Goal: Task Accomplishment & Management: Complete application form

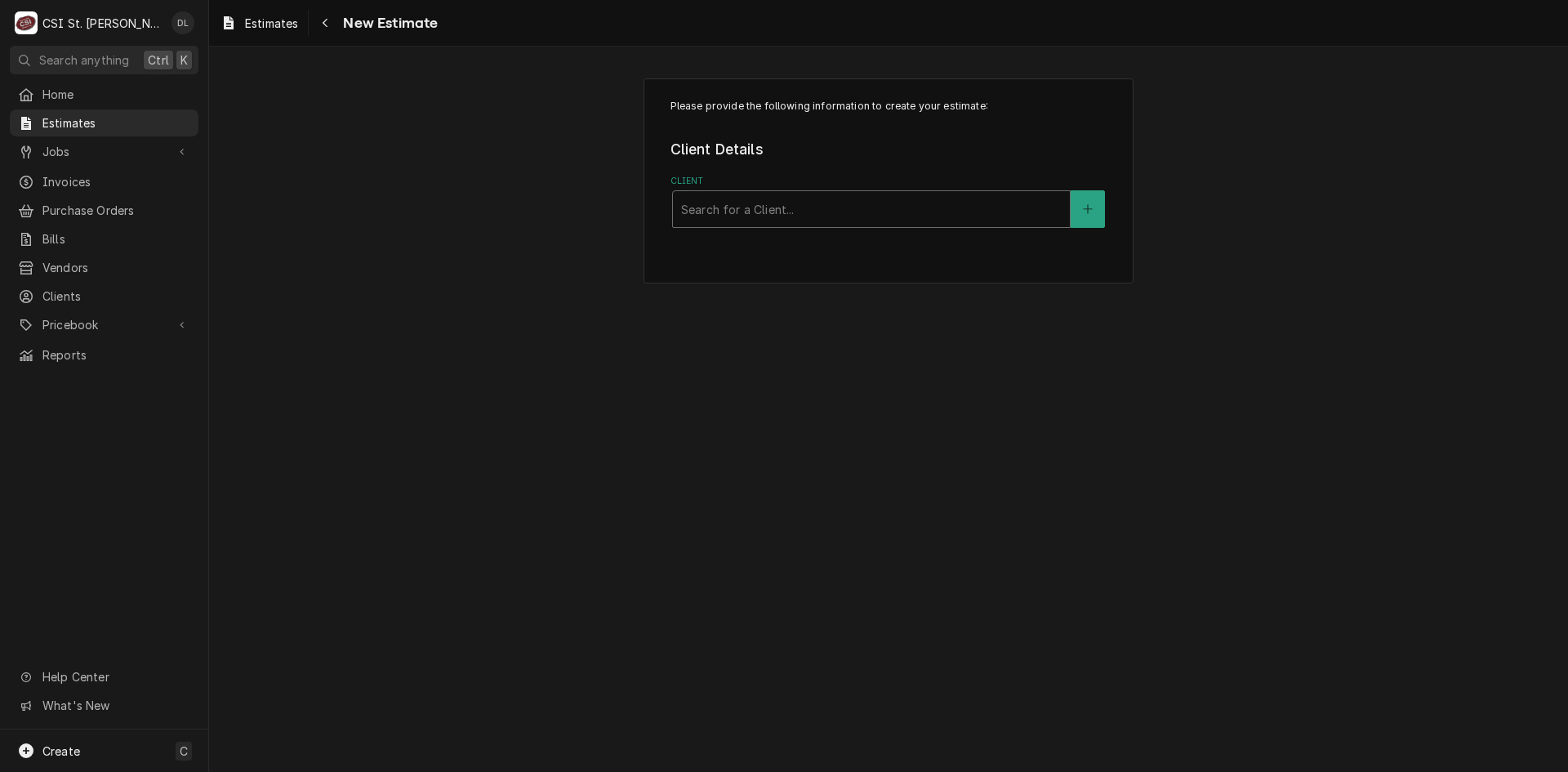
click at [758, 191] on div "Search for a Client..." at bounding box center [872, 209] width 397 height 36
type input "STAFF"
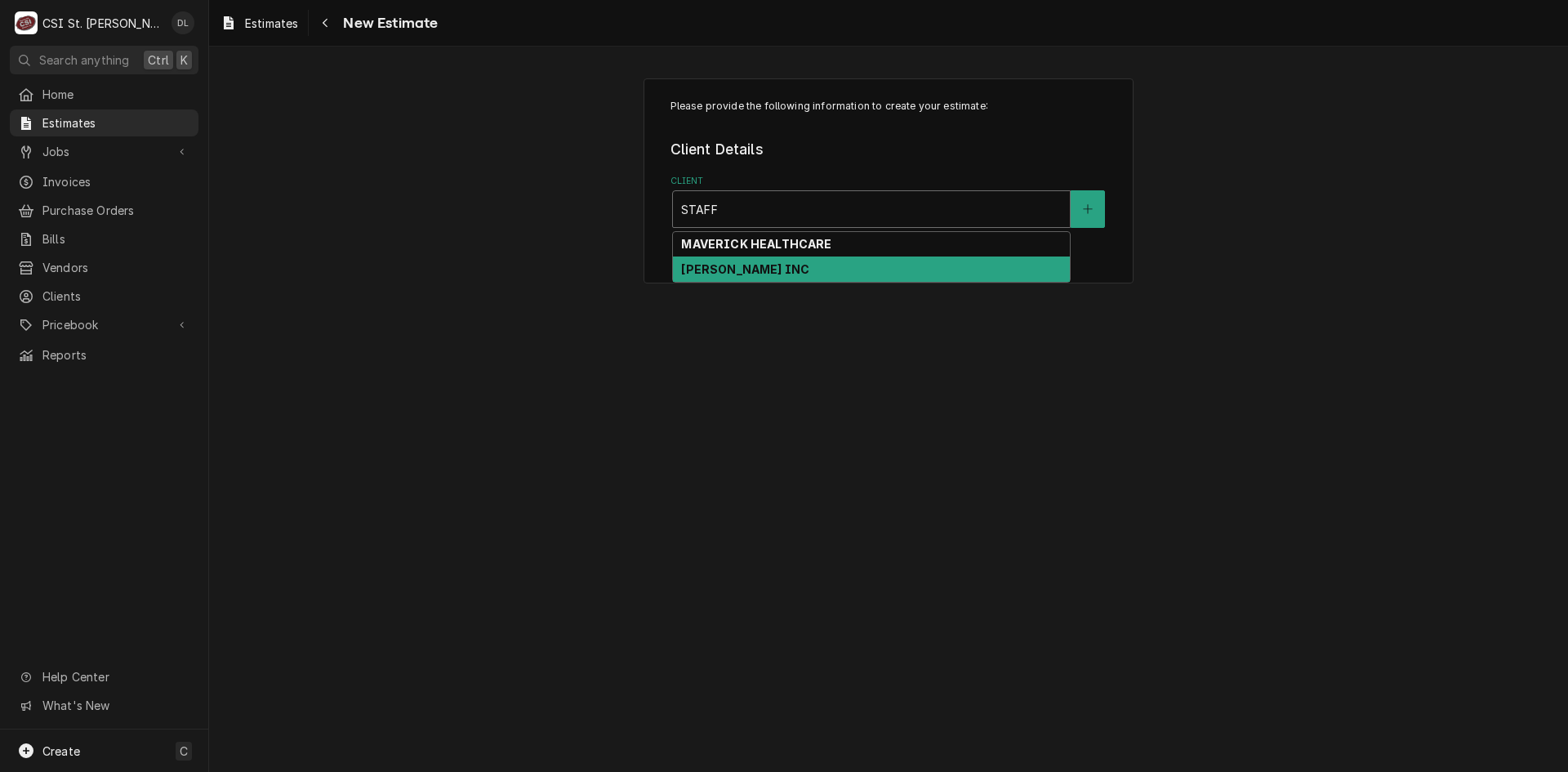
click at [785, 269] on strong "[PERSON_NAME] INC" at bounding box center [745, 269] width 128 height 14
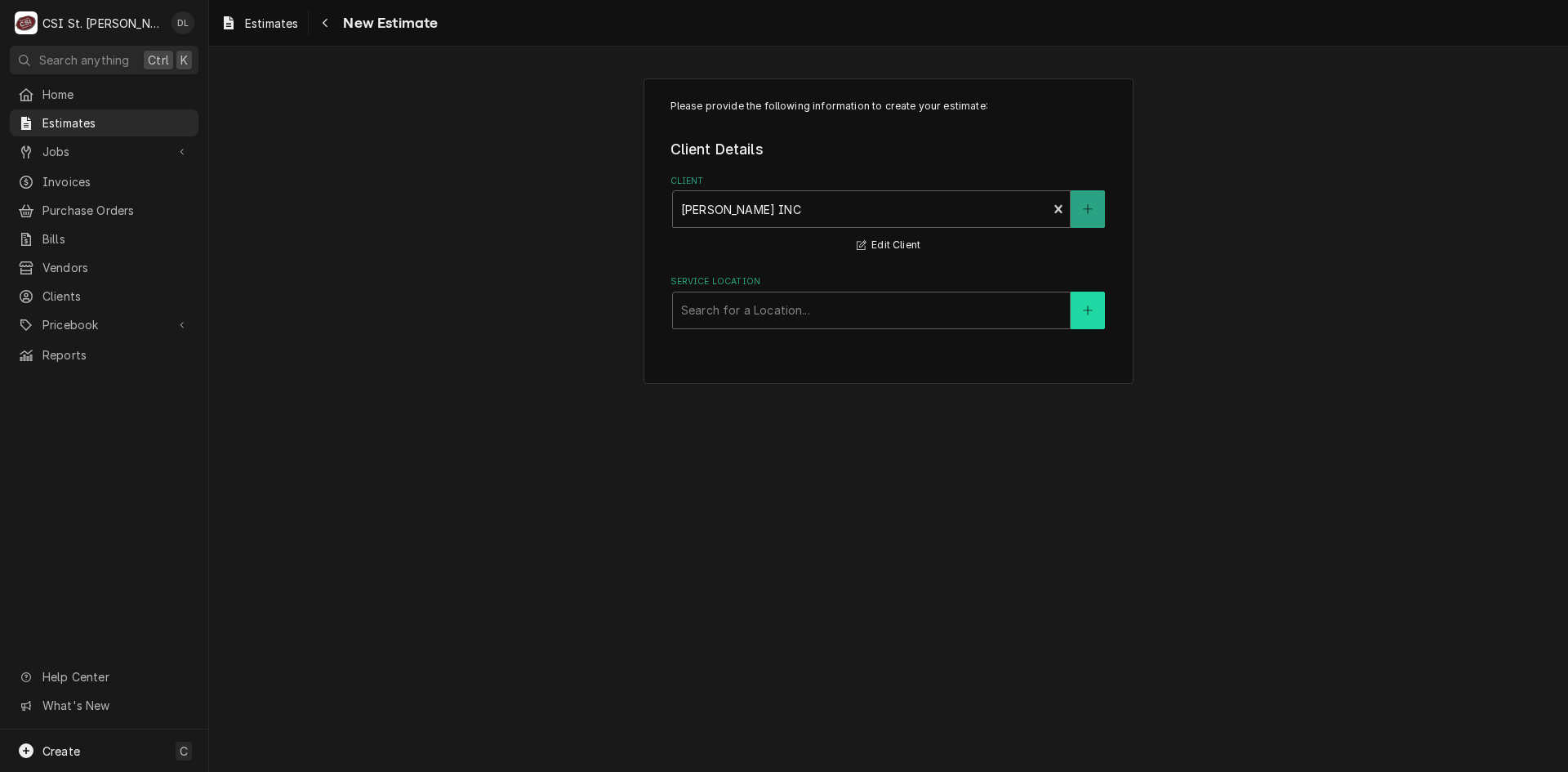
click at [1089, 310] on icon "Create New Location" at bounding box center [1087, 309] width 9 height 9
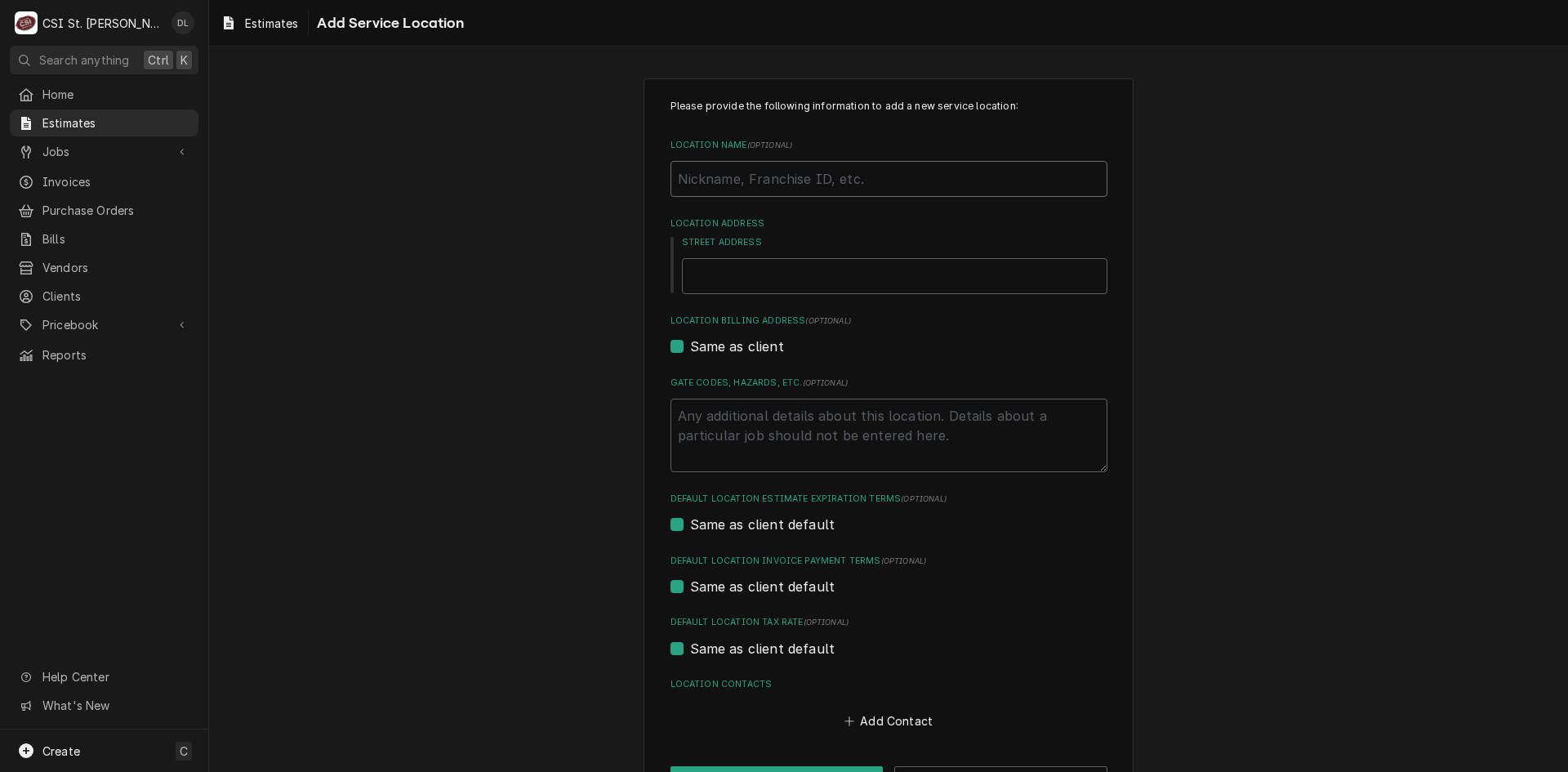
click at [827, 180] on input "Location Name ( optional )" at bounding box center [889, 179] width 437 height 36
type textarea "x"
type input "r"
type textarea "x"
type input "rO"
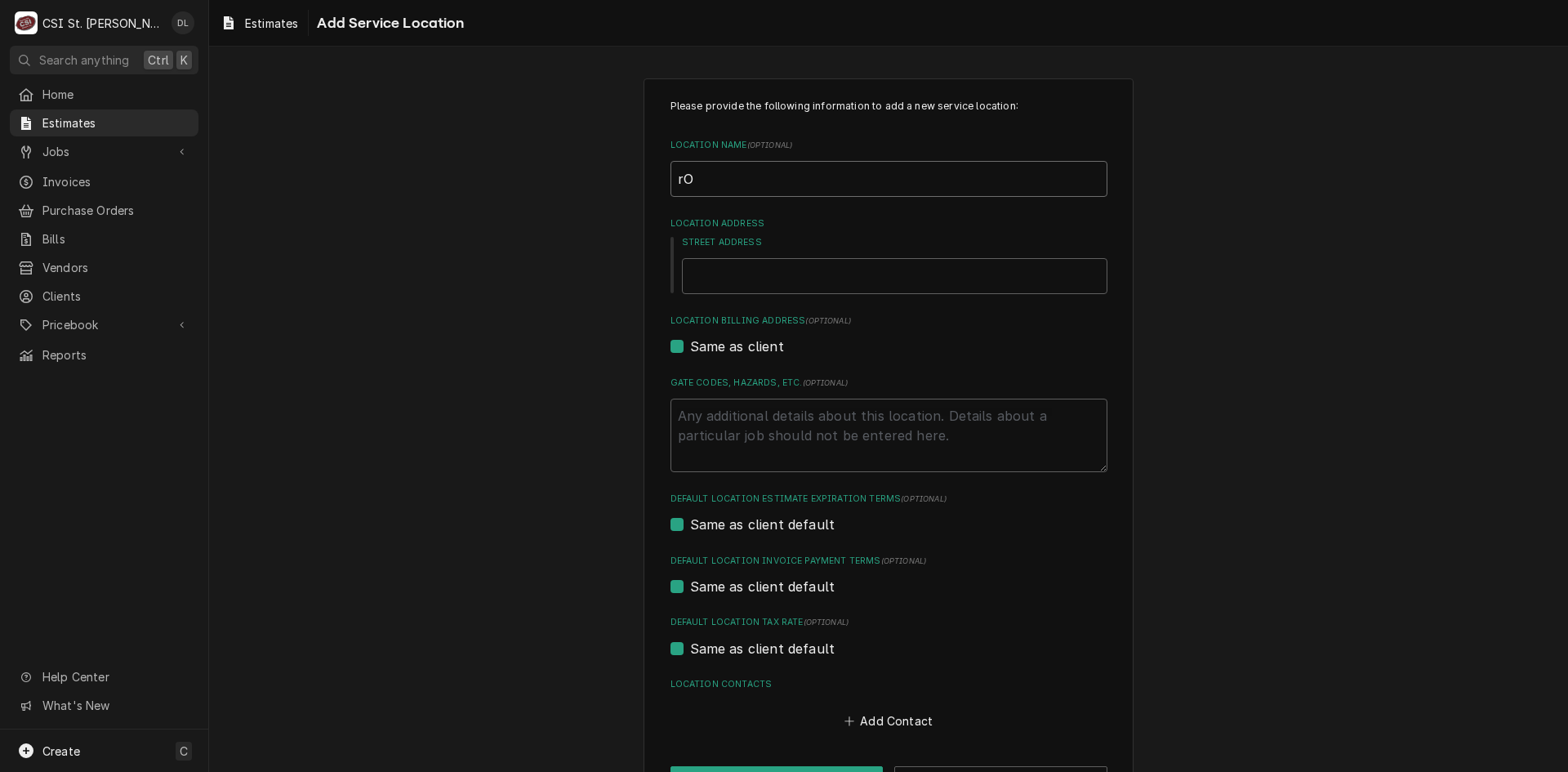
type textarea "x"
type input "rOG"
type textarea "x"
type input "rOGE"
type textarea "x"
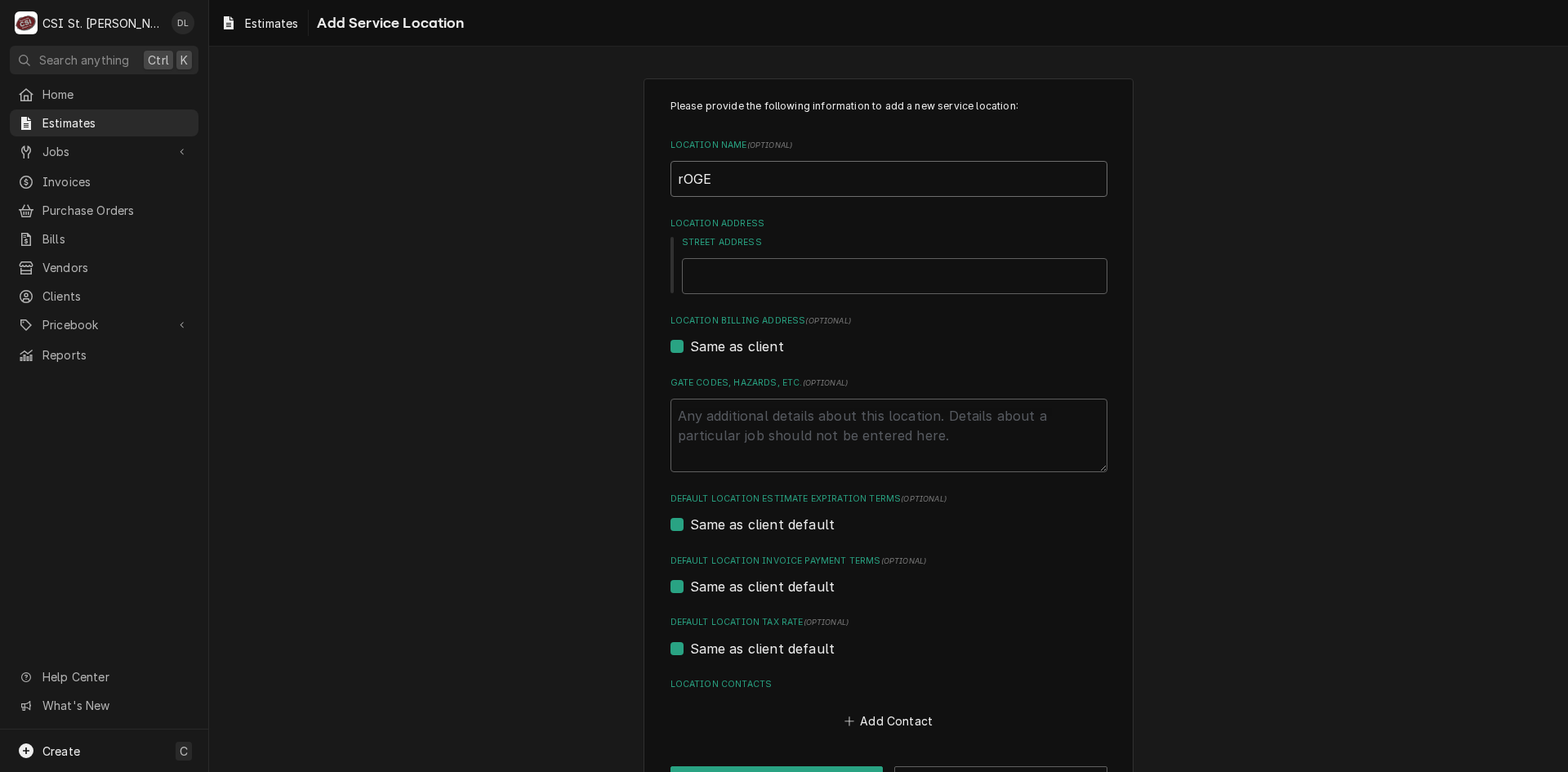
type input "rOGER"
type textarea "x"
type input "rOGERS"
type textarea "x"
type input "rOGERS"
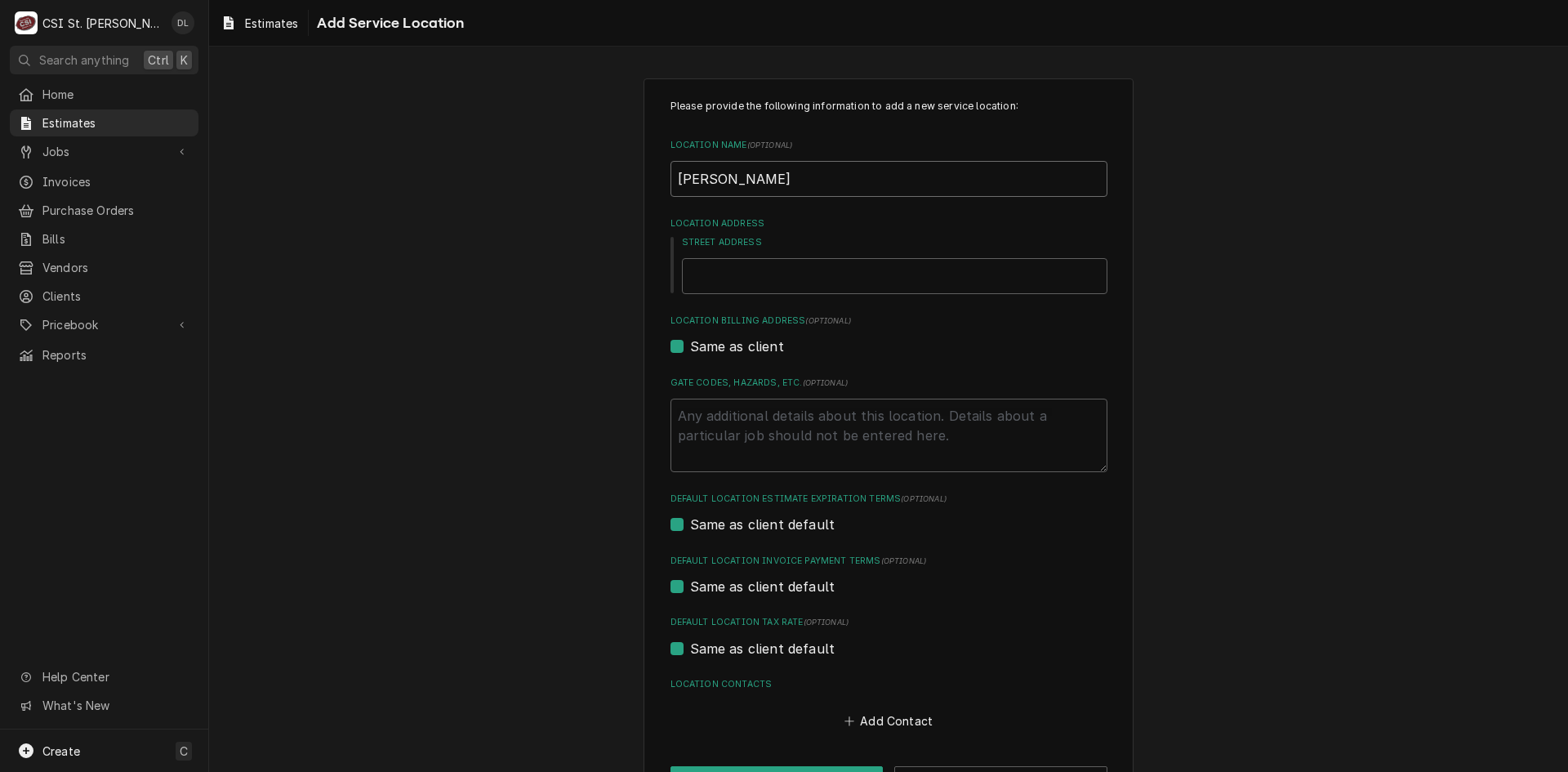
type textarea "x"
type input "rOGERS e"
type textarea "x"
type input "rOGERS eE"
type textarea "x"
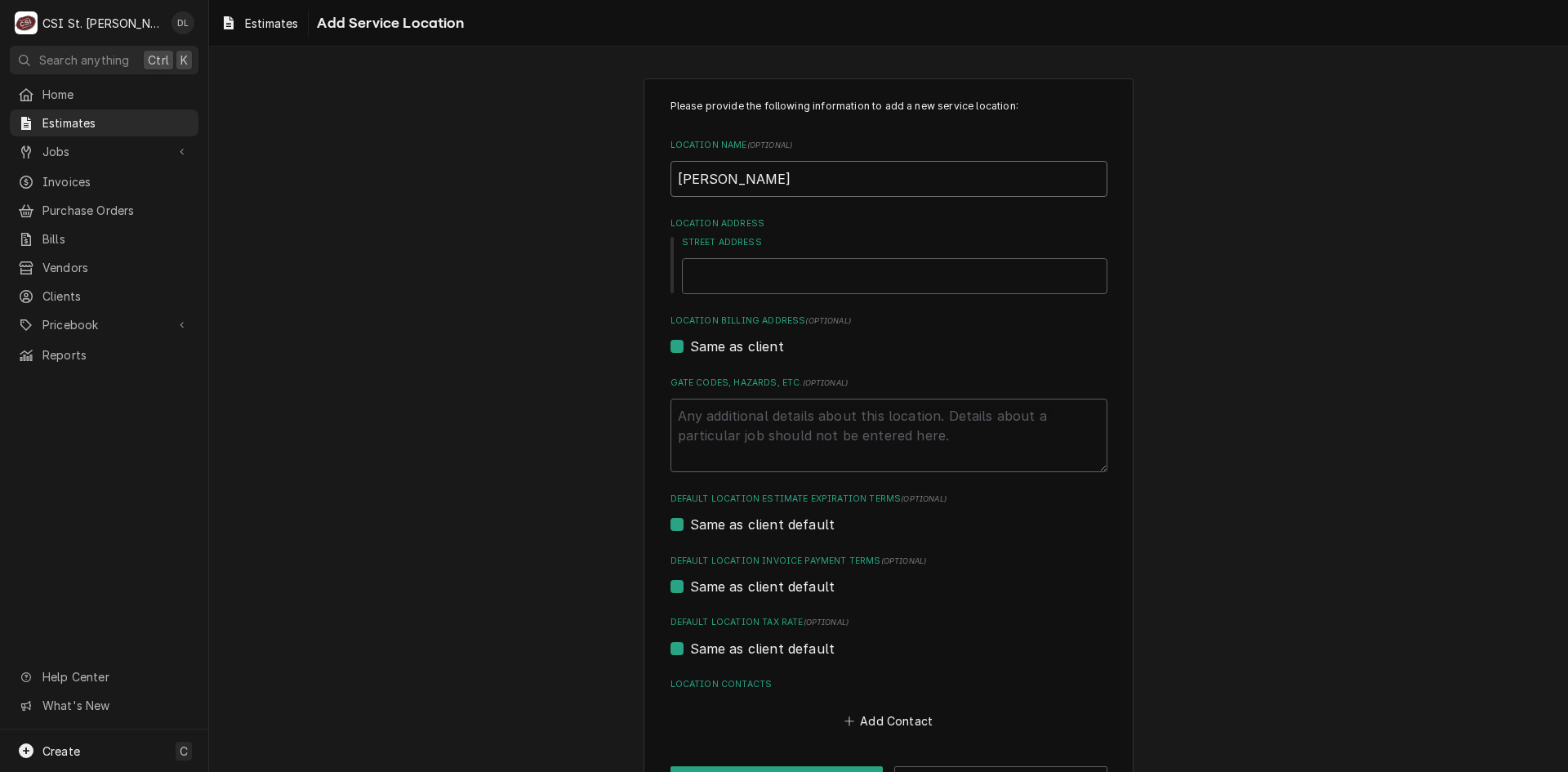
type input "rOGERS e"
type textarea "x"
type input "rOGERS"
type textarea "x"
type input "rOGERS"
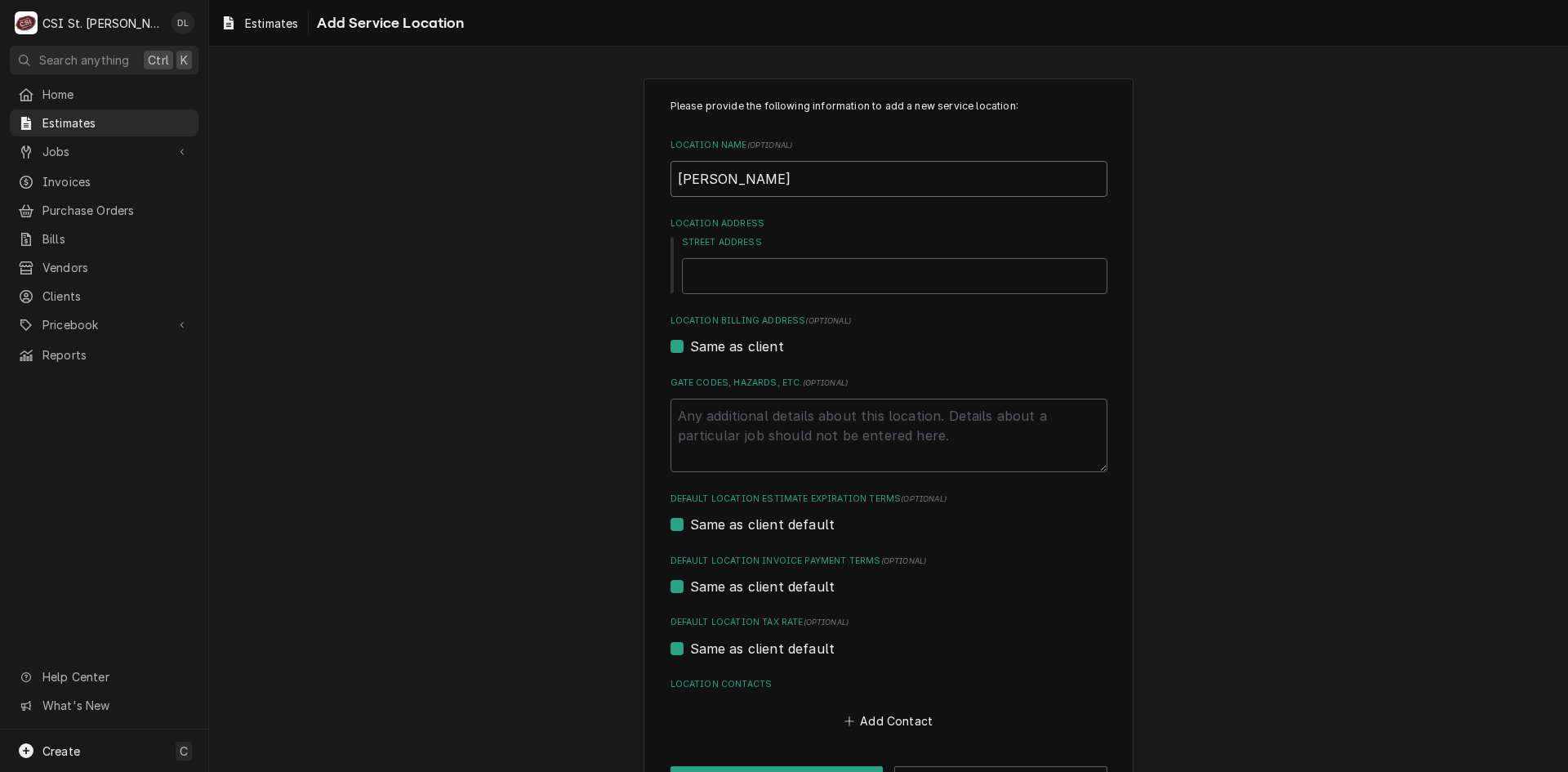
type textarea "x"
type input "rOGER"
type textarea "x"
type input "rOGE"
type textarea "x"
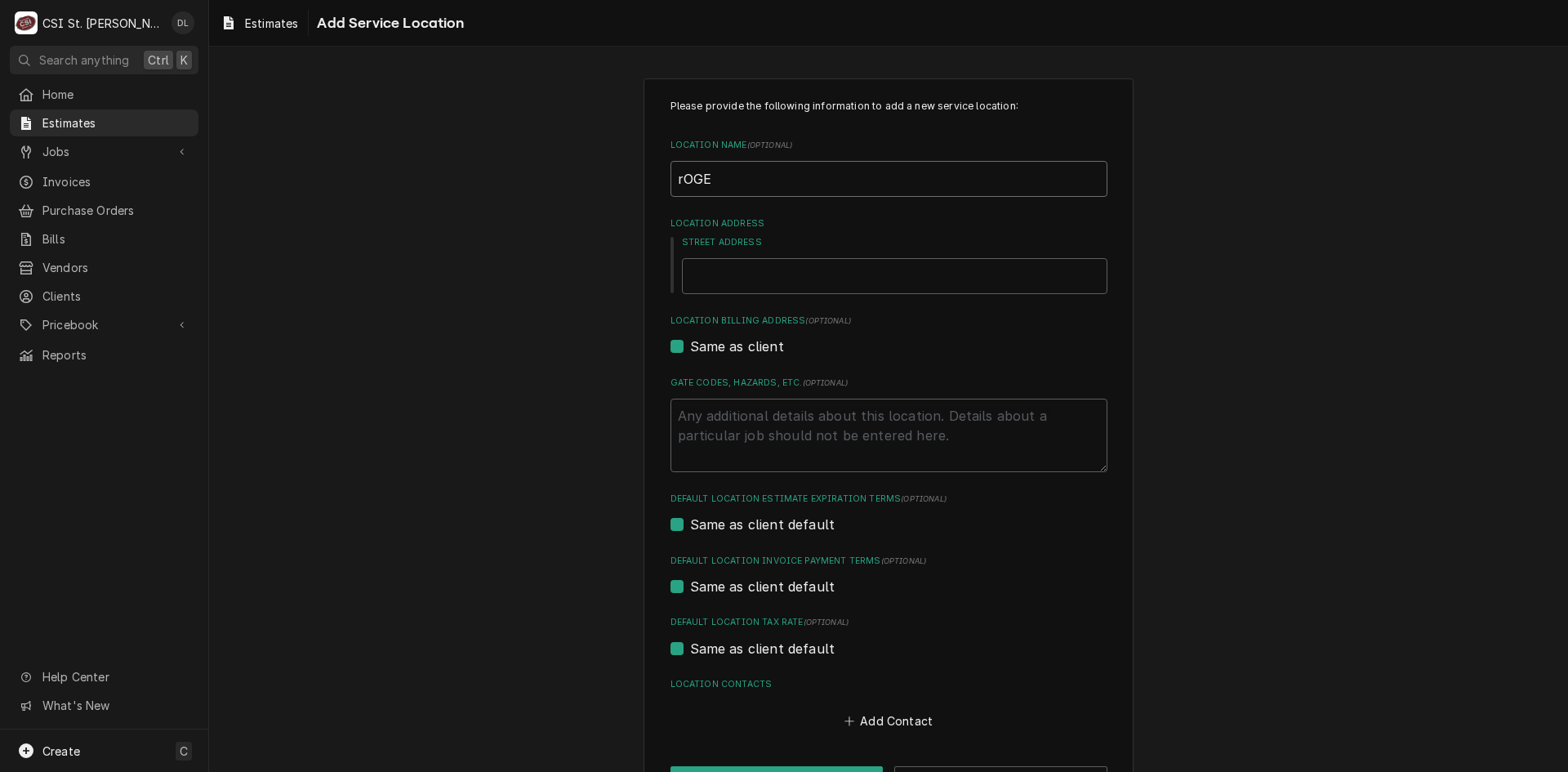
type input "rOG"
type textarea "x"
type input "rO"
type textarea "x"
type input "r"
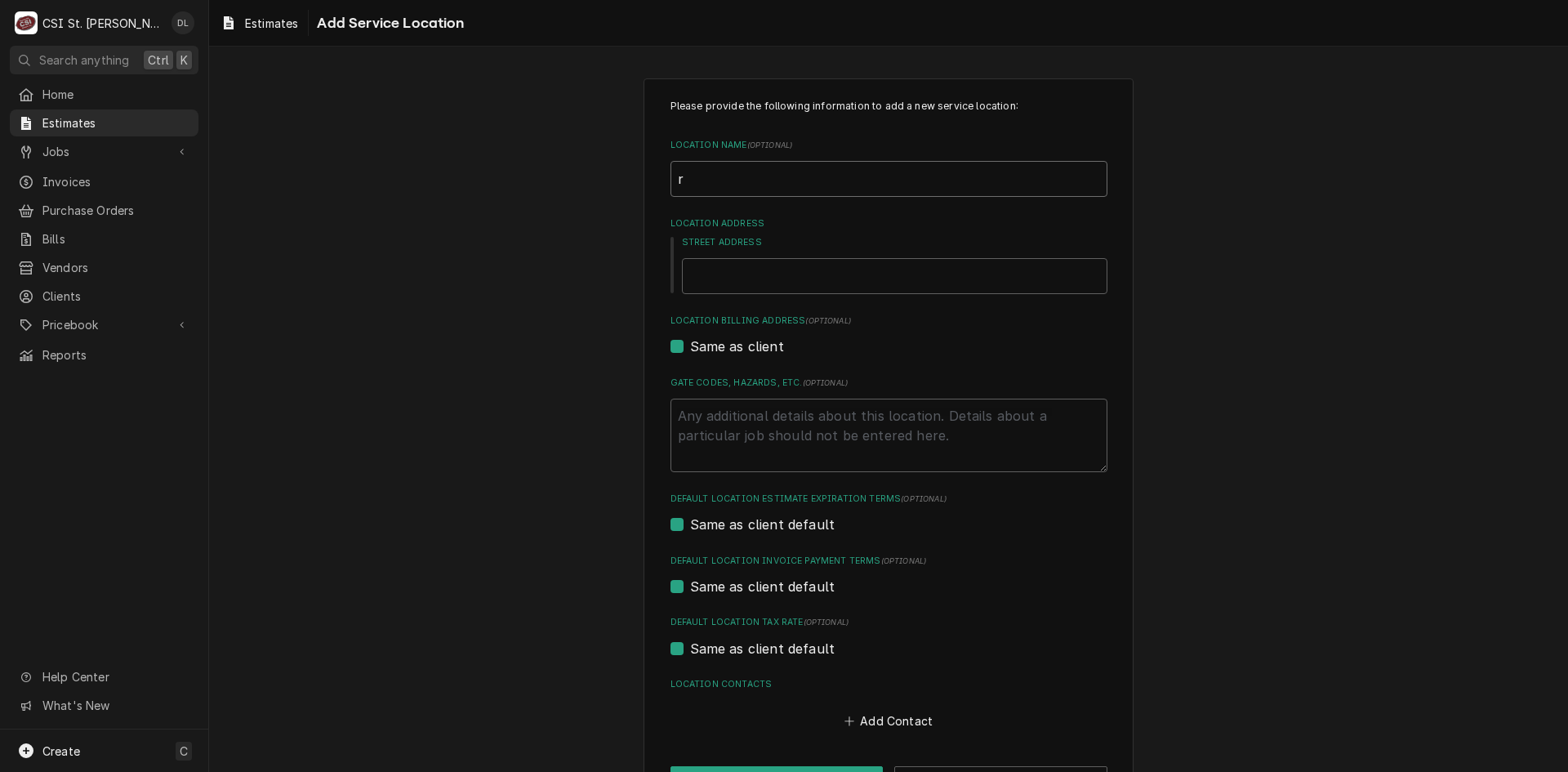
type textarea "x"
type input "R"
type textarea "x"
type input "Ro"
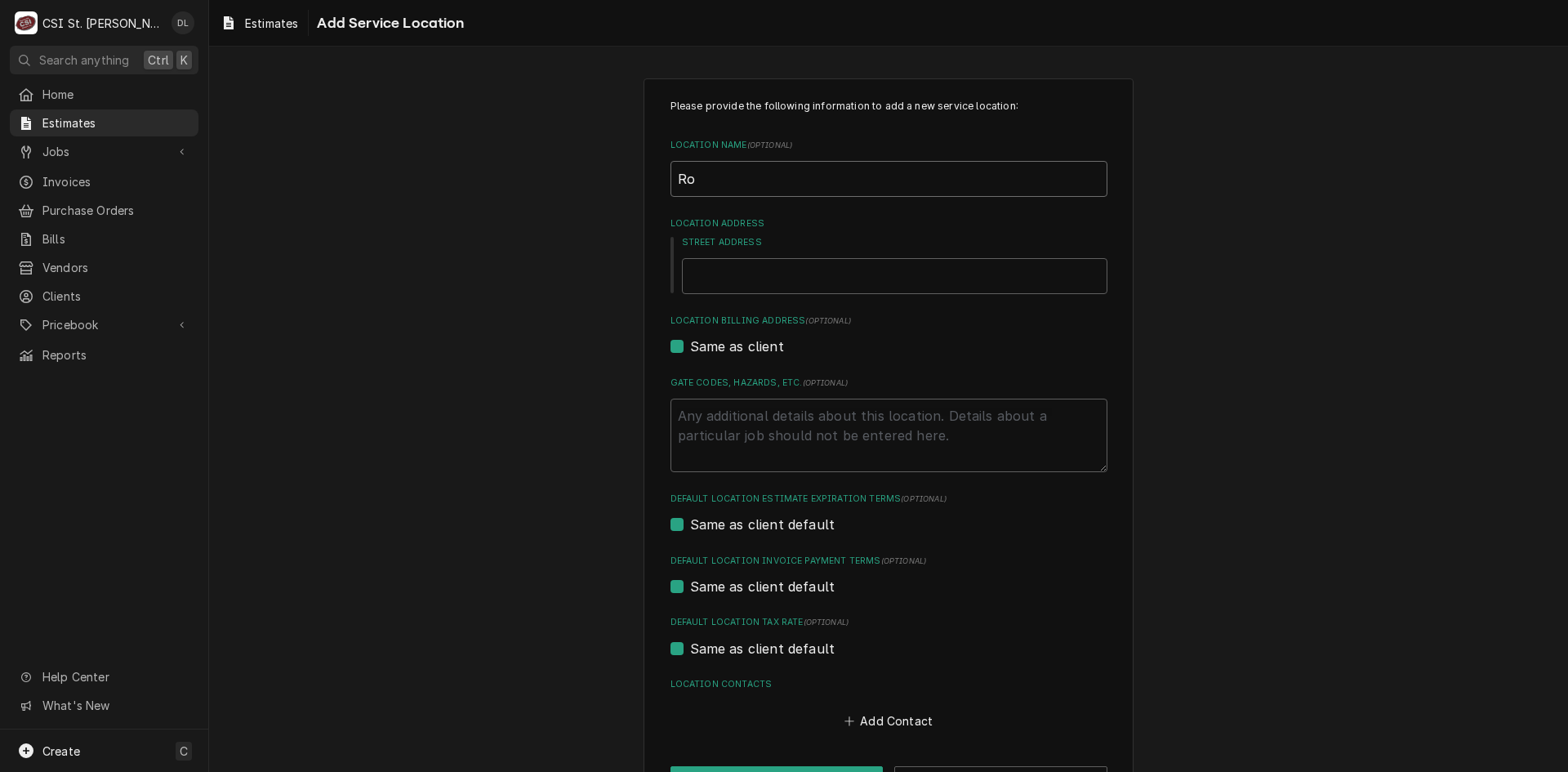
type textarea "x"
type input "Rog"
type textarea "x"
type input "Roge"
type textarea "x"
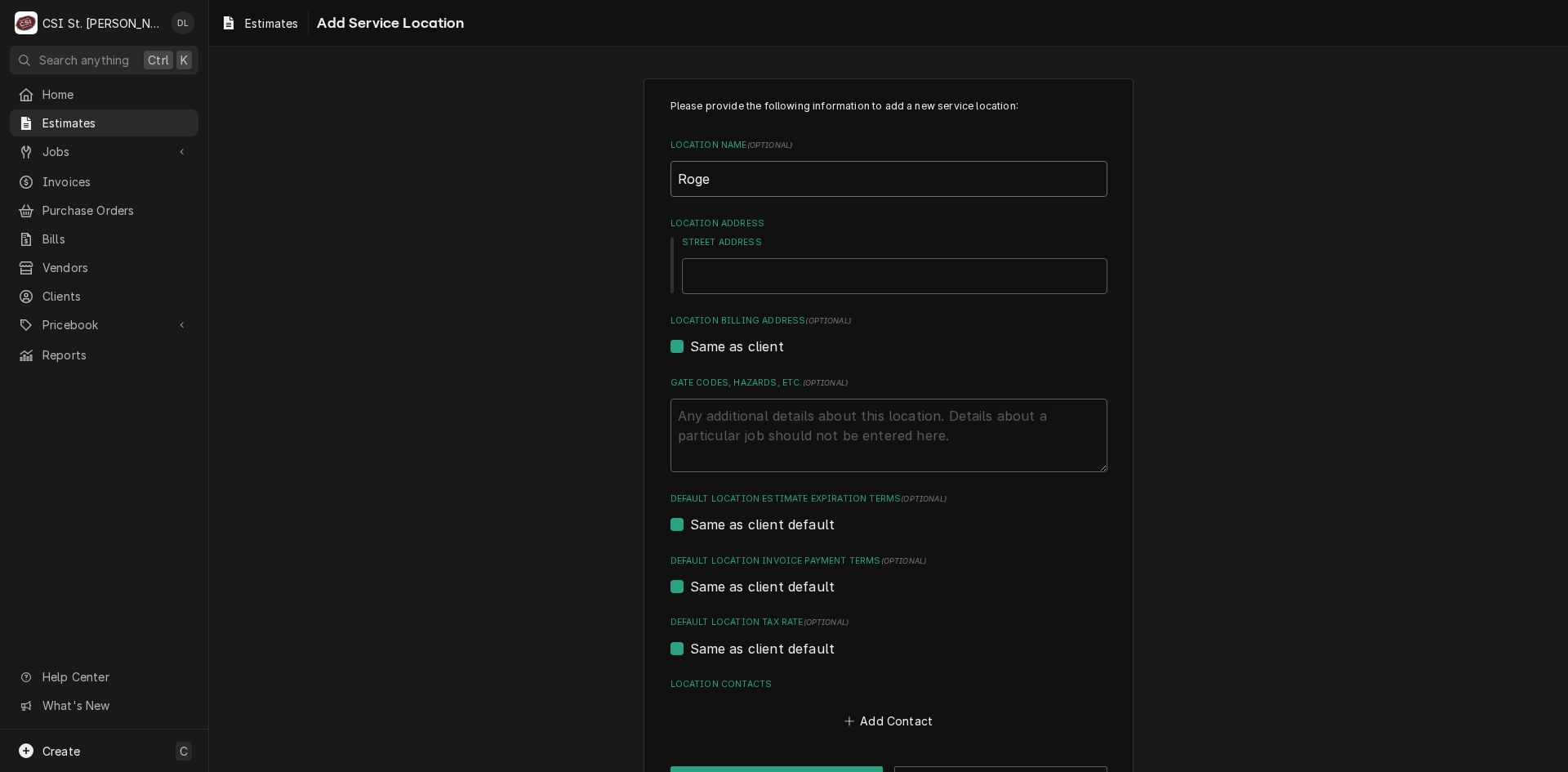
type input "Roger"
type textarea "x"
type input "Rogers"
type textarea "x"
type input "Rogers"
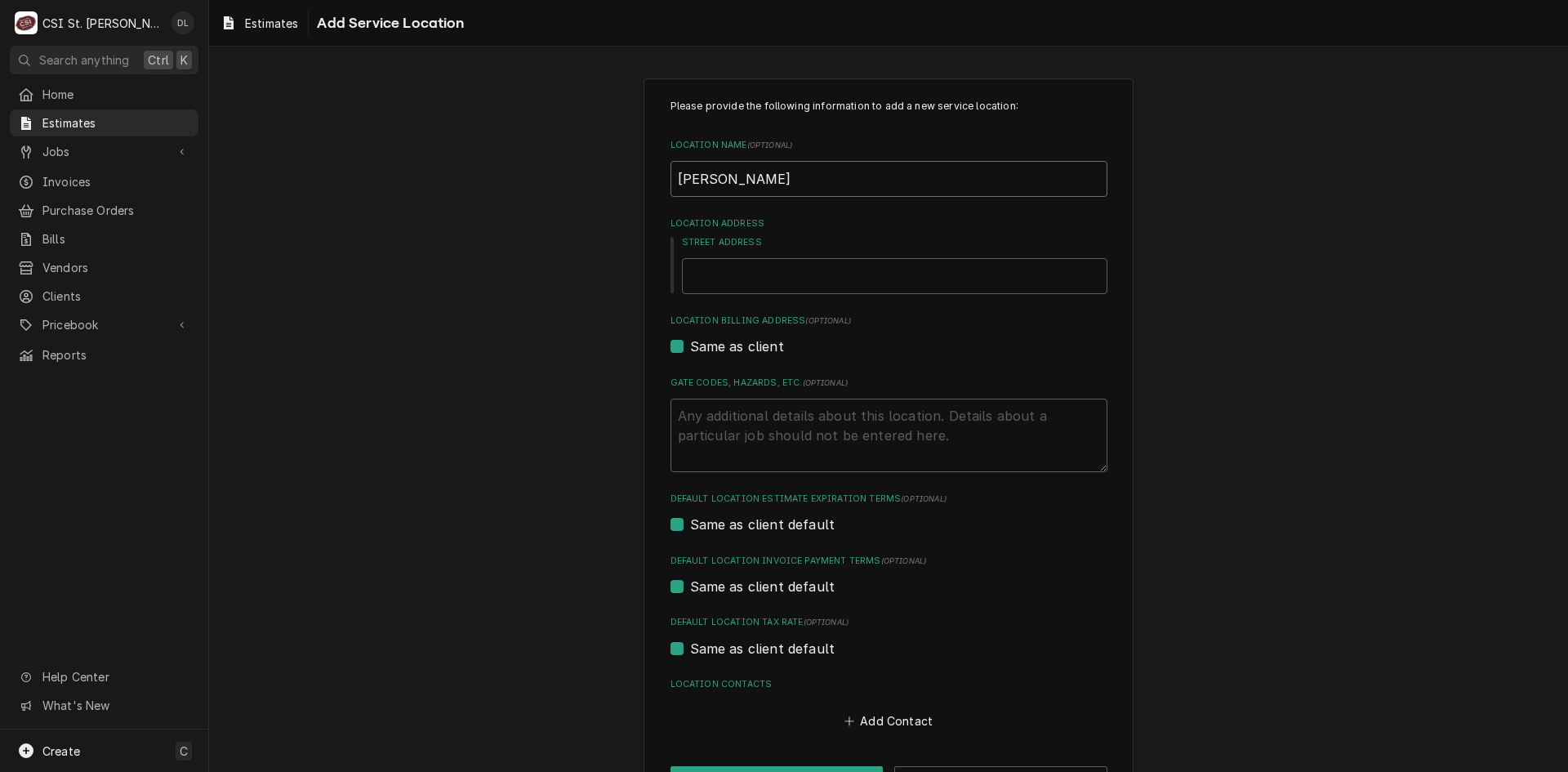
type textarea "x"
type input "Rogers E"
type textarea "x"
type input "Rogers El"
type textarea "x"
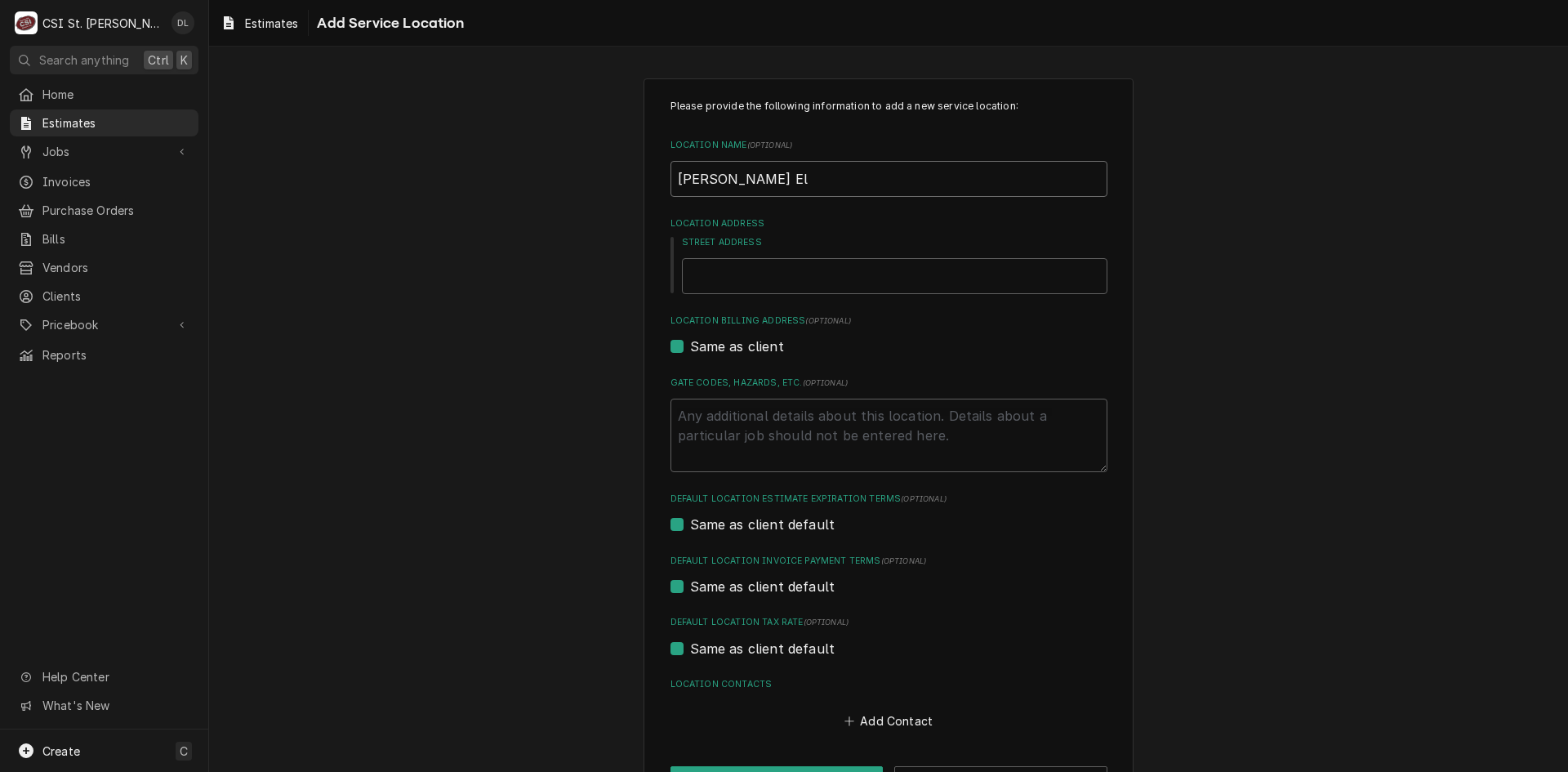
type input "Rogers Ele"
type textarea "x"
type input "Rogers Elem"
type textarea "x"
type input "Rogers Eleme"
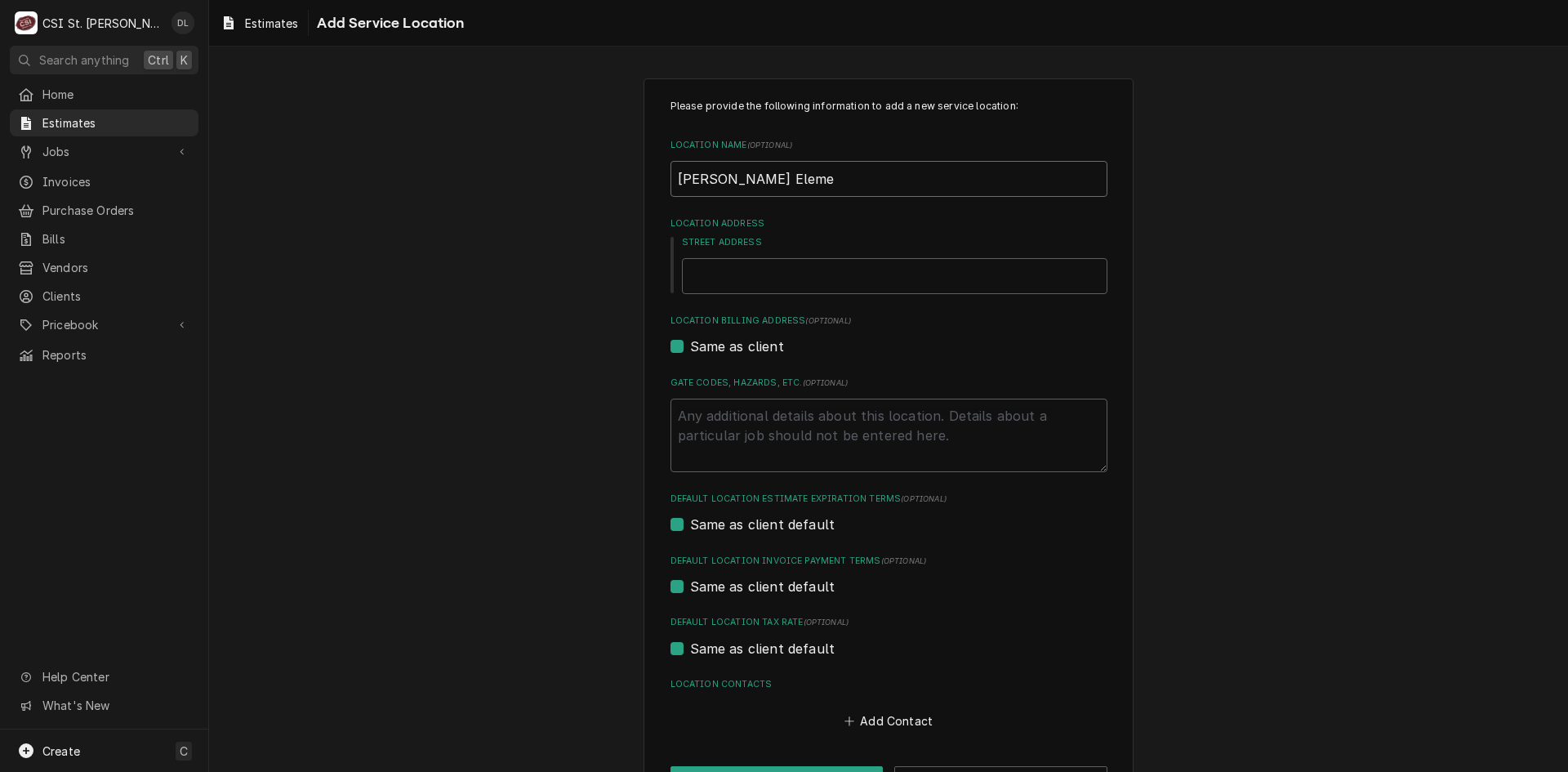
type textarea "x"
type input "Rogers Elemen"
type textarea "x"
type input "Rogers Element"
type textarea "x"
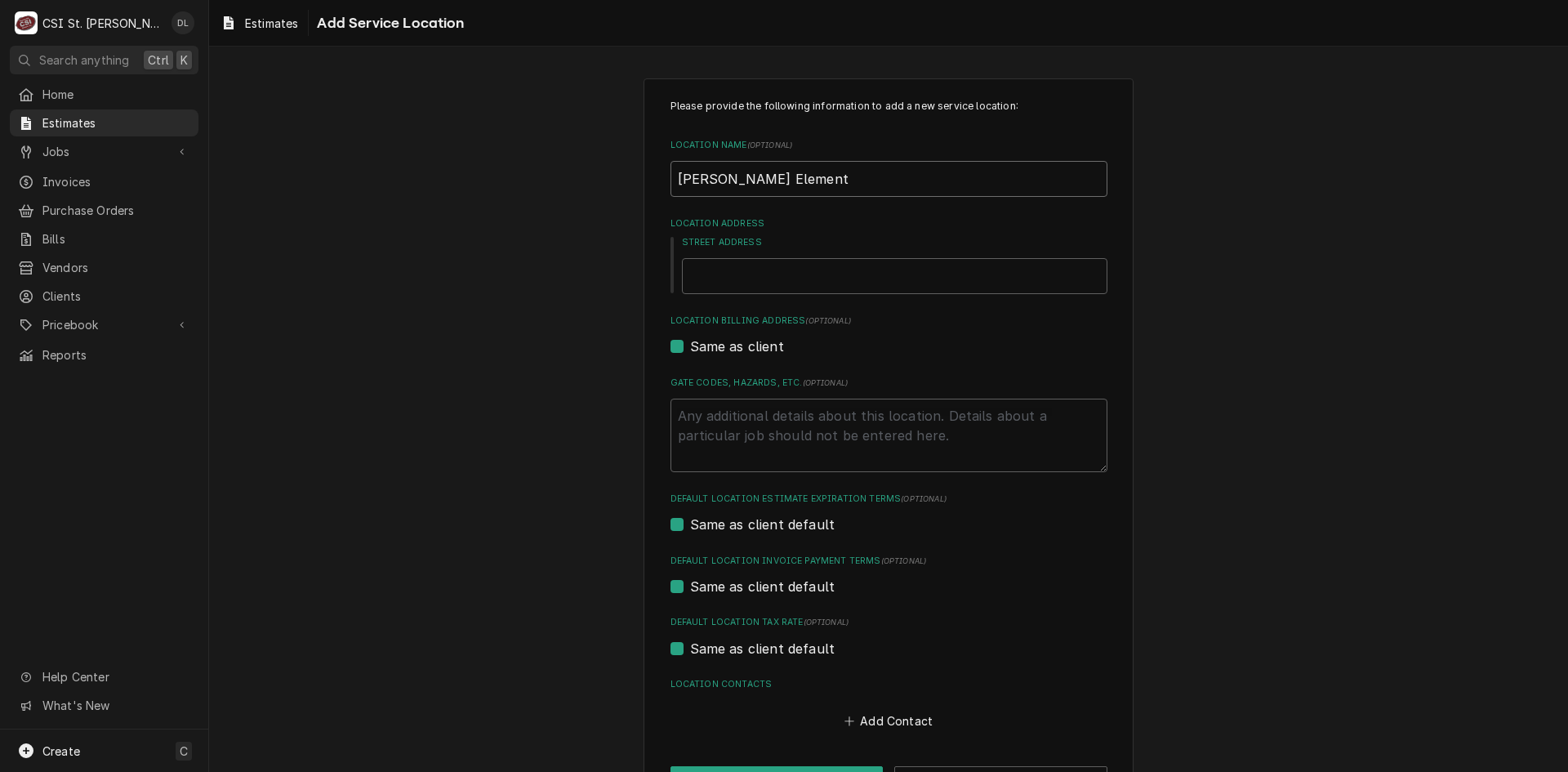
type input "Rogers Elementa"
type textarea "x"
type input "Rogers Elementar"
type textarea "x"
type input "Rogers Elementary"
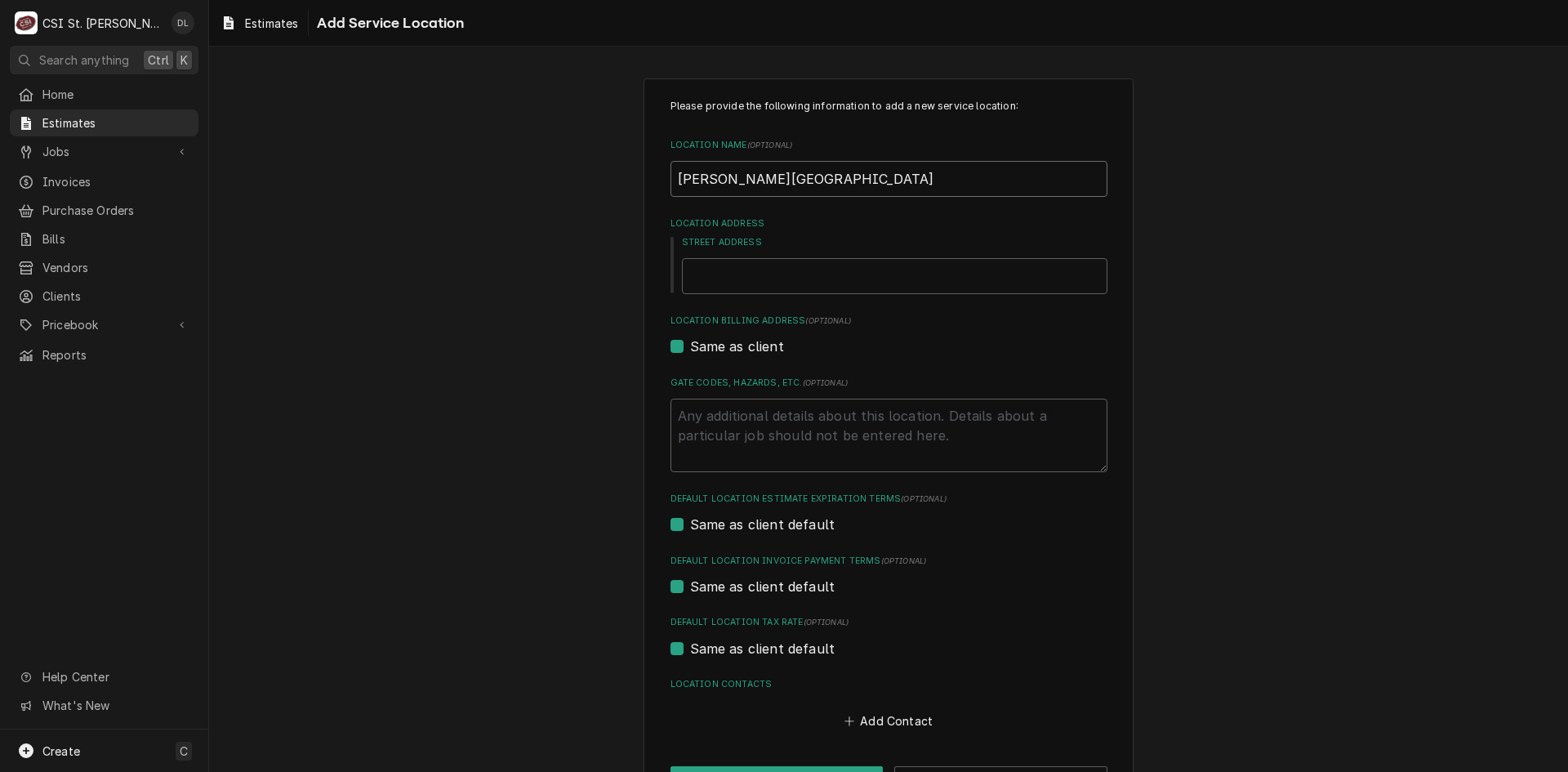
type textarea "x"
type input "Rogers Elementary"
type textarea "x"
type input "Rogers Elementary S"
type textarea "x"
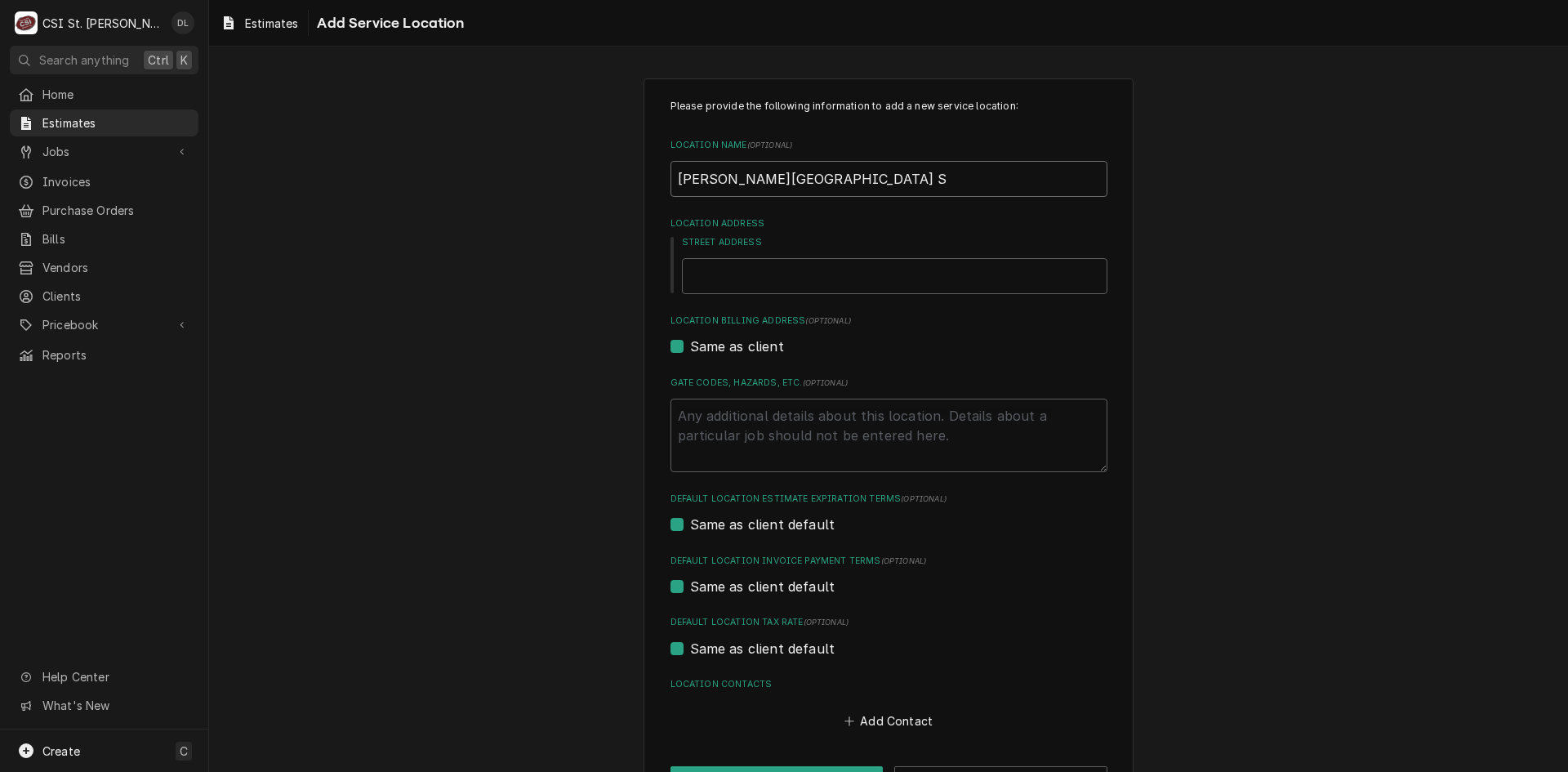
type input "Rogers Elementary Sc"
type textarea "x"
type input "Rogers Elementary Sch"
type textarea "x"
type input "Rogers Elementary Scho"
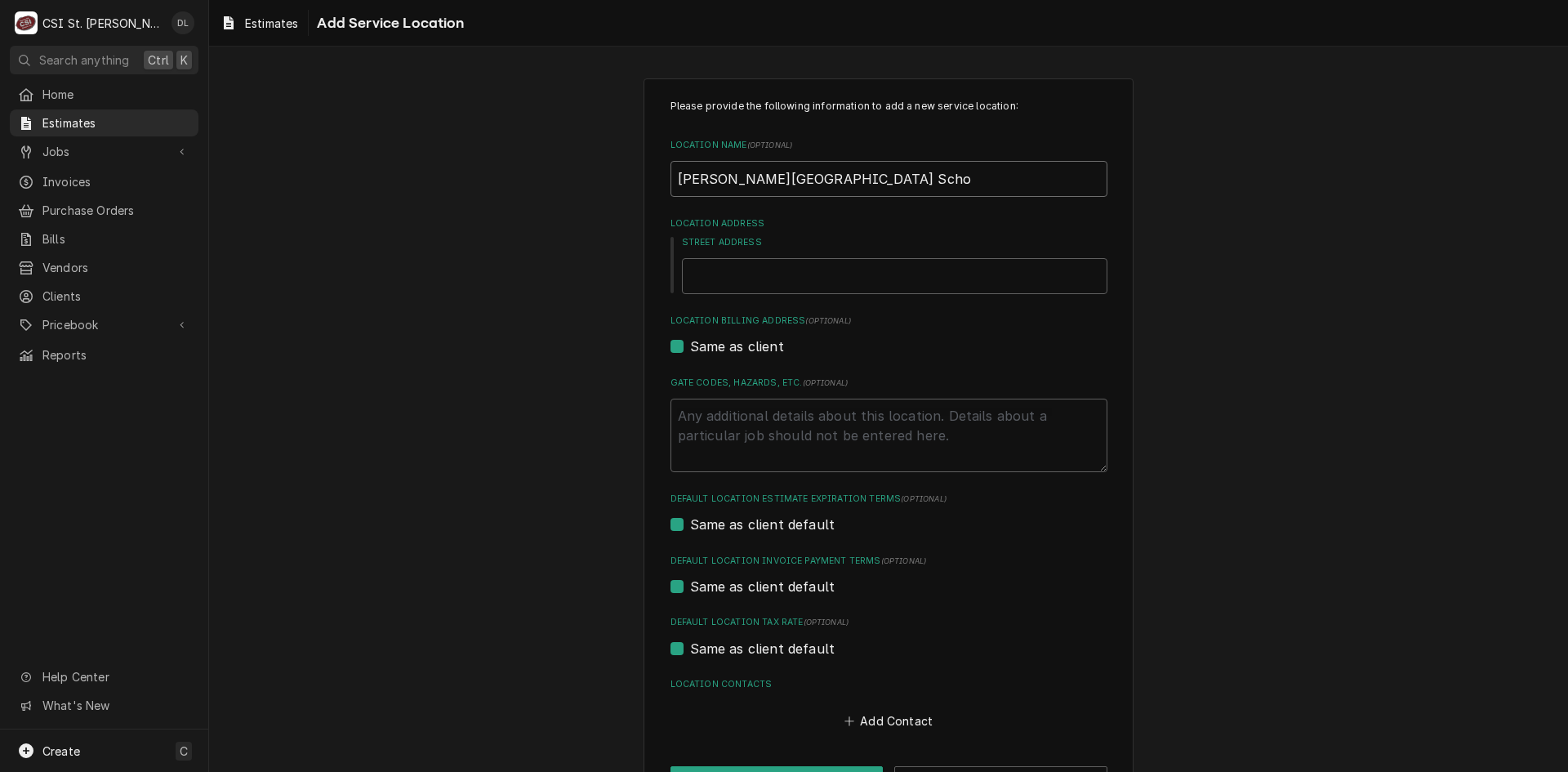
type textarea "x"
type input "Rogers Elementary Schoo"
type textarea "x"
type input "Rogers Elementary School"
type textarea "x"
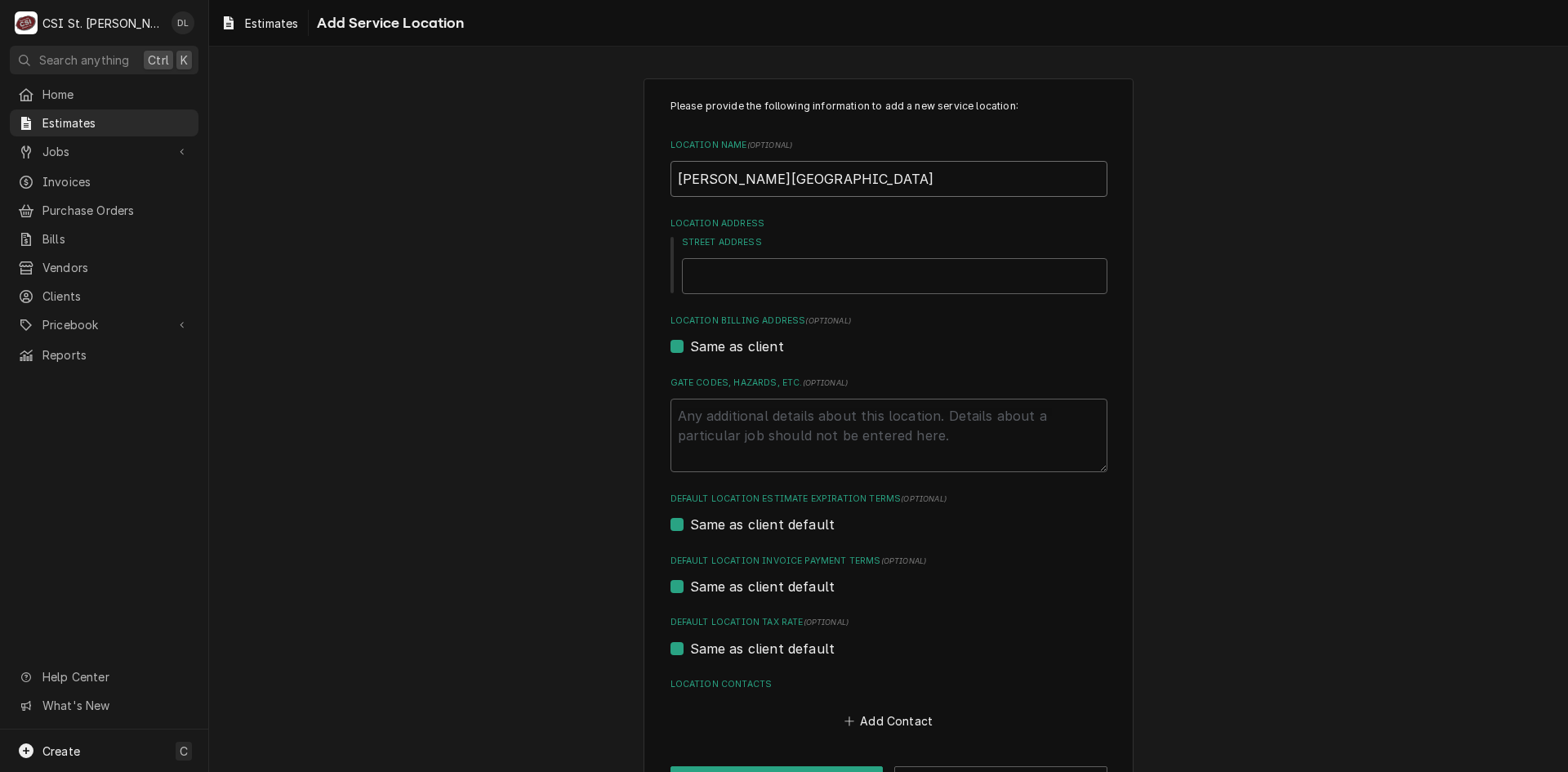
type input "Rogers Elementary School"
click at [809, 281] on input "Street Address" at bounding box center [894, 276] width 425 height 36
type textarea "x"
type input "2"
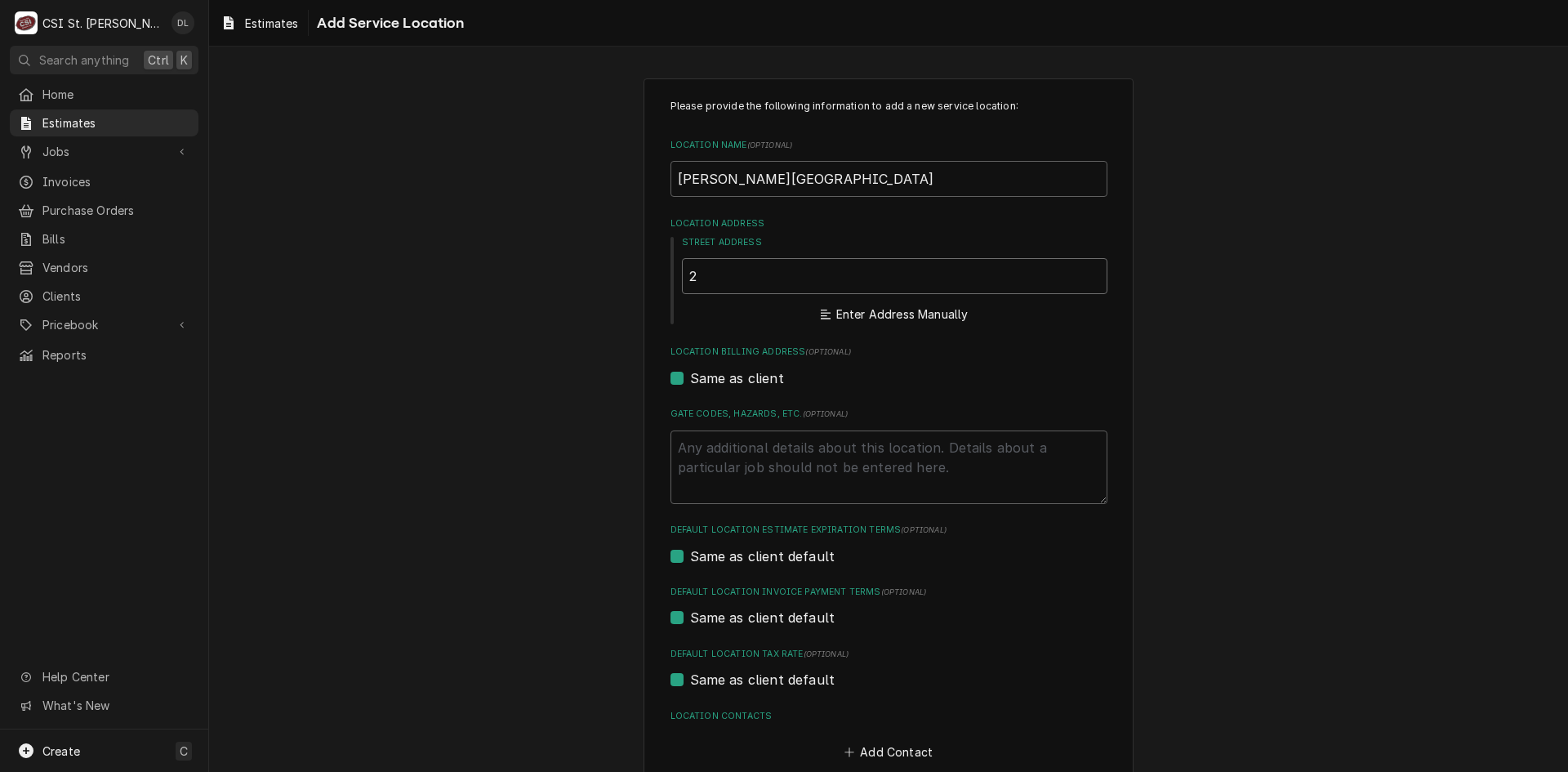
type textarea "x"
type input "20"
type textarea "x"
type input "200"
type textarea "x"
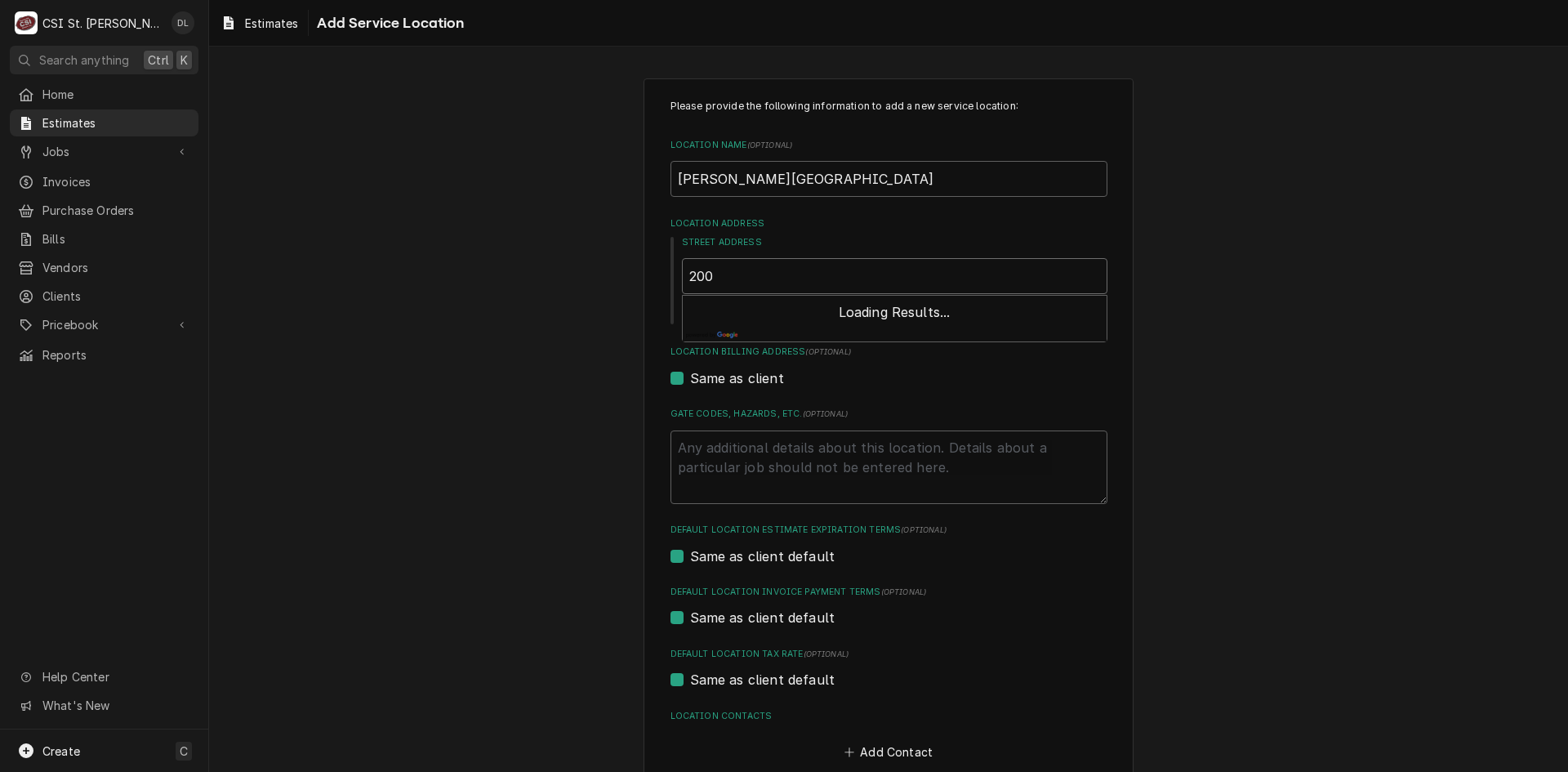
type input "200"
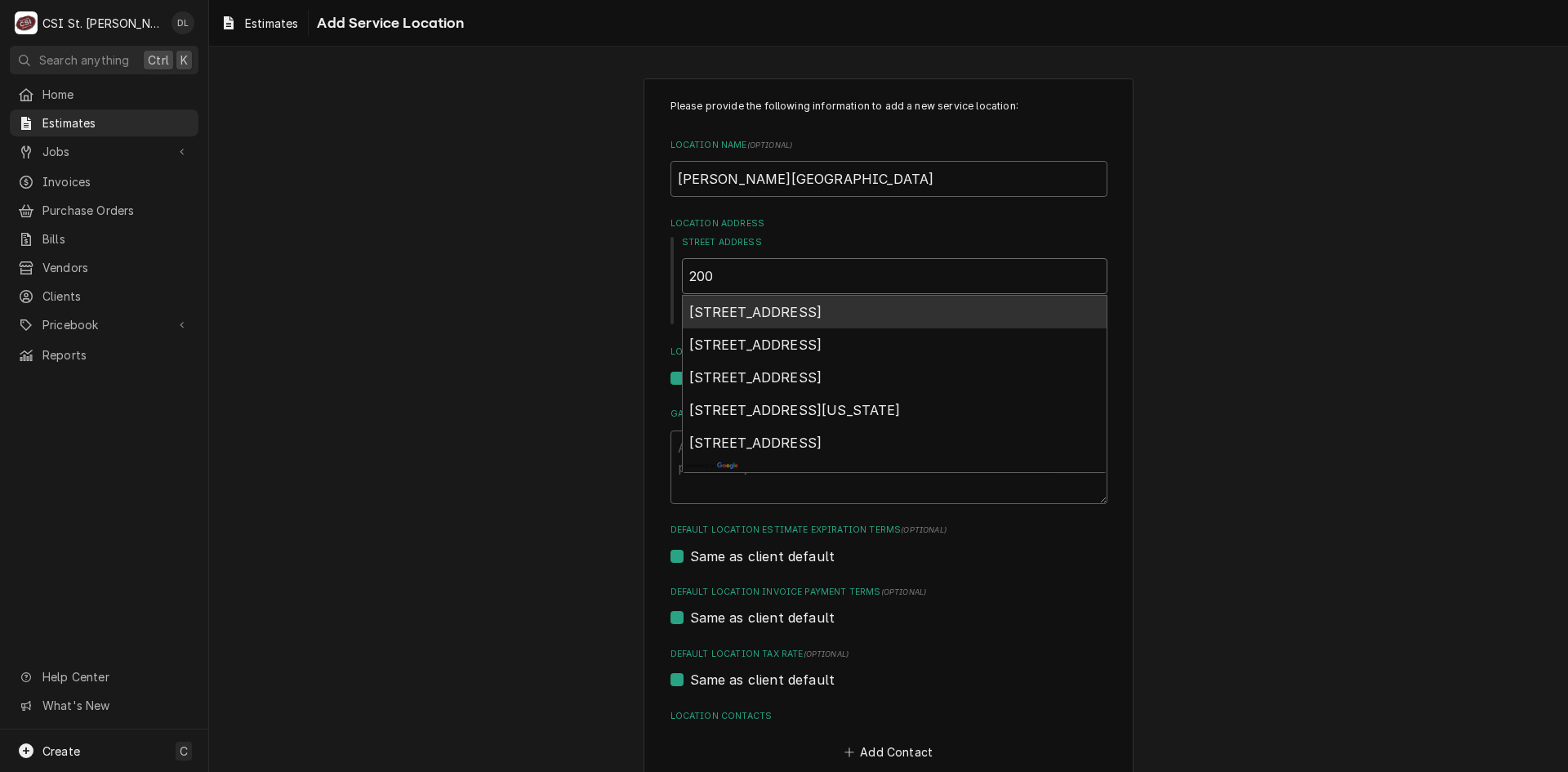
type textarea "x"
type input "200 r"
type textarea "x"
type input "200 ro"
type textarea "x"
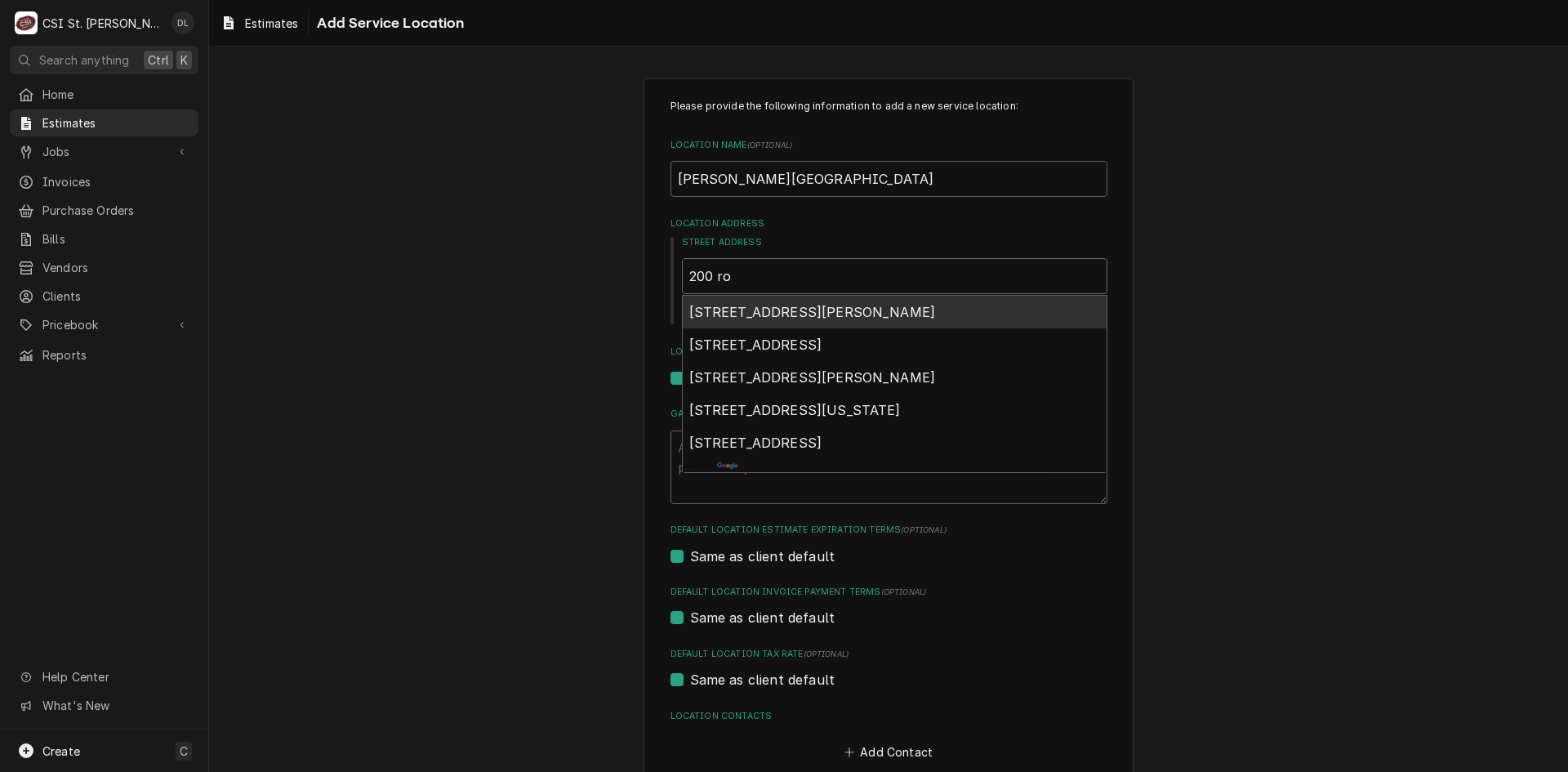
type input "200 rog"
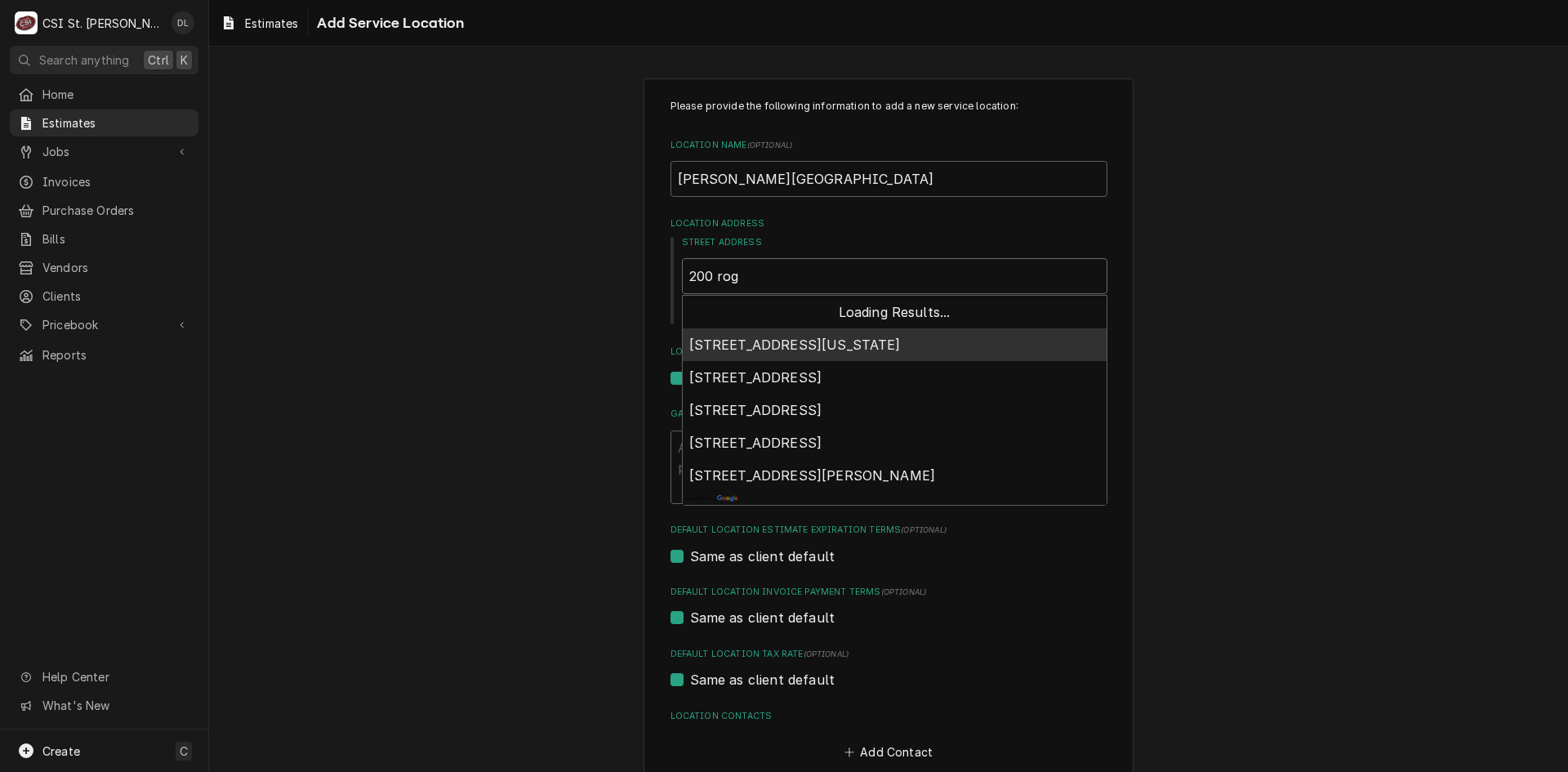
type textarea "x"
type input "200 roge"
type textarea "x"
type input "200 roger"
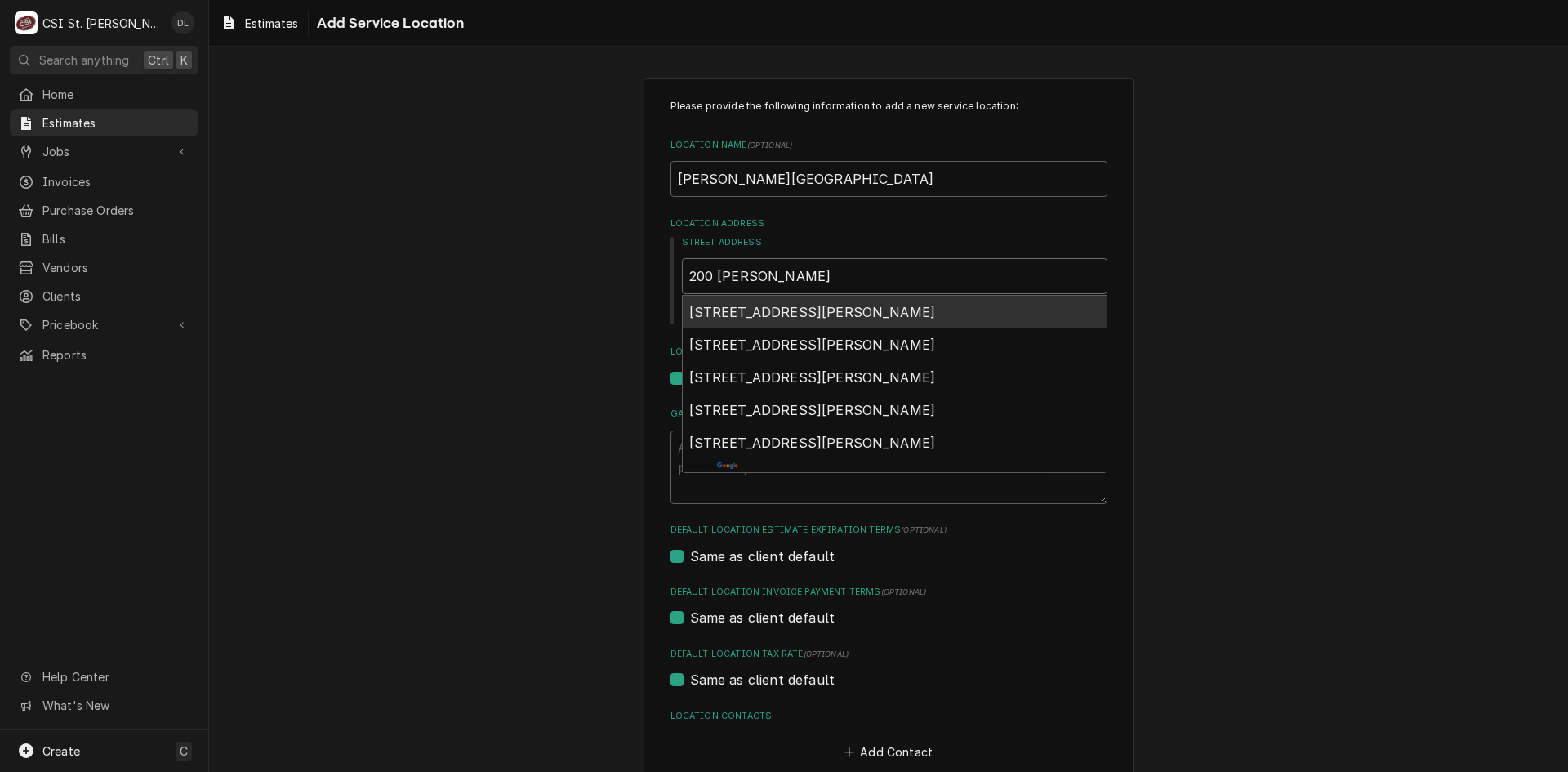
click at [832, 302] on div "200 Rogers Street, Waterloo, IL, USA" at bounding box center [894, 312] width 424 height 32
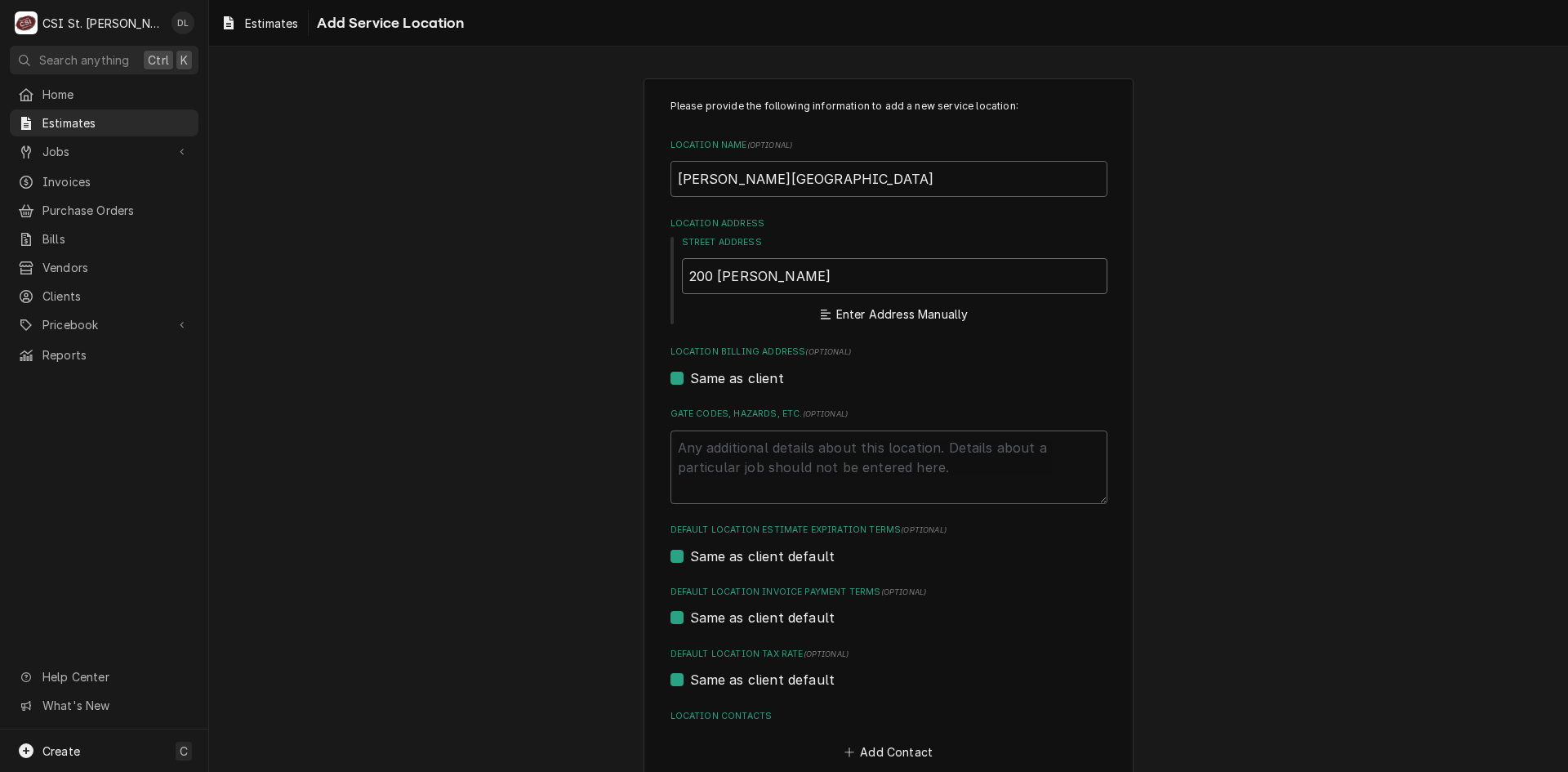
type textarea "x"
type input "200 Rogers St"
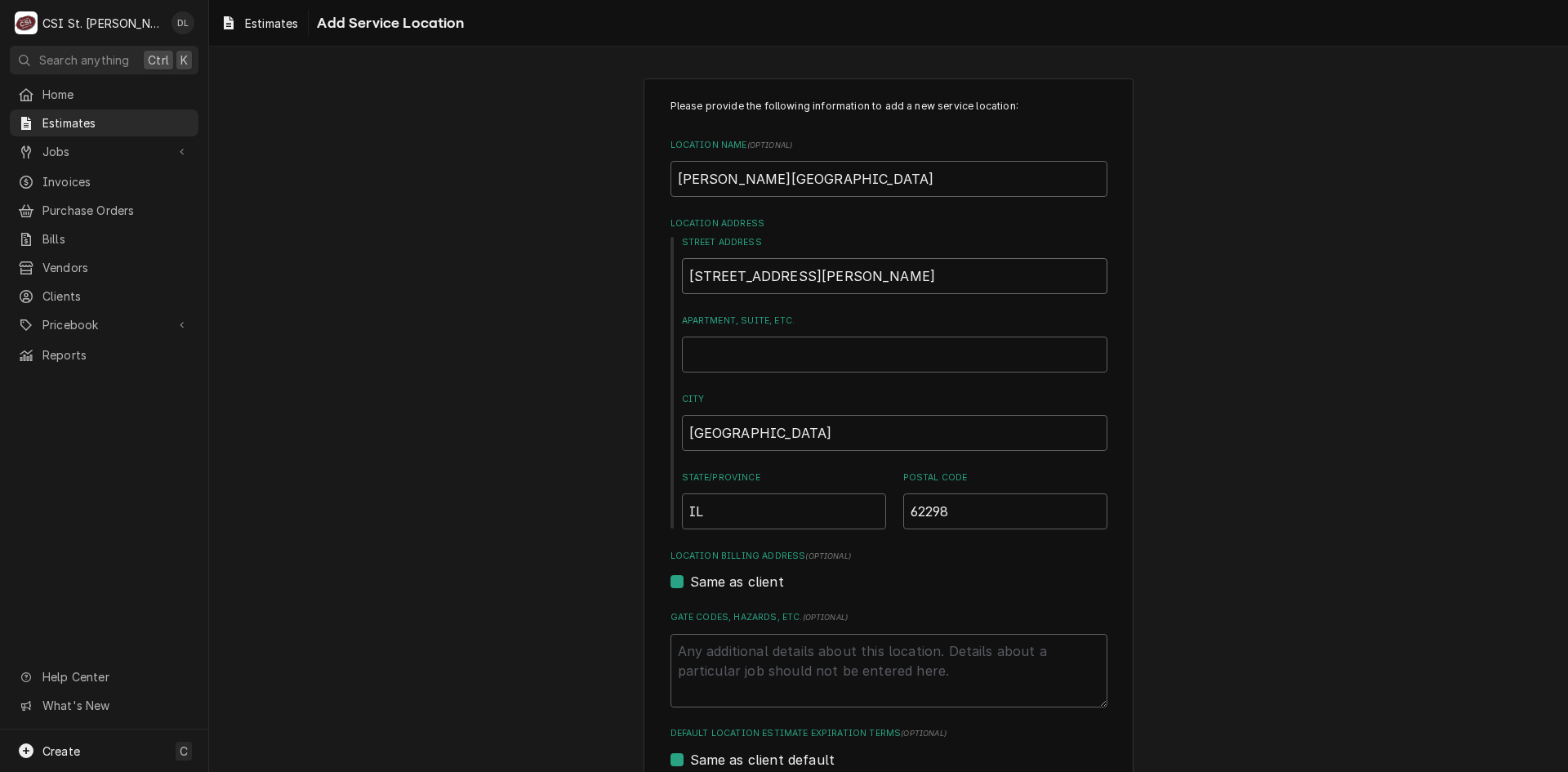
type textarea "x"
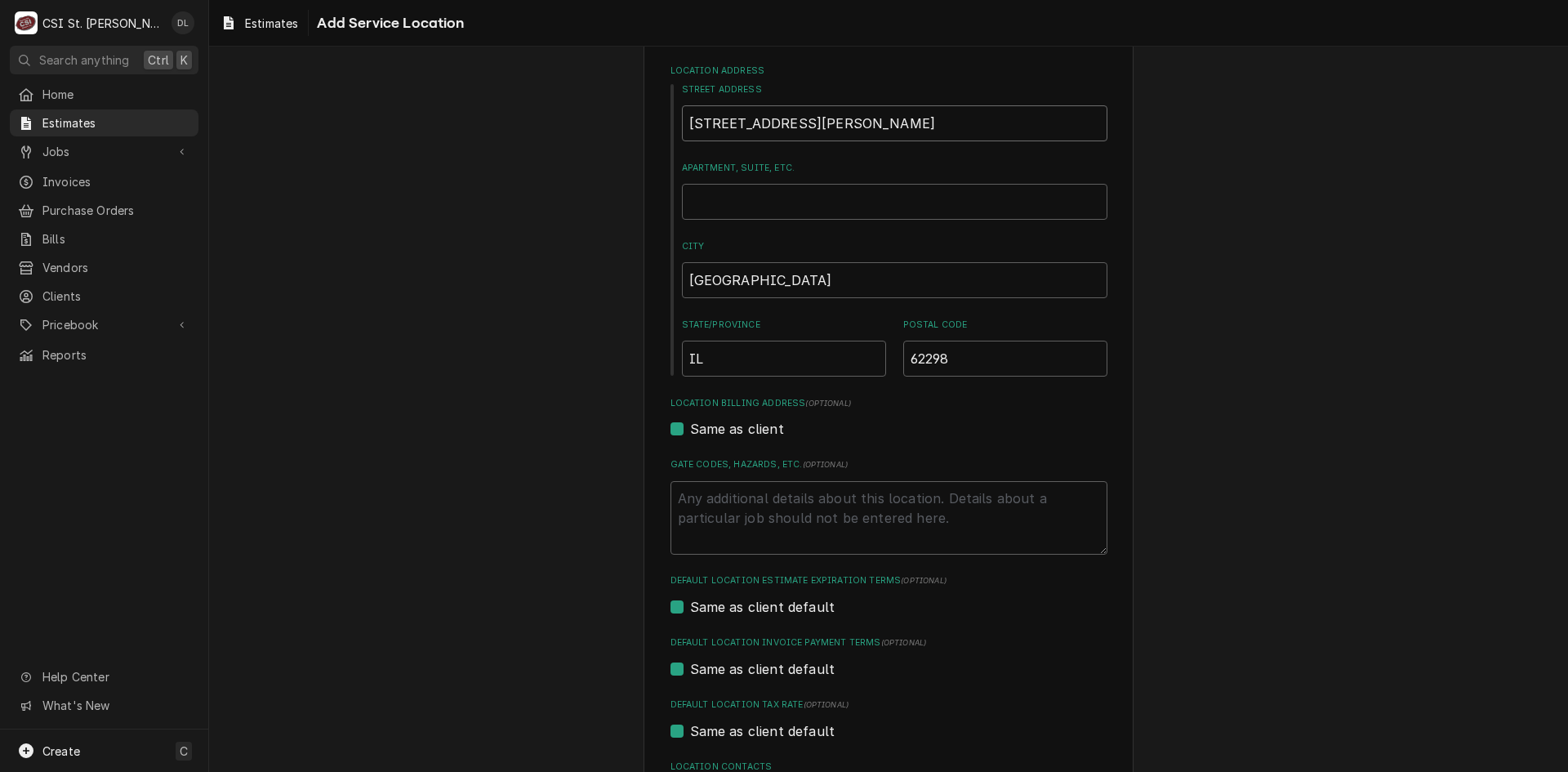
scroll to position [295, 0]
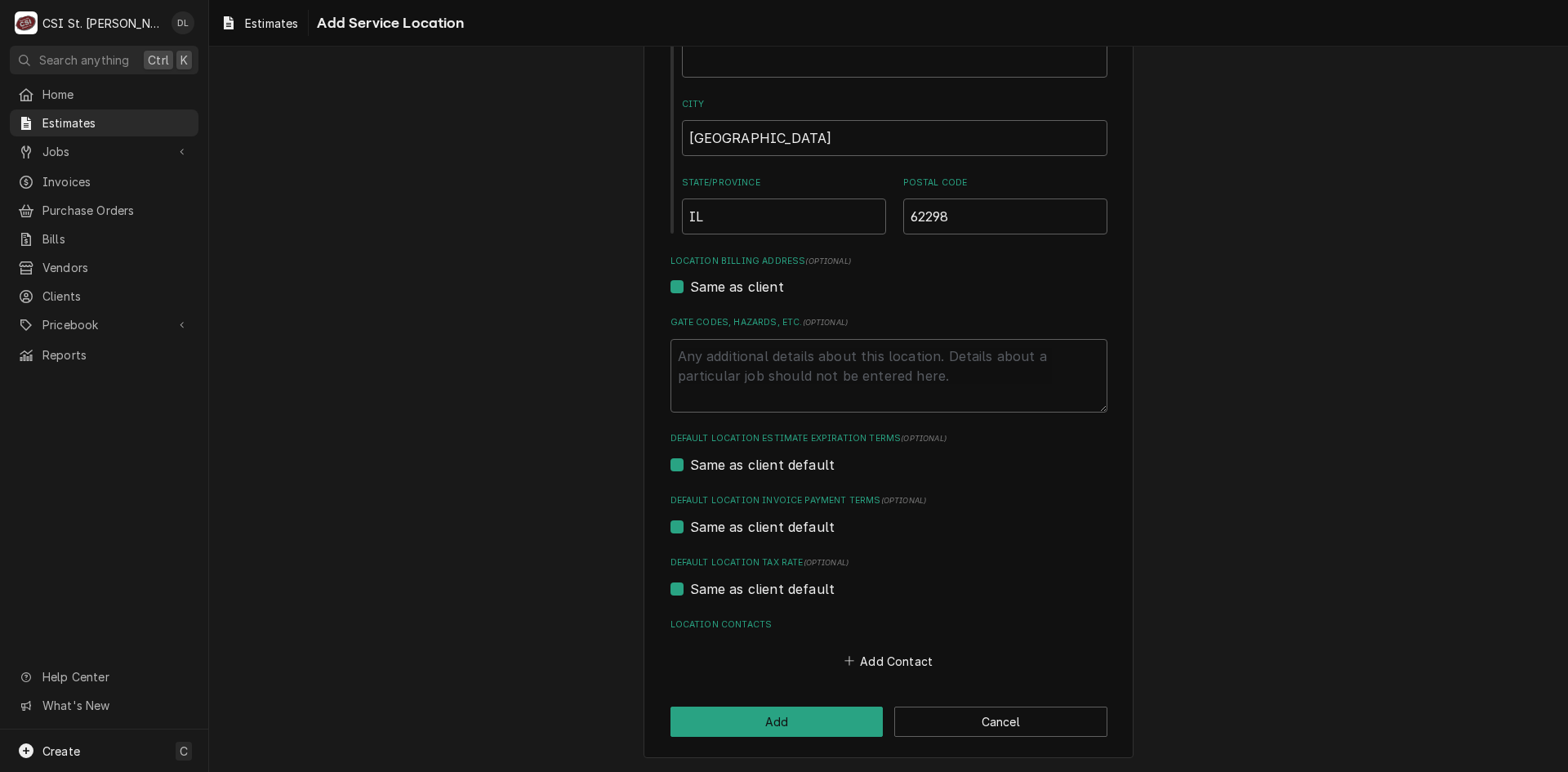
type input "200 Rogers St"
click at [690, 584] on label "Same as client default" at bounding box center [763, 588] width 146 height 20
click at [690, 584] on input "Same as client default" at bounding box center [908, 596] width 437 height 36
checkbox input "false"
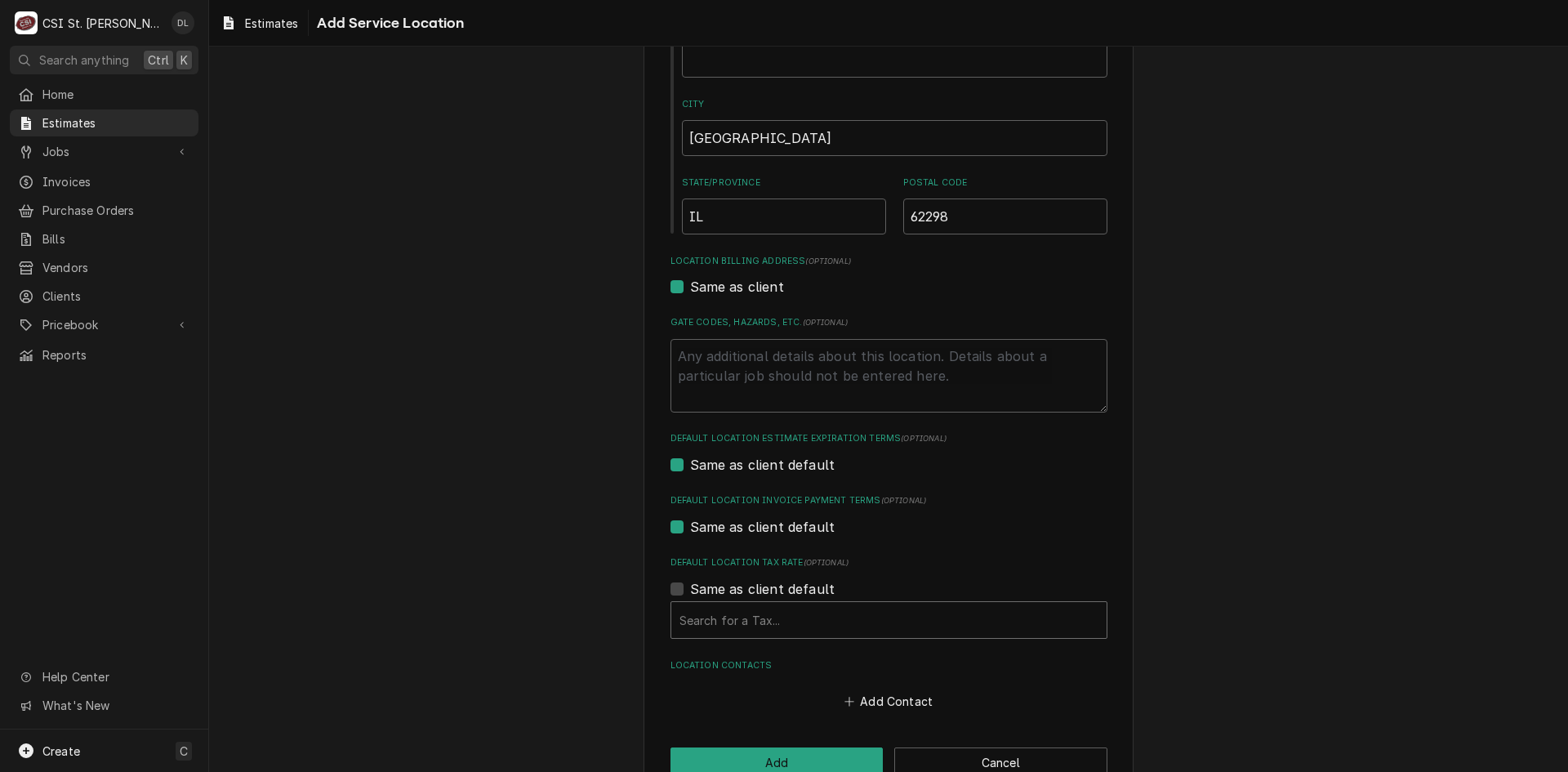
click at [833, 614] on div "Default Location Tax Rate" at bounding box center [889, 619] width 419 height 30
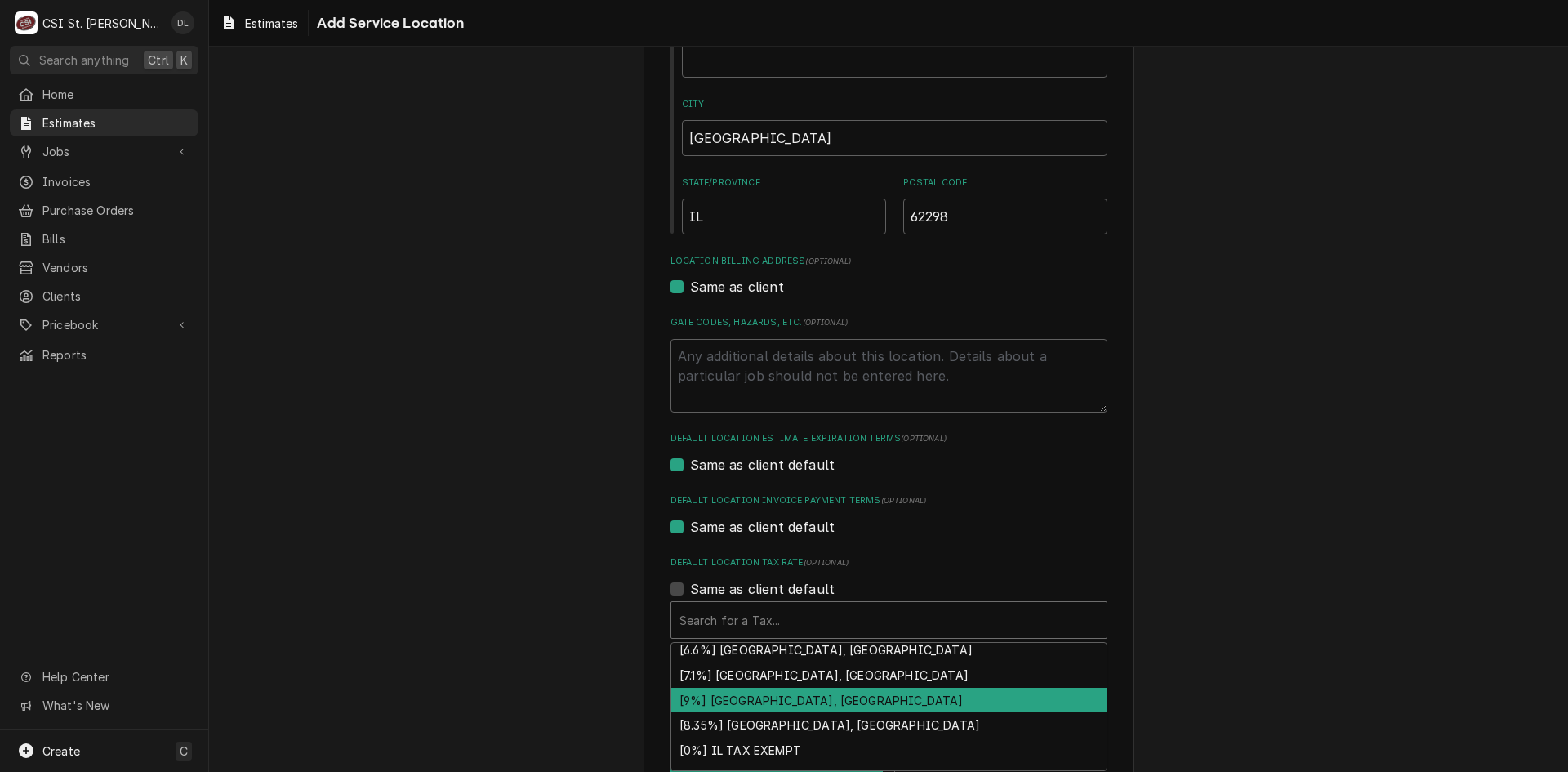
scroll to position [455, 0]
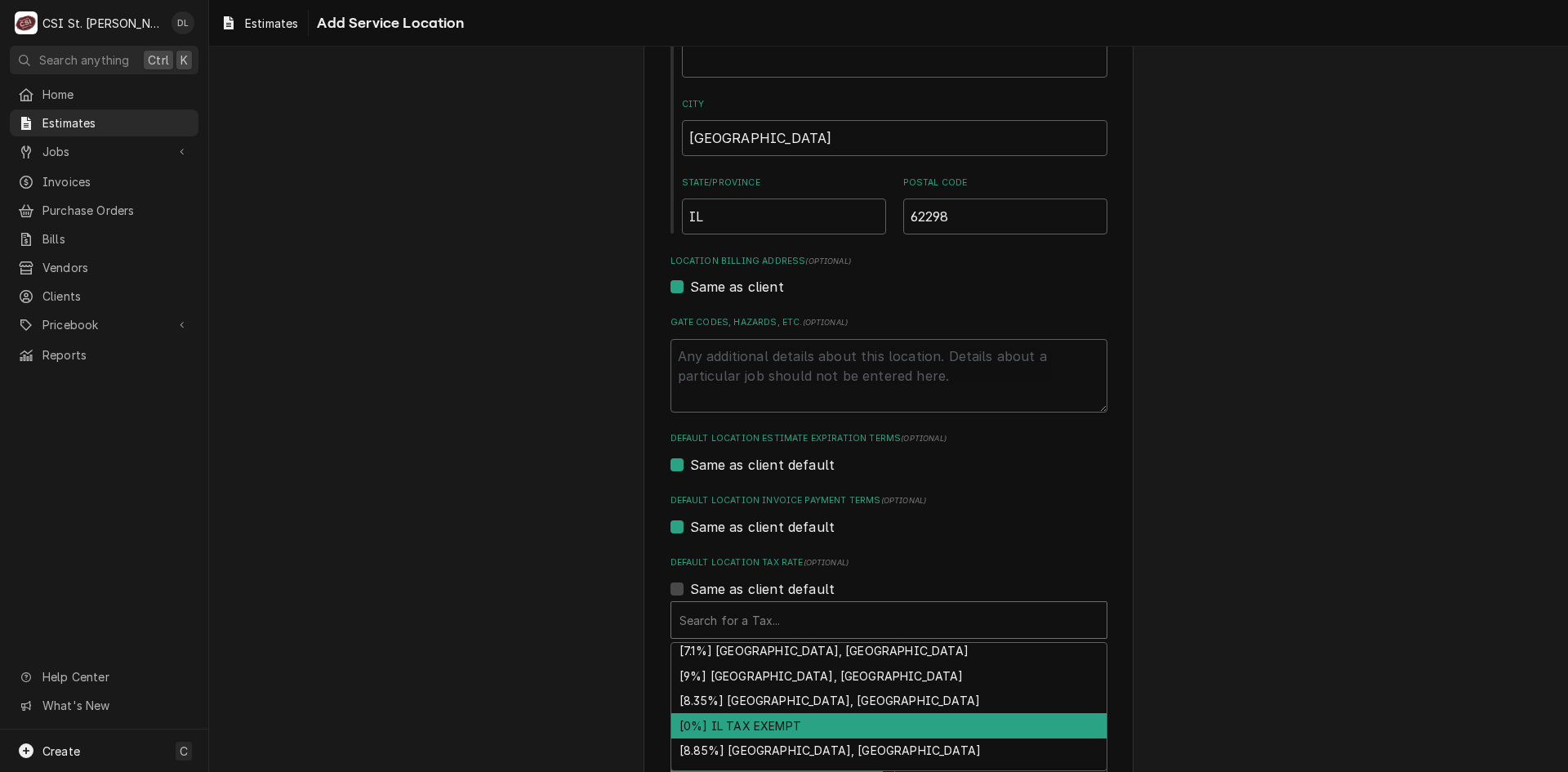
click at [770, 725] on div "[0%] IL TAX EXEMPT" at bounding box center [889, 726] width 435 height 26
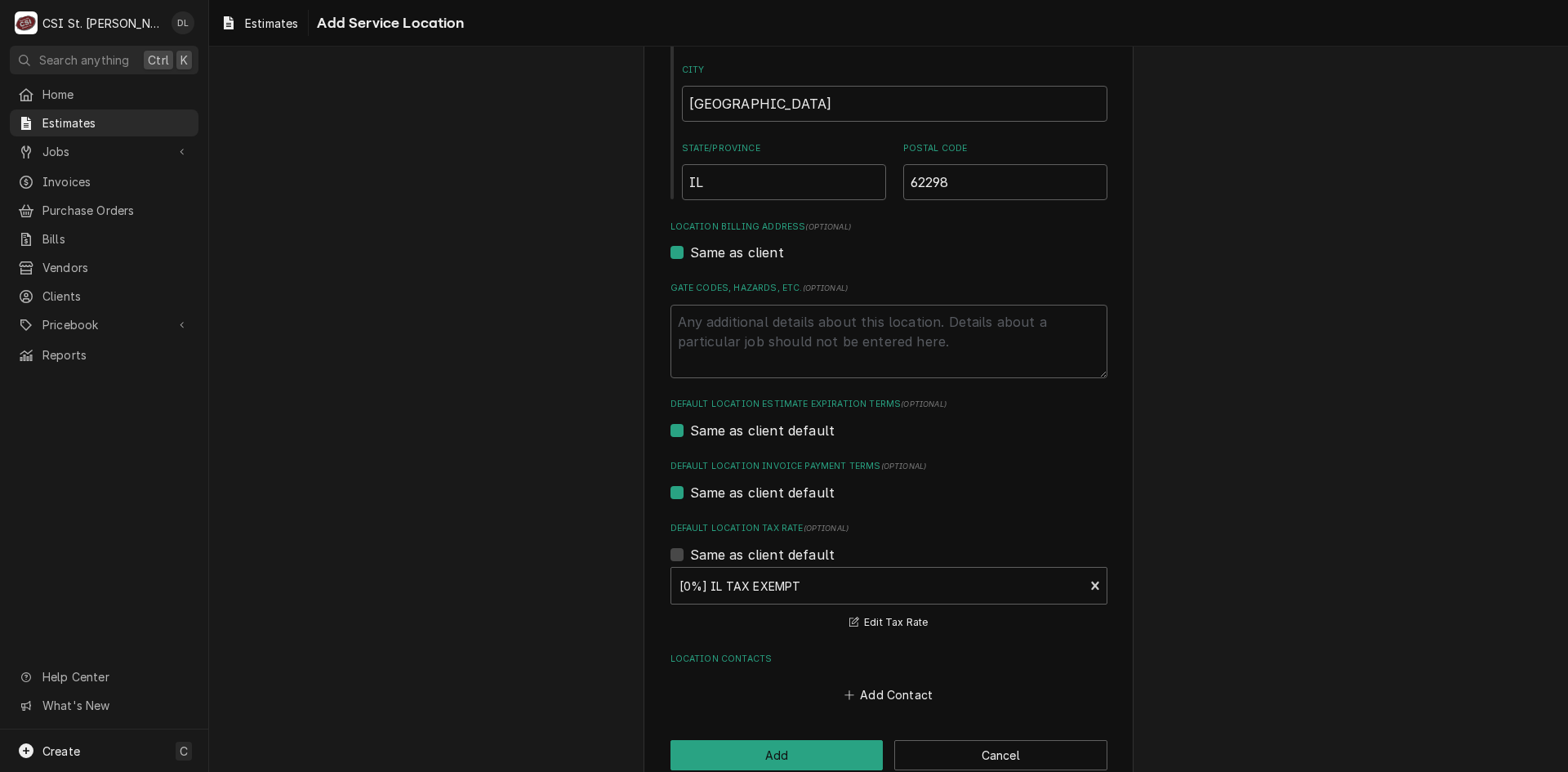
scroll to position [363, 0]
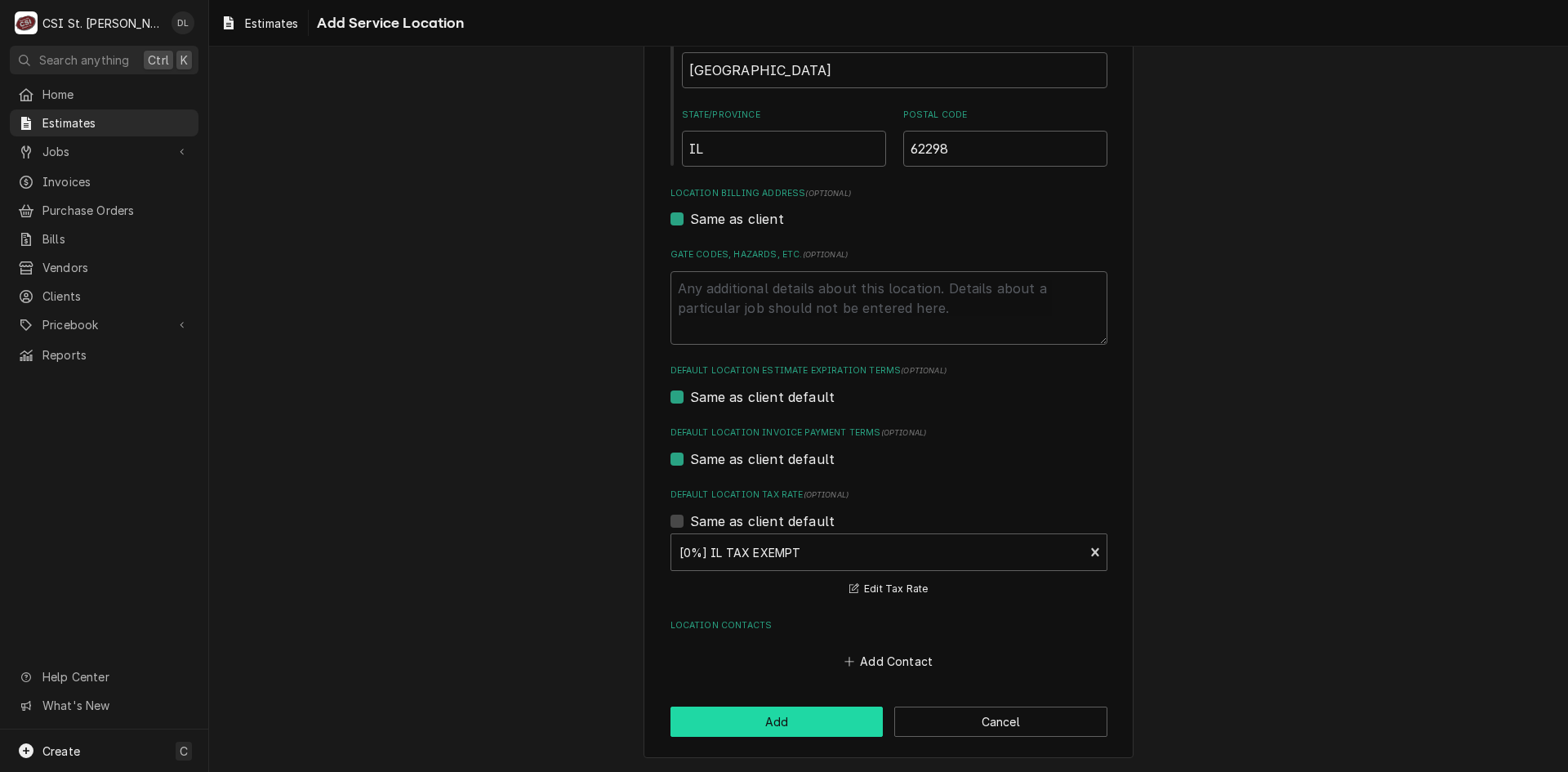
click at [767, 727] on button "Add" at bounding box center [777, 721] width 213 height 30
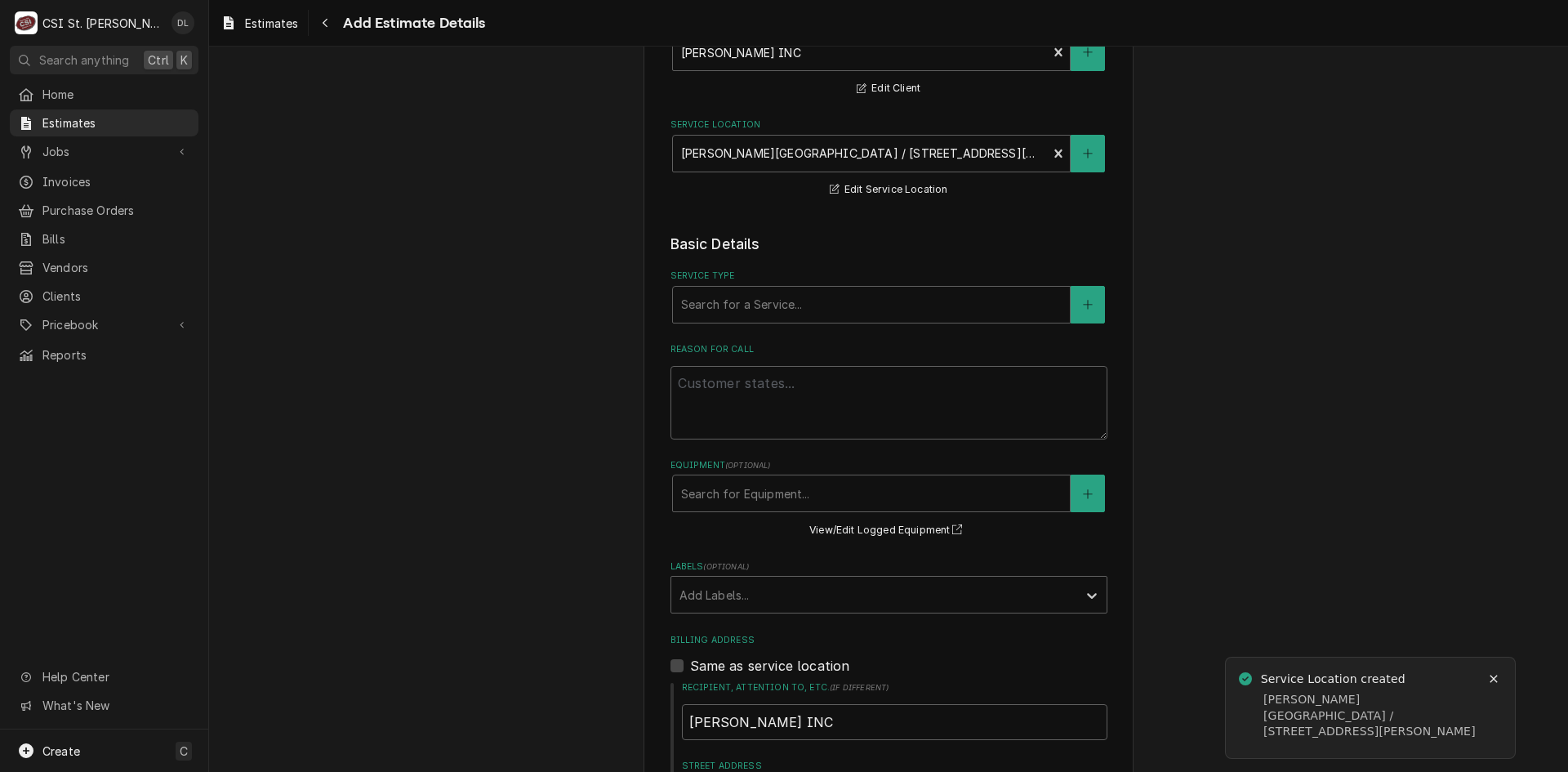
scroll to position [164, 0]
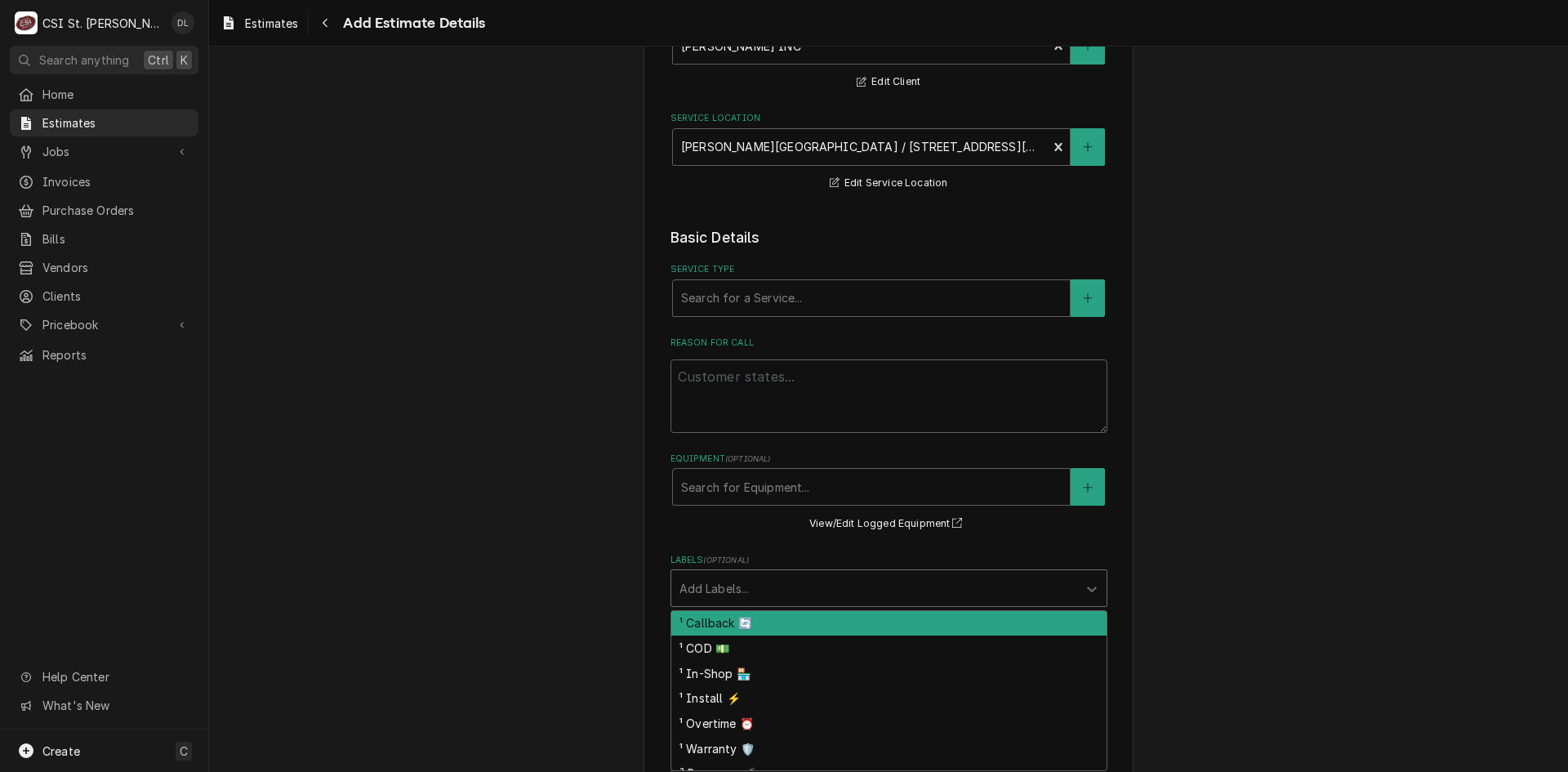
click at [1029, 580] on div "Labels" at bounding box center [873, 588] width 389 height 30
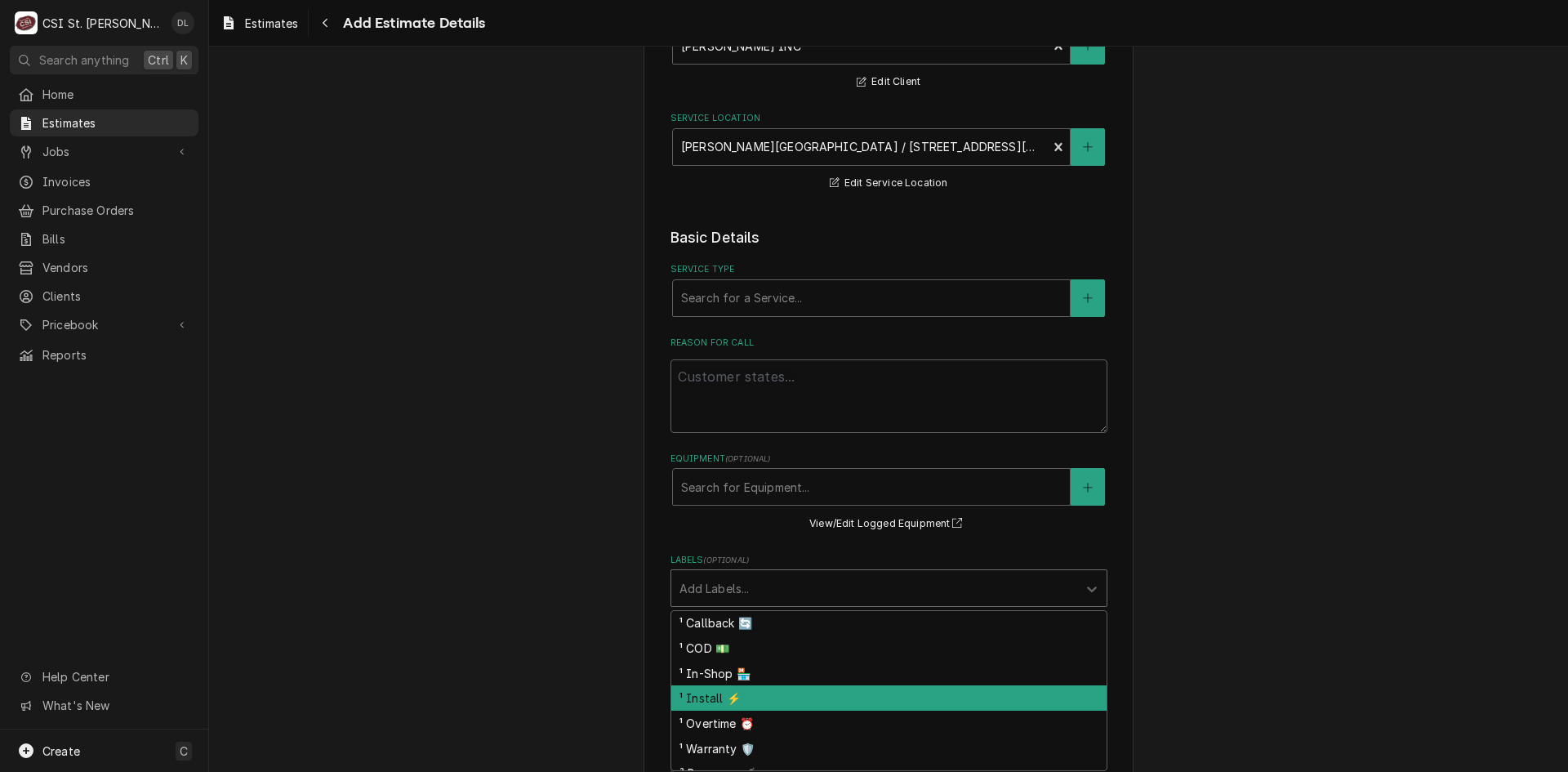
click at [728, 693] on div "¹ Install ⚡️" at bounding box center [889, 698] width 435 height 26
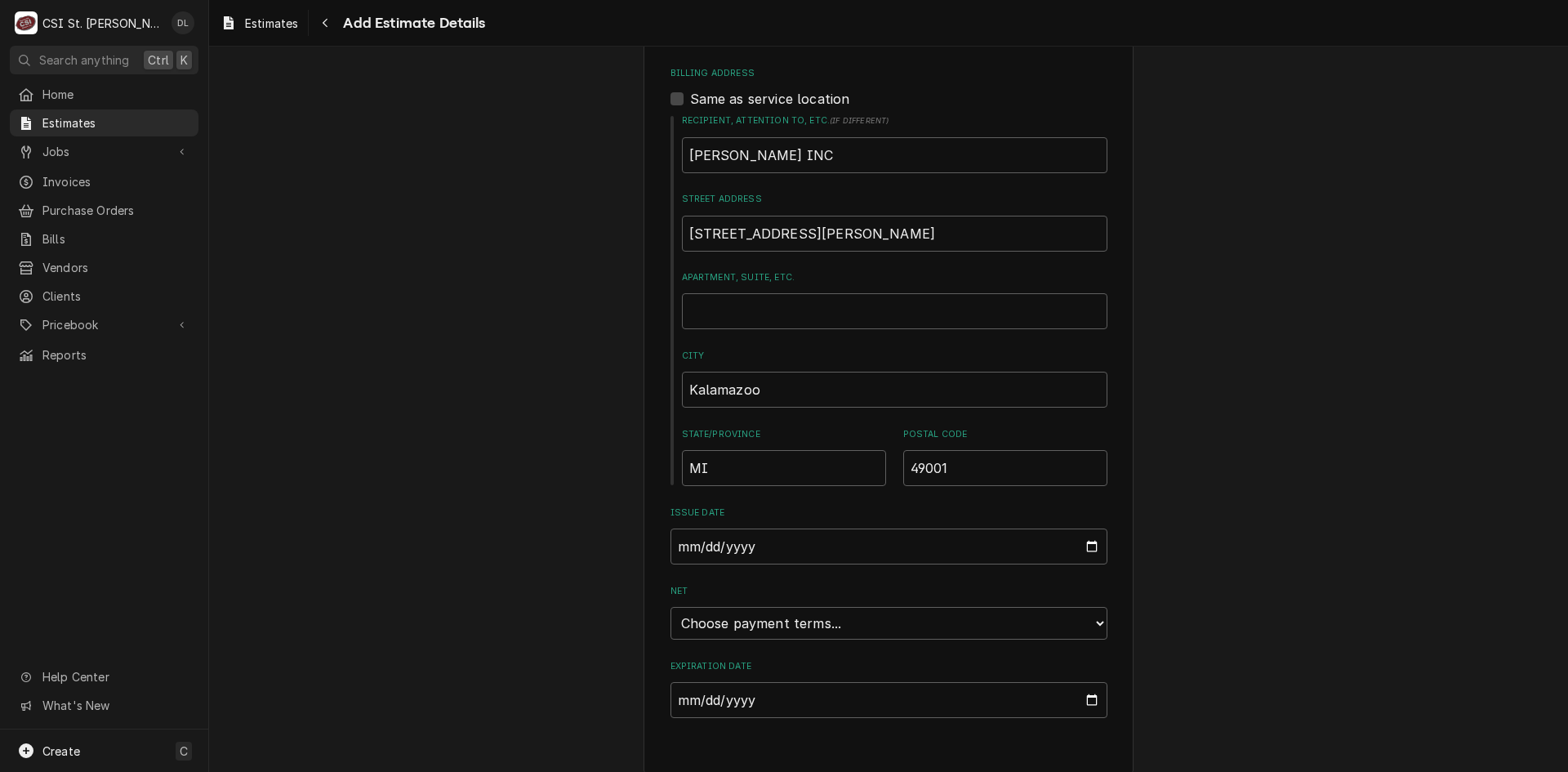
scroll to position [735, 0]
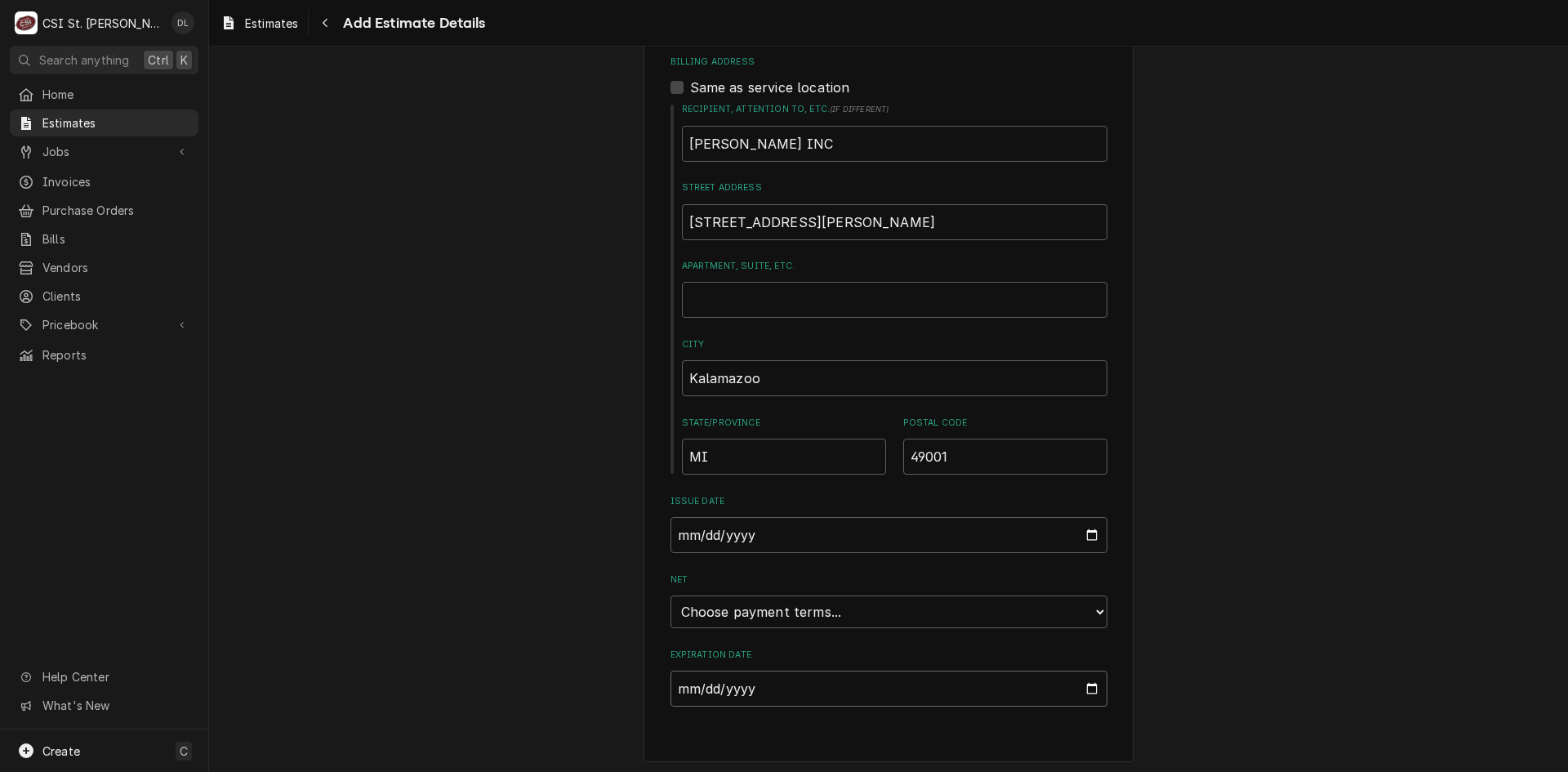
click at [1074, 683] on input "Expiration Date" at bounding box center [889, 688] width 437 height 36
click at [1080, 690] on input "Expiration Date" at bounding box center [889, 688] width 437 height 36
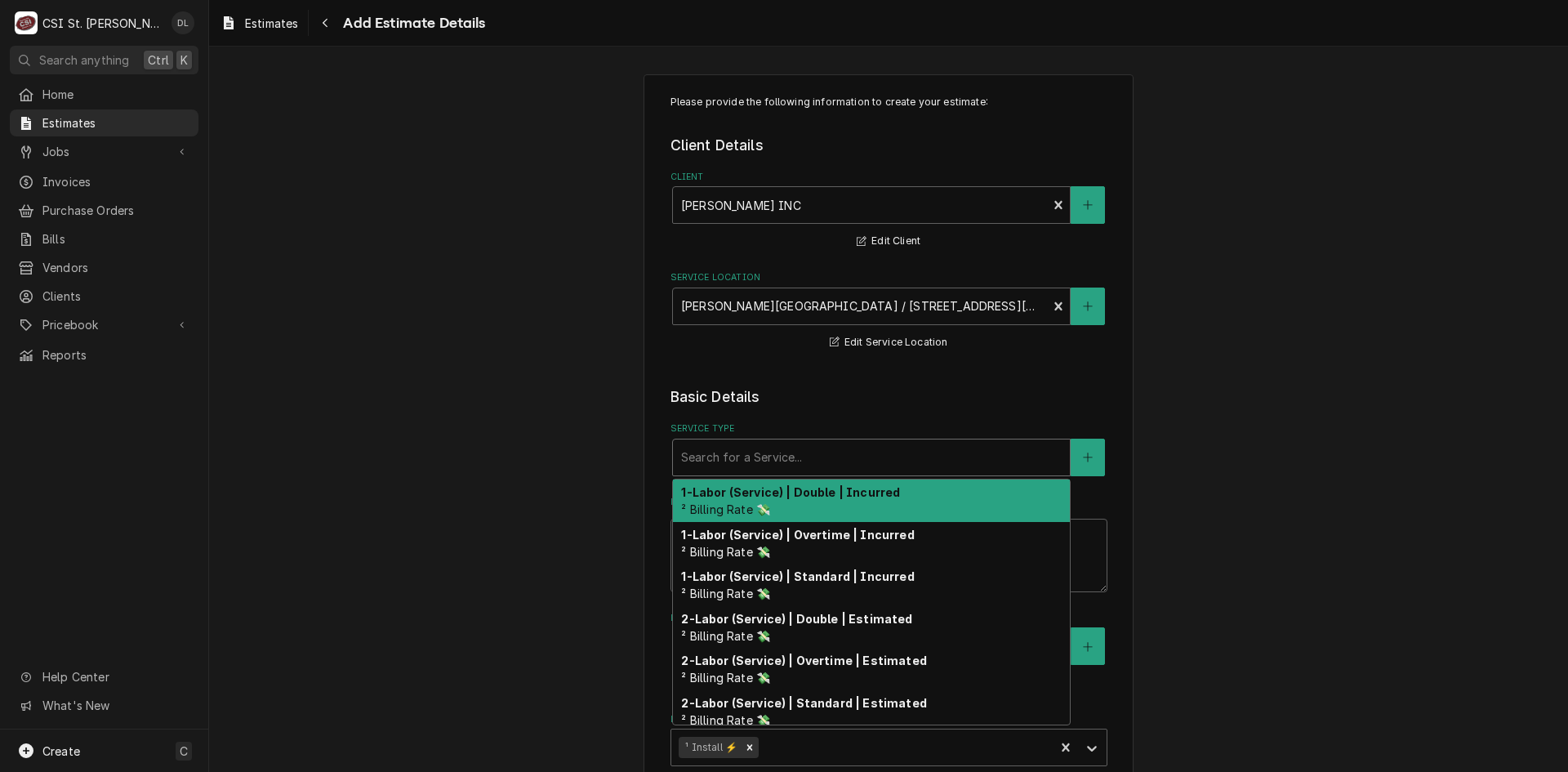
click at [859, 458] on div "Service Type" at bounding box center [871, 457] width 381 height 30
type textarea "x"
type input "i"
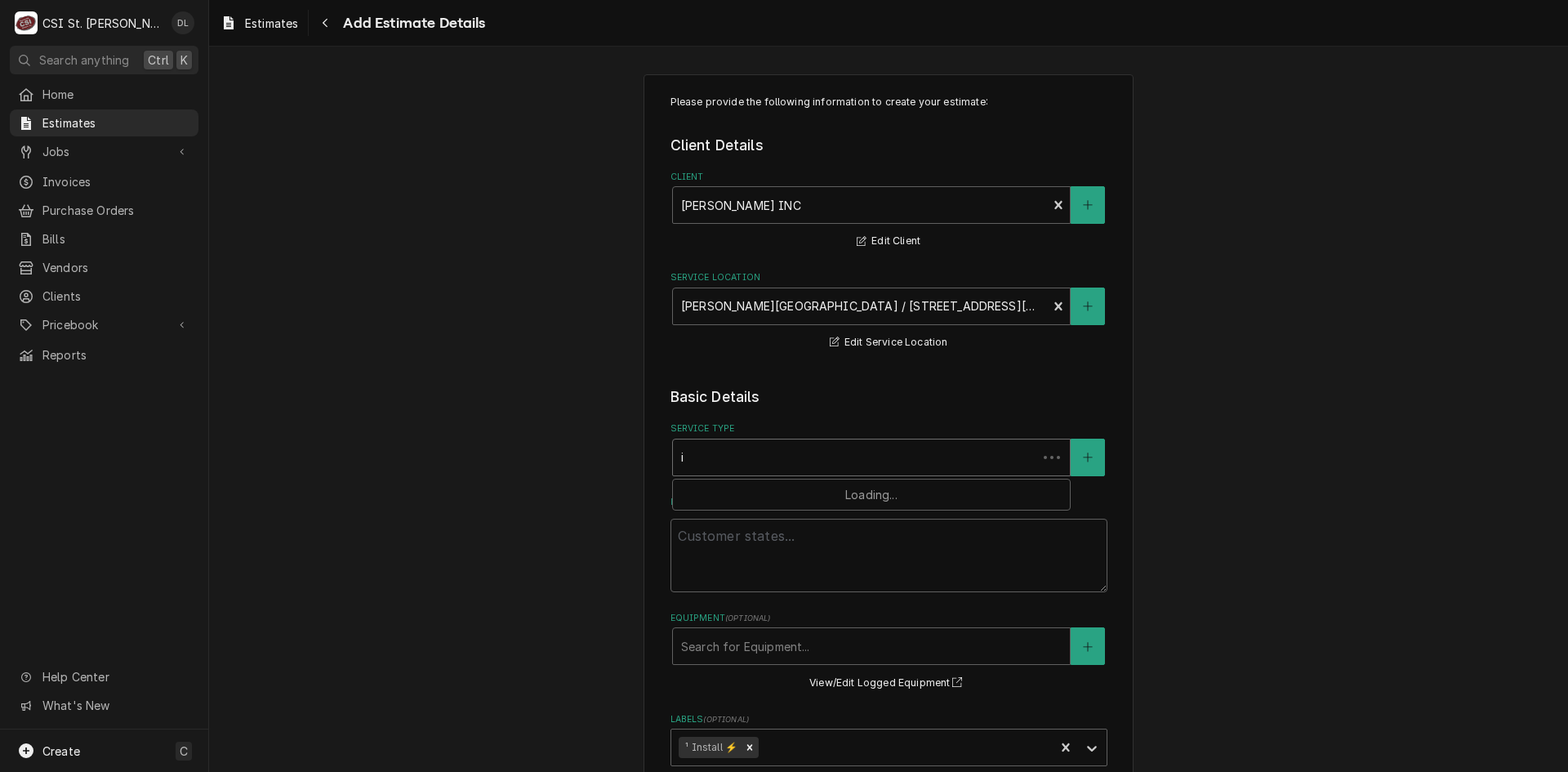
type textarea "x"
type input "in"
type textarea "x"
type input "ins"
type textarea "x"
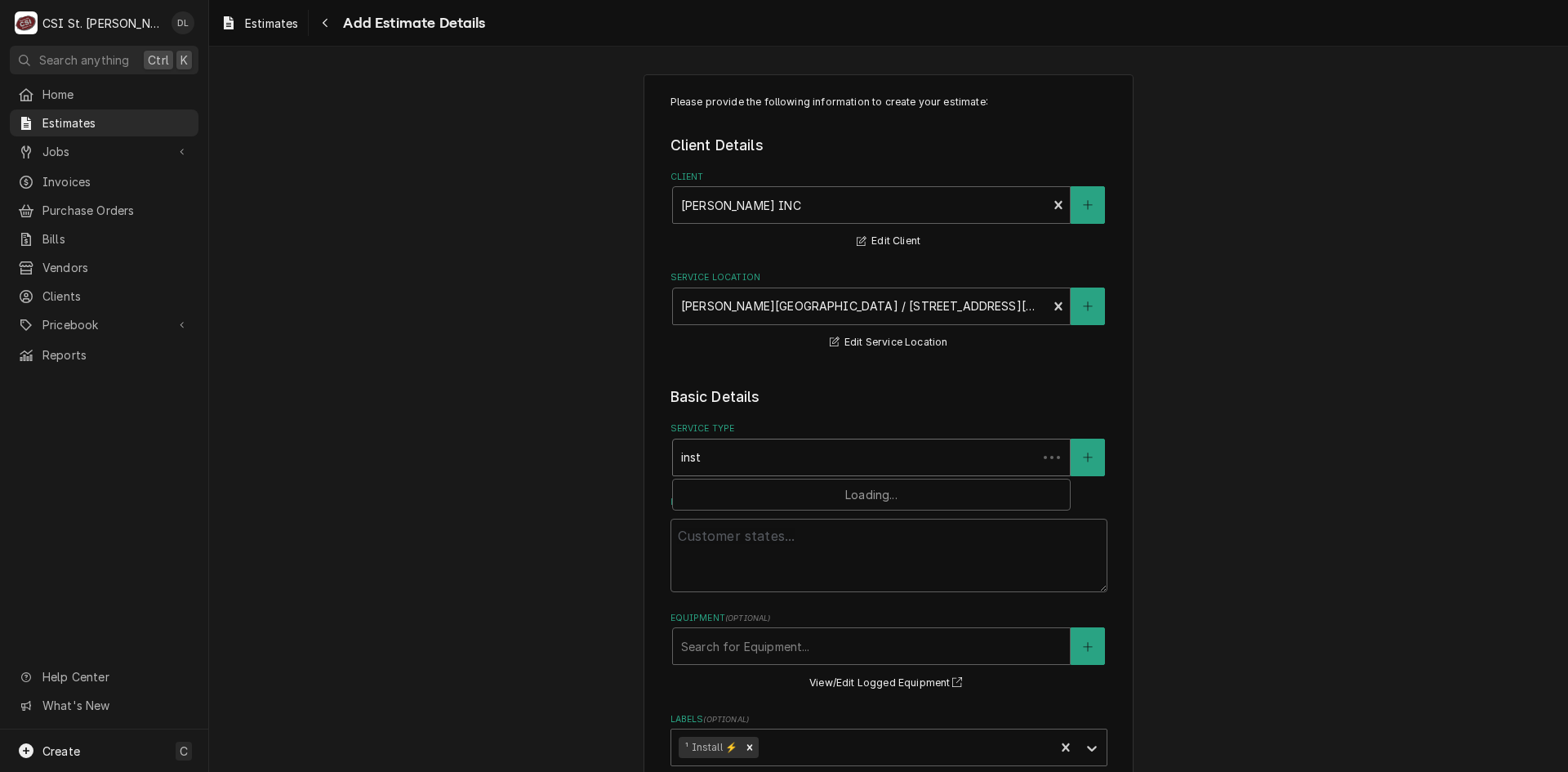
type input "insta"
type textarea "x"
type input "instal"
type textarea "x"
type input "install"
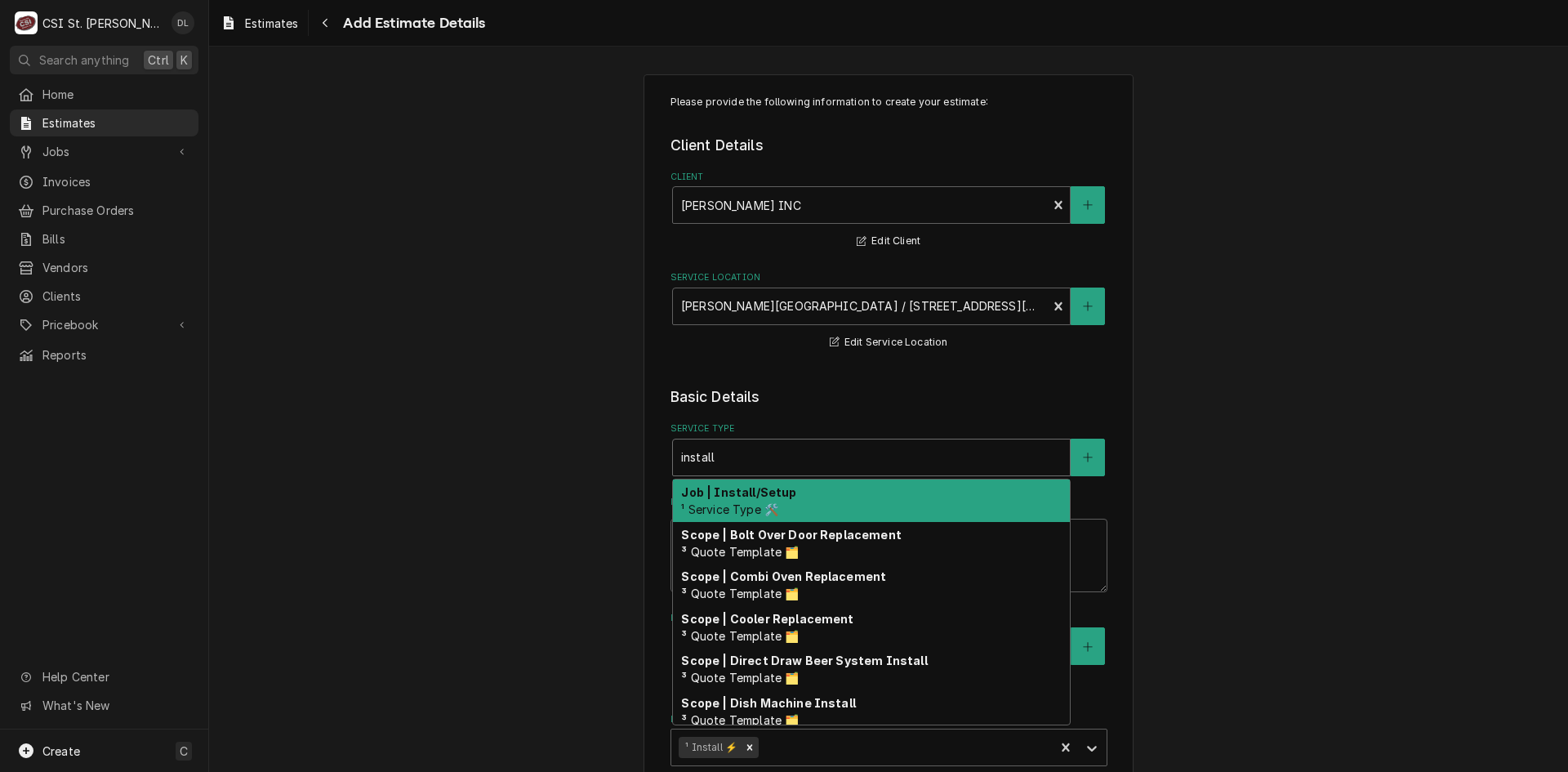
click at [777, 504] on div "Job | Install/Setup ¹ Service Type 🛠️" at bounding box center [872, 501] width 397 height 43
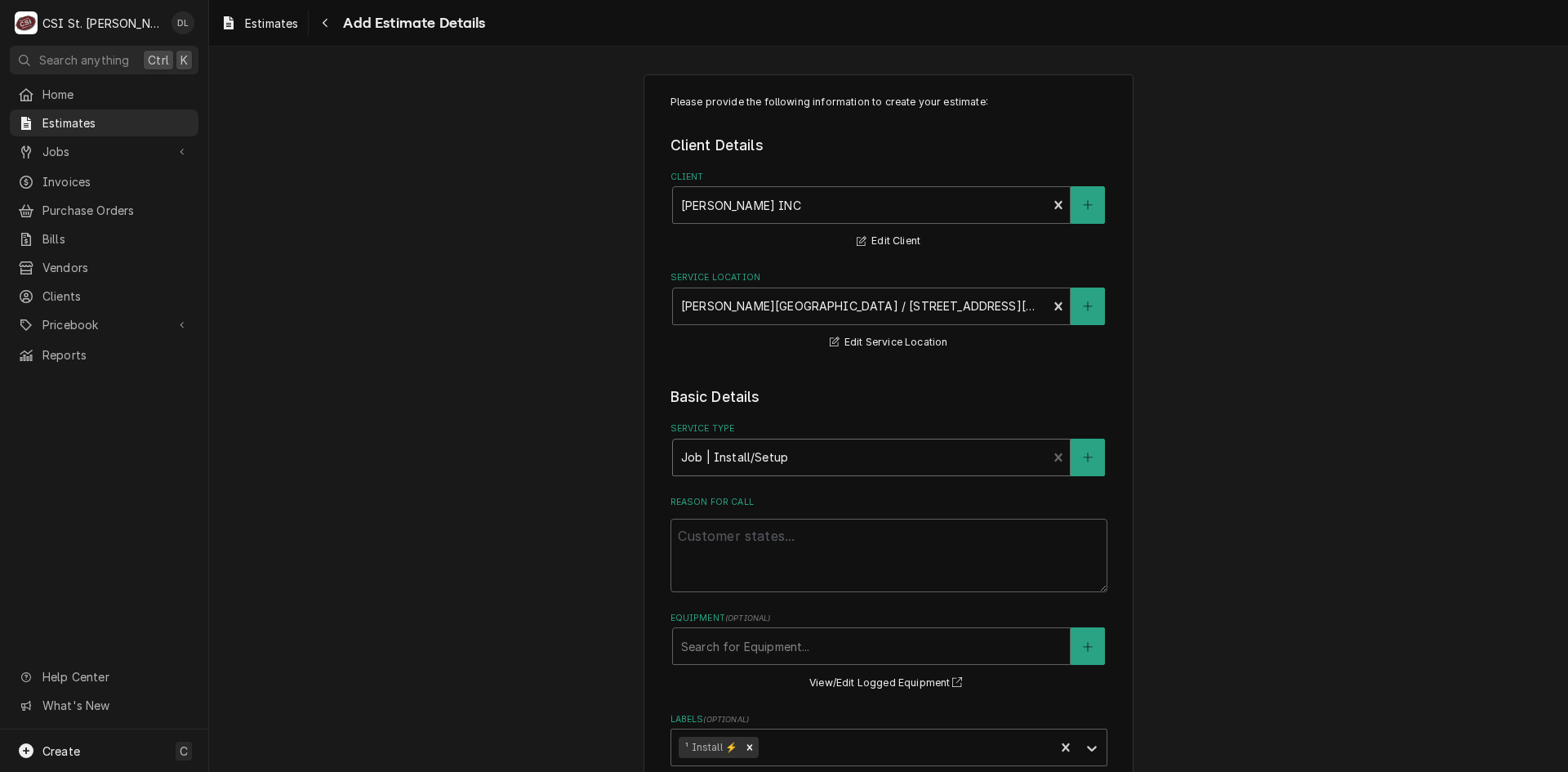
type textarea "x"
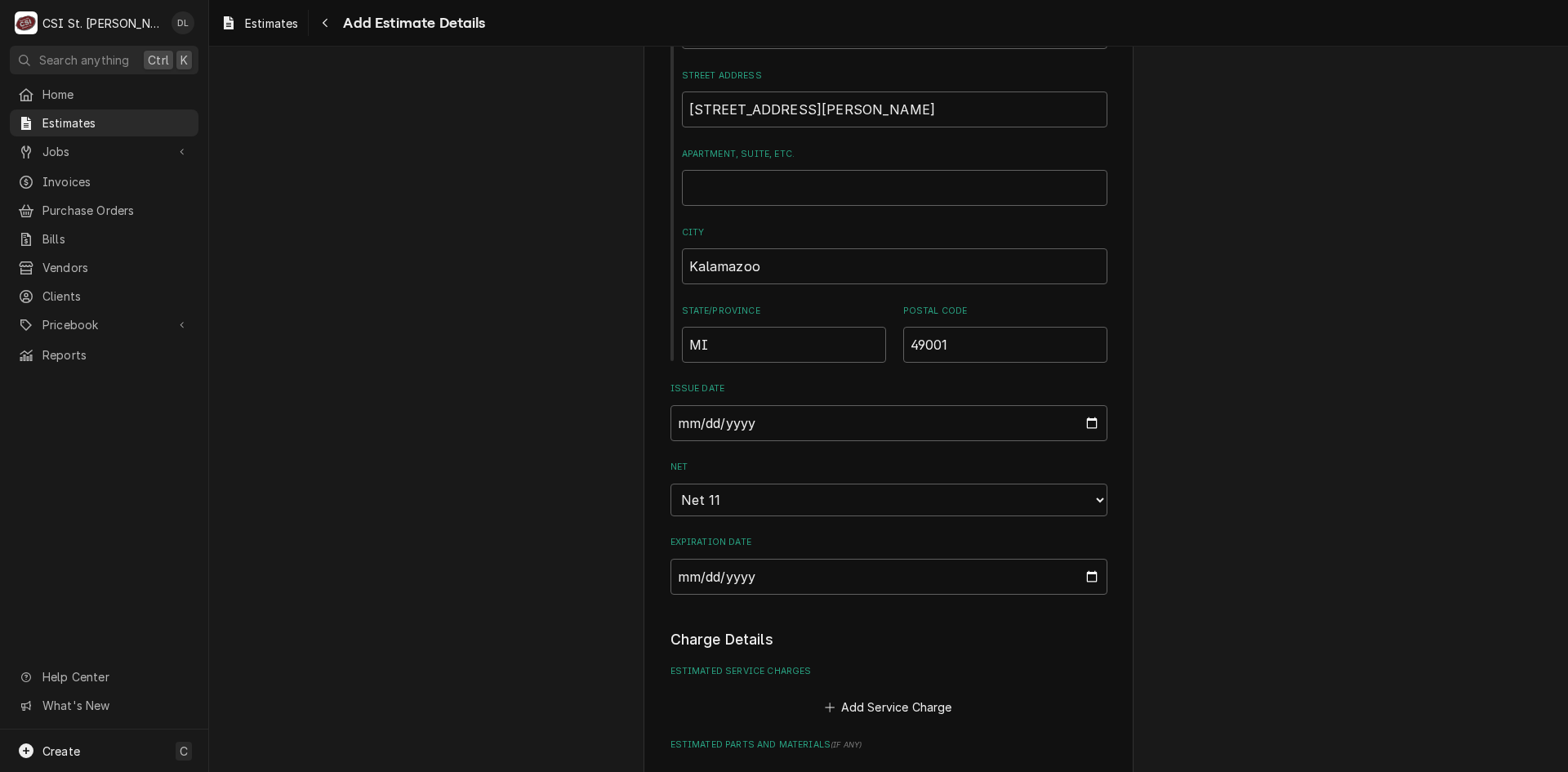
scroll to position [984, 0]
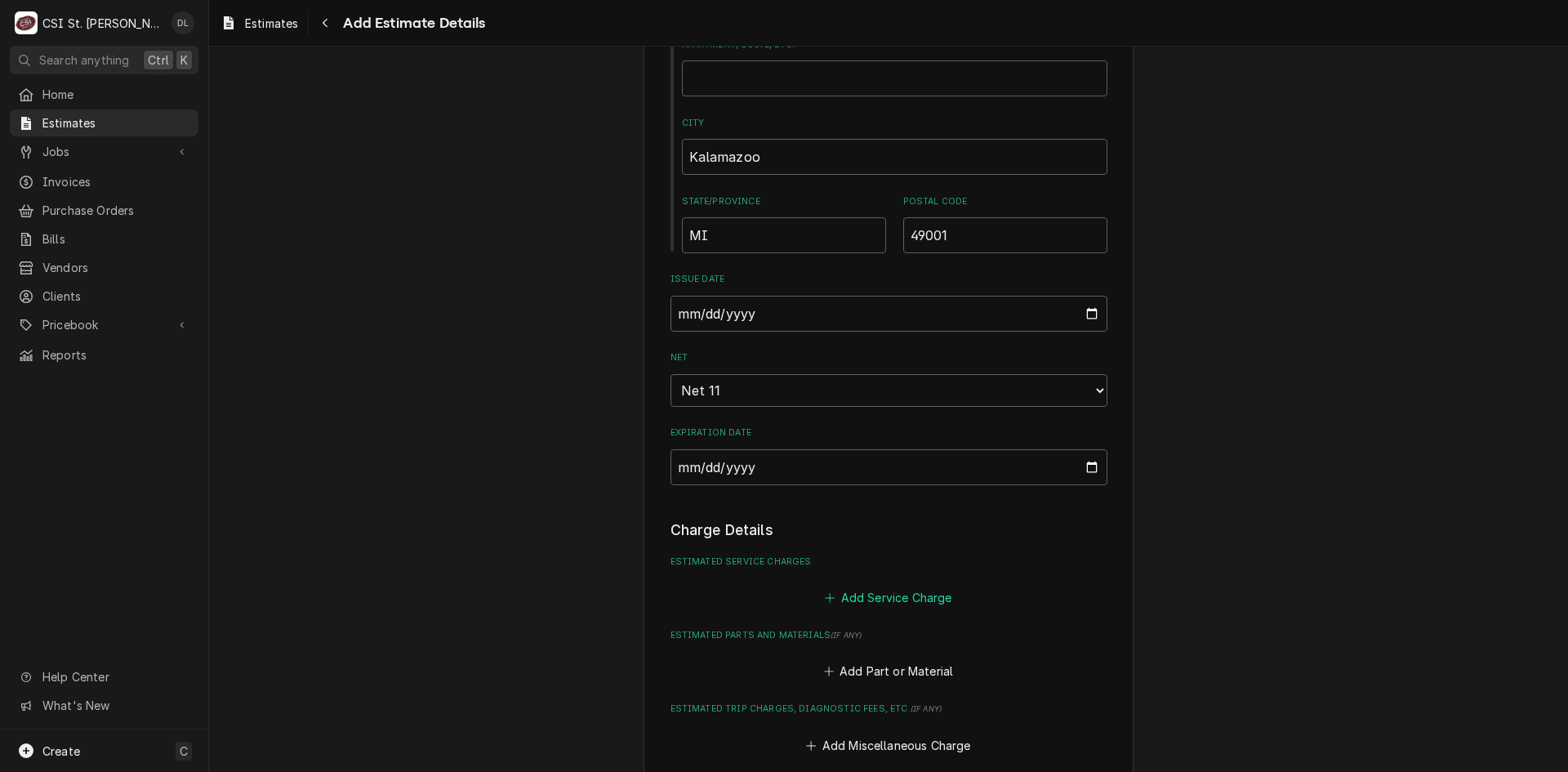
click at [825, 597] on icon "Estimated Service Charges" at bounding box center [830, 597] width 10 height 11
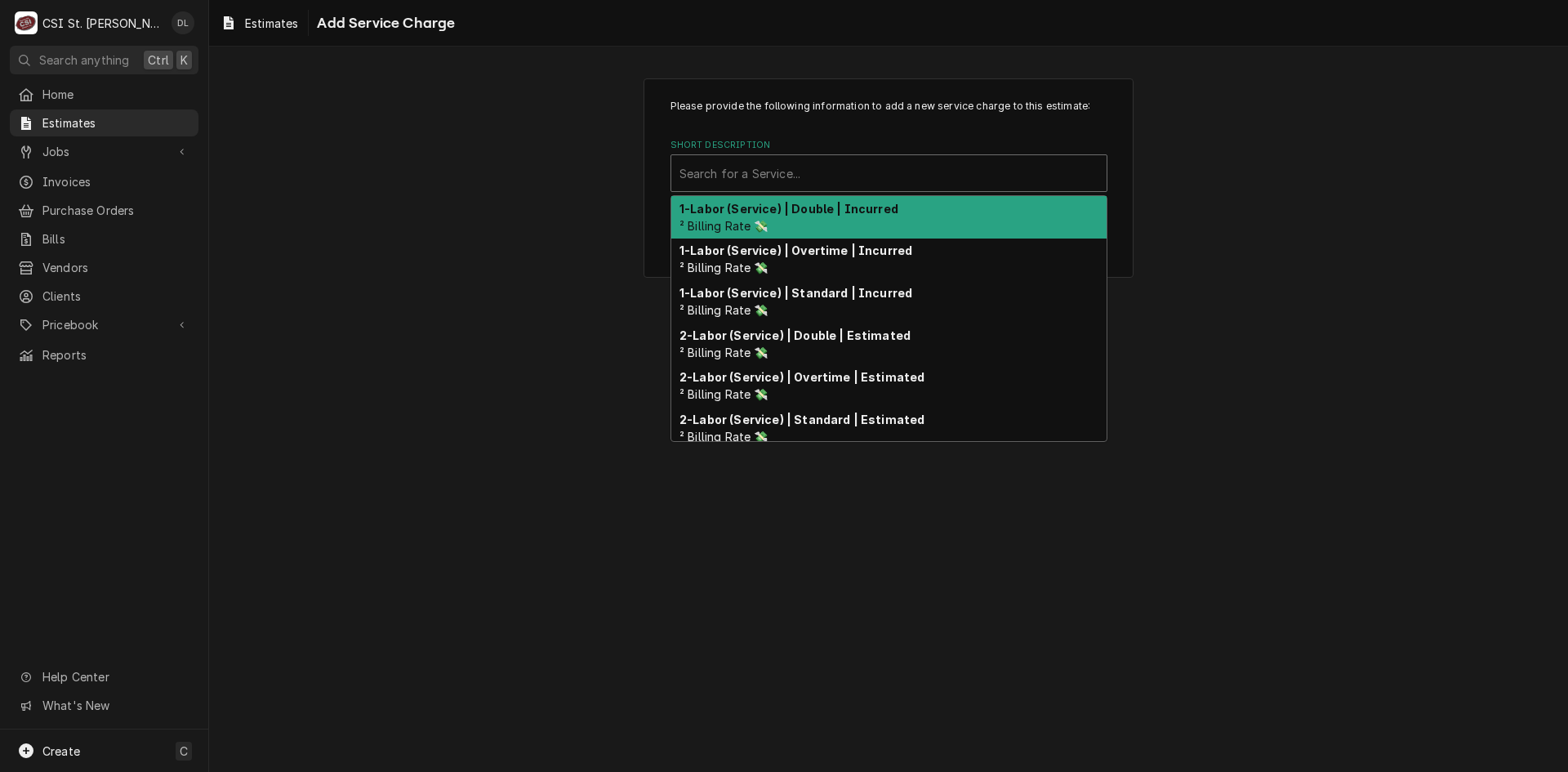
click at [713, 155] on div "Search for a Service..." at bounding box center [889, 173] width 435 height 36
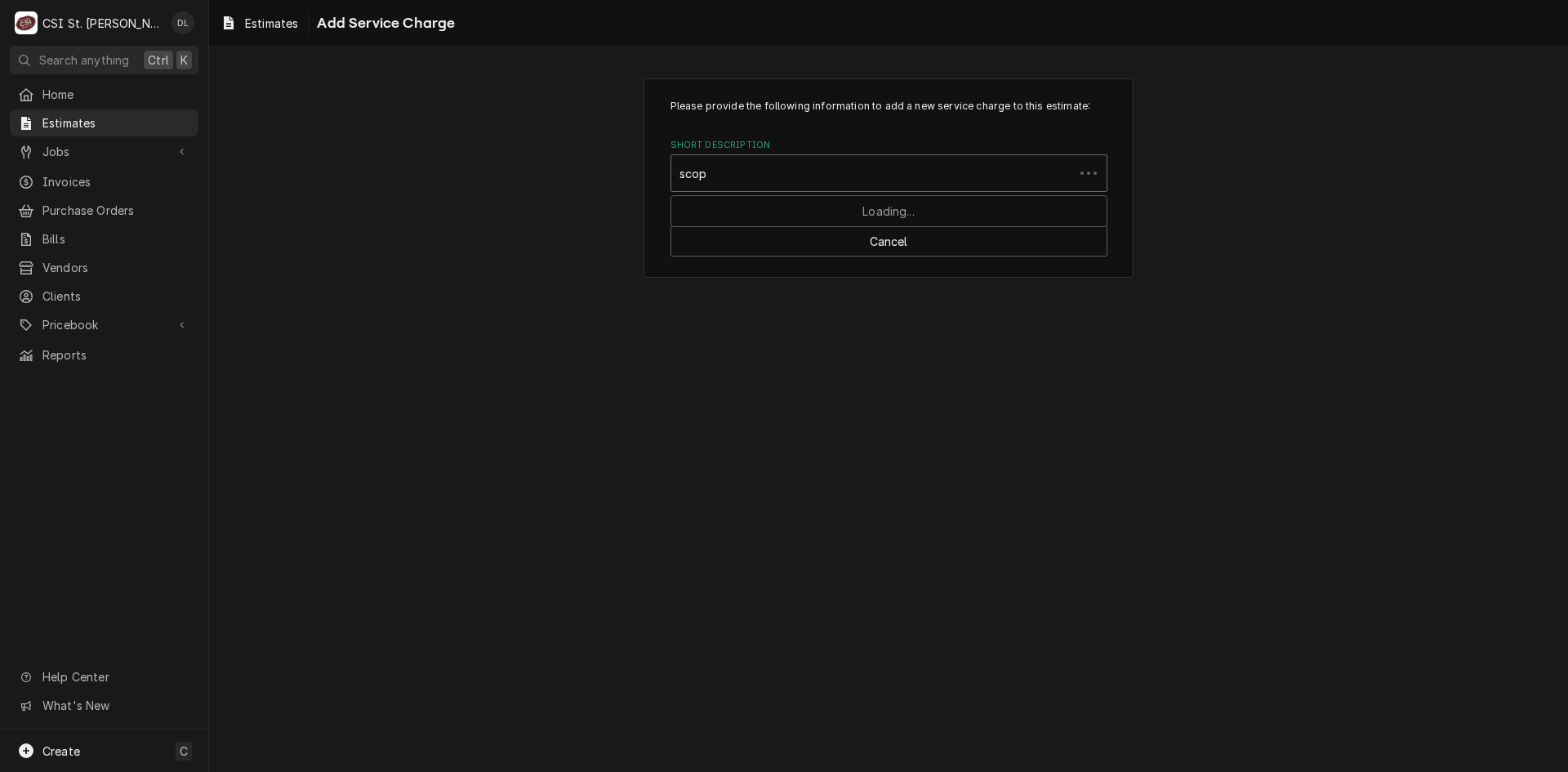
type input "scope"
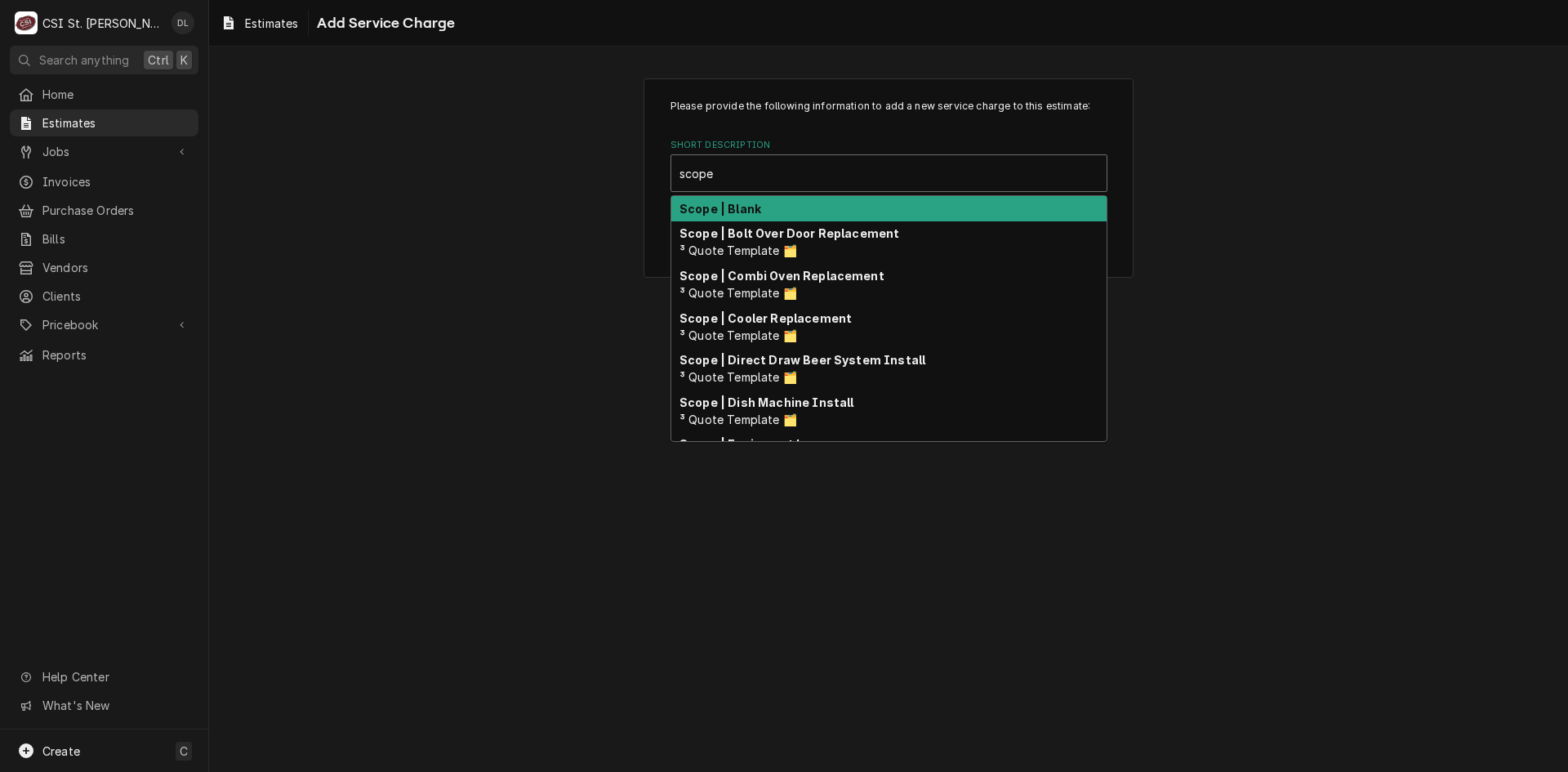
click at [731, 202] on strong "Scope | Blank" at bounding box center [720, 209] width 82 height 14
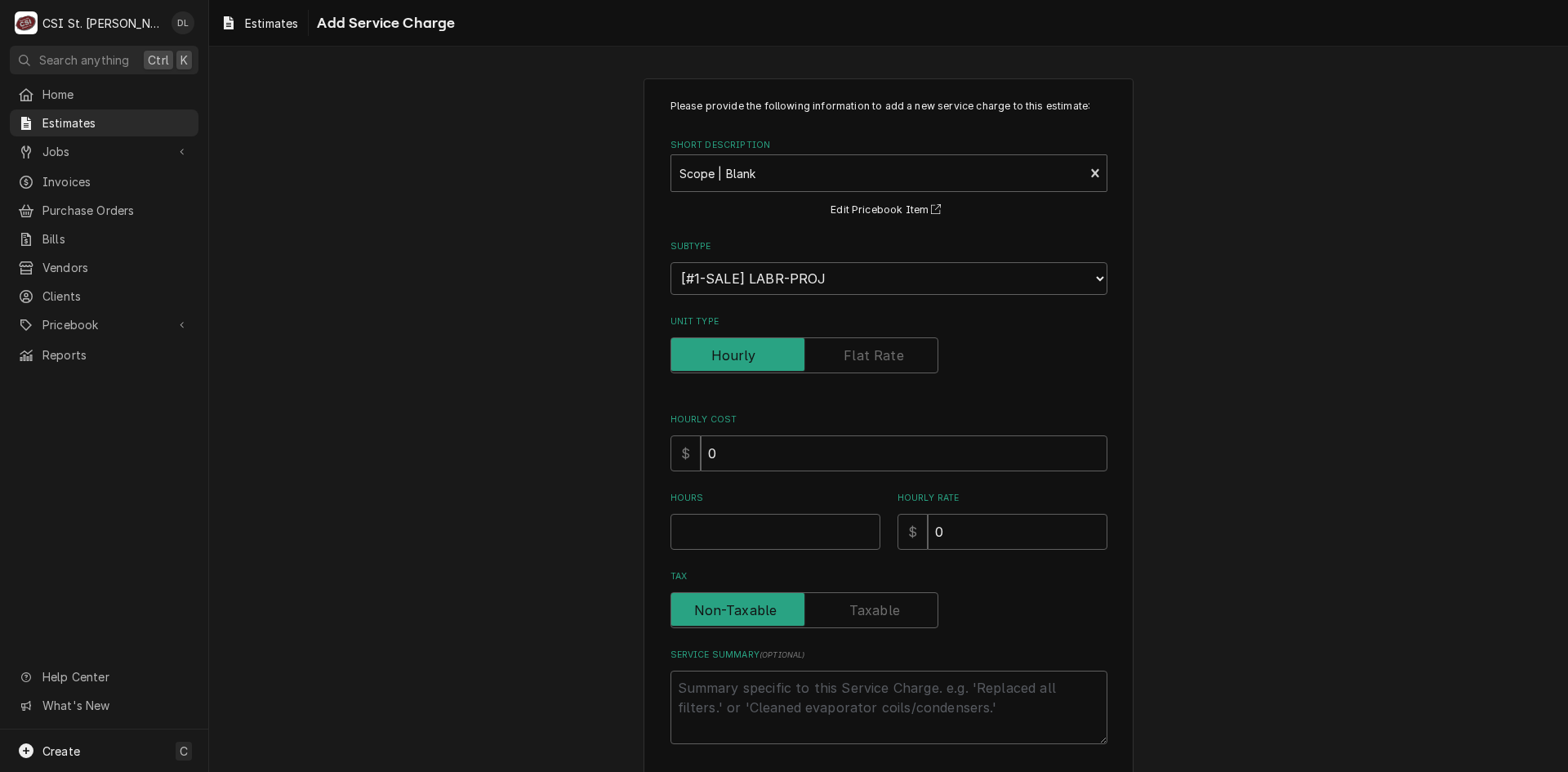
type textarea "x"
click at [867, 348] on label "Unit Type" at bounding box center [804, 355] width 268 height 36
click at [867, 348] on input "Unit Type" at bounding box center [804, 355] width 253 height 36
checkbox input "true"
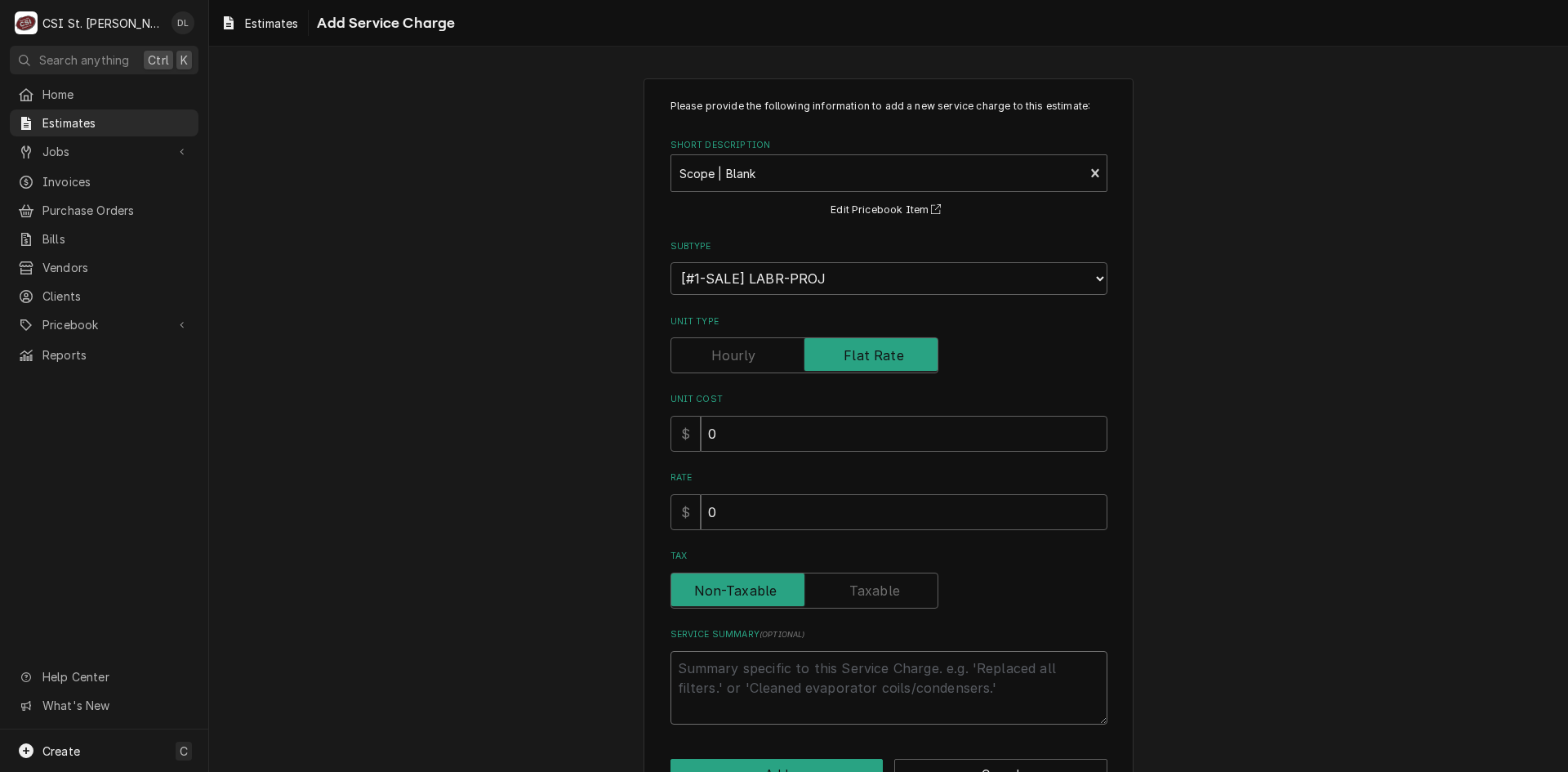
click at [730, 681] on textarea "Service Summary ( optional )" at bounding box center [889, 688] width 437 height 73
type textarea "x"
type textarea "Q"
type textarea "x"
type textarea "Qu"
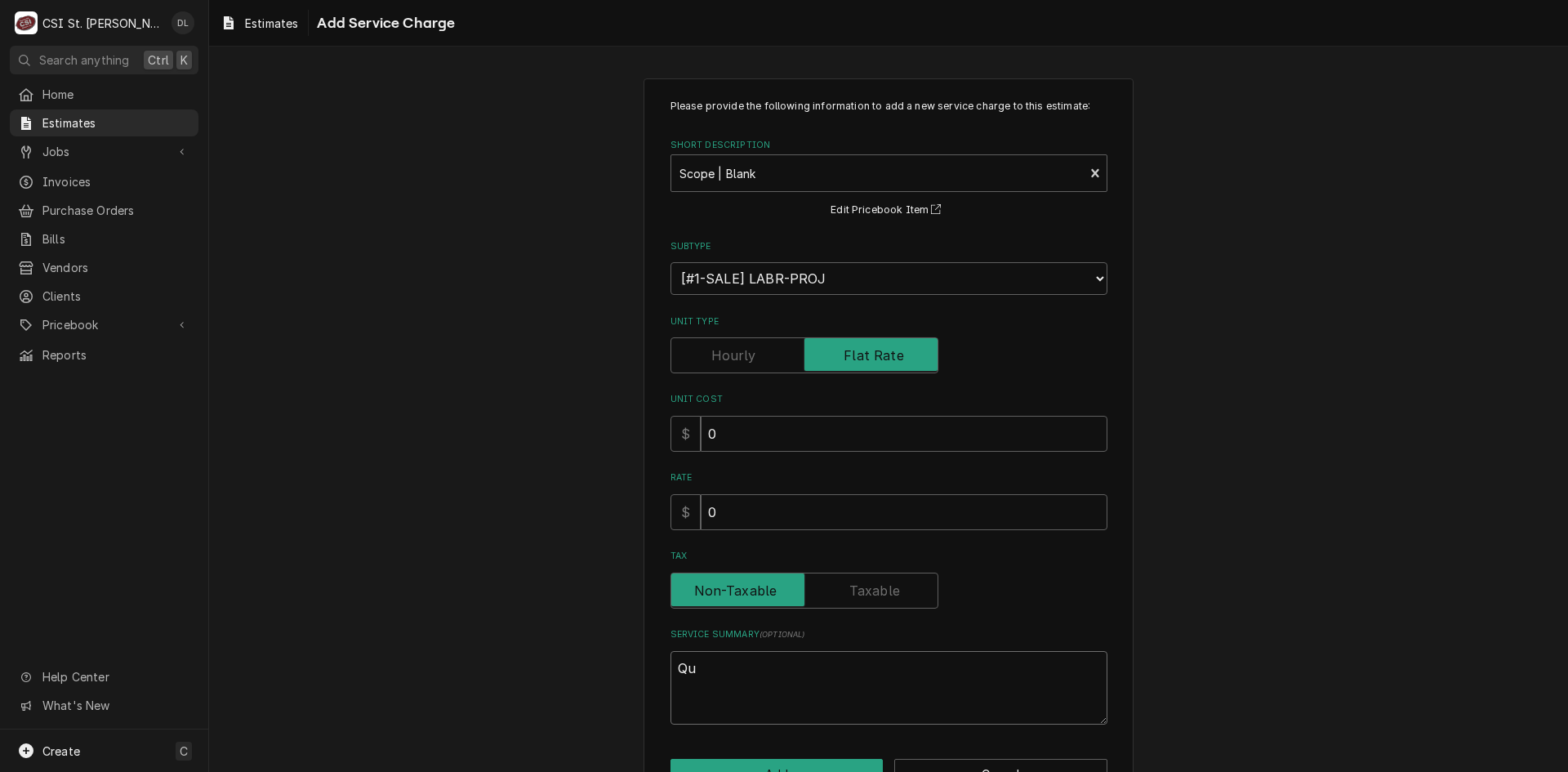
type textarea "x"
type textarea "Quo"
type textarea "x"
type textarea "Quot"
type textarea "x"
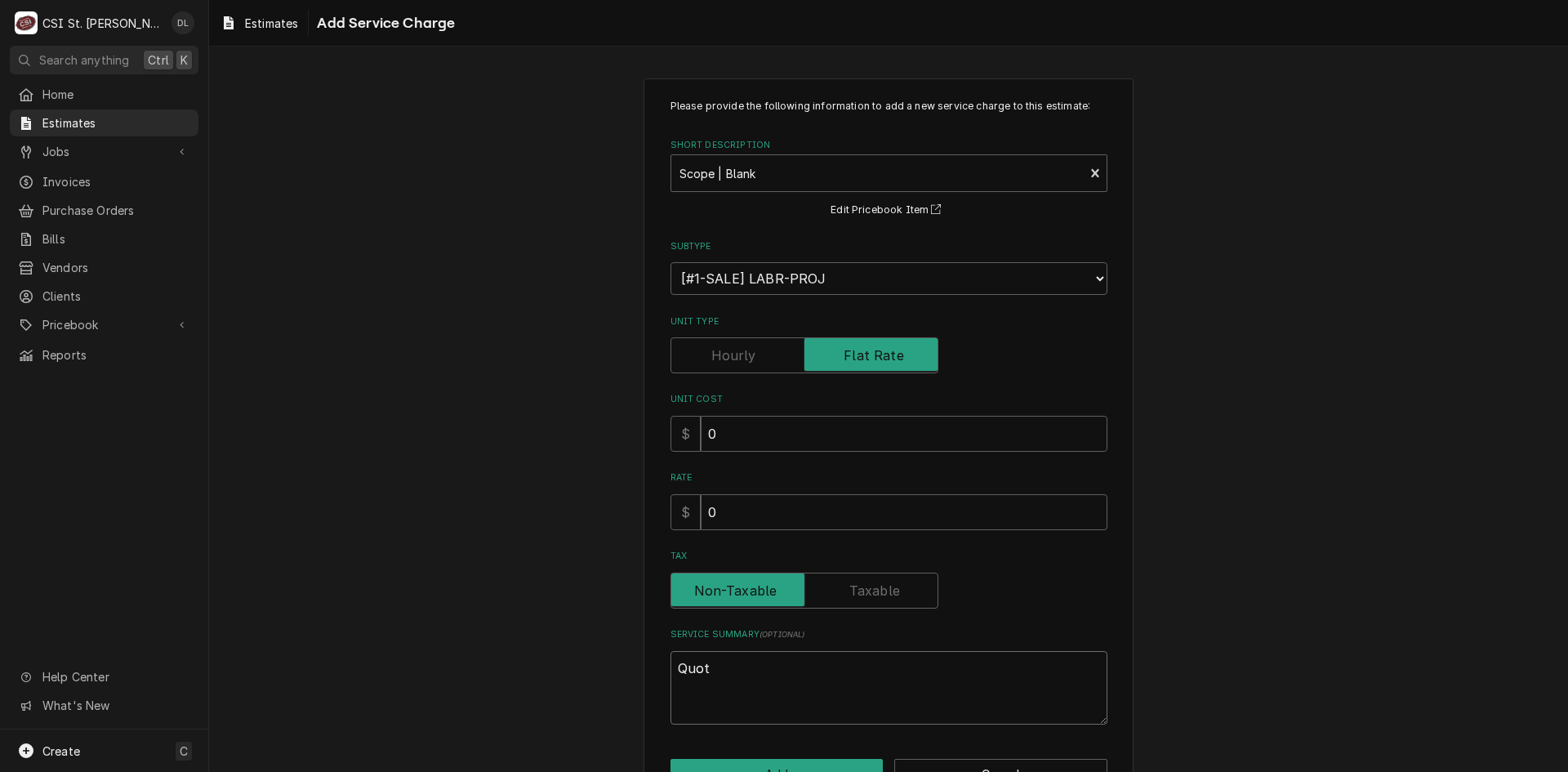
type textarea "Quote"
type textarea "x"
type textarea "Quote t"
type textarea "x"
type textarea "Quote to"
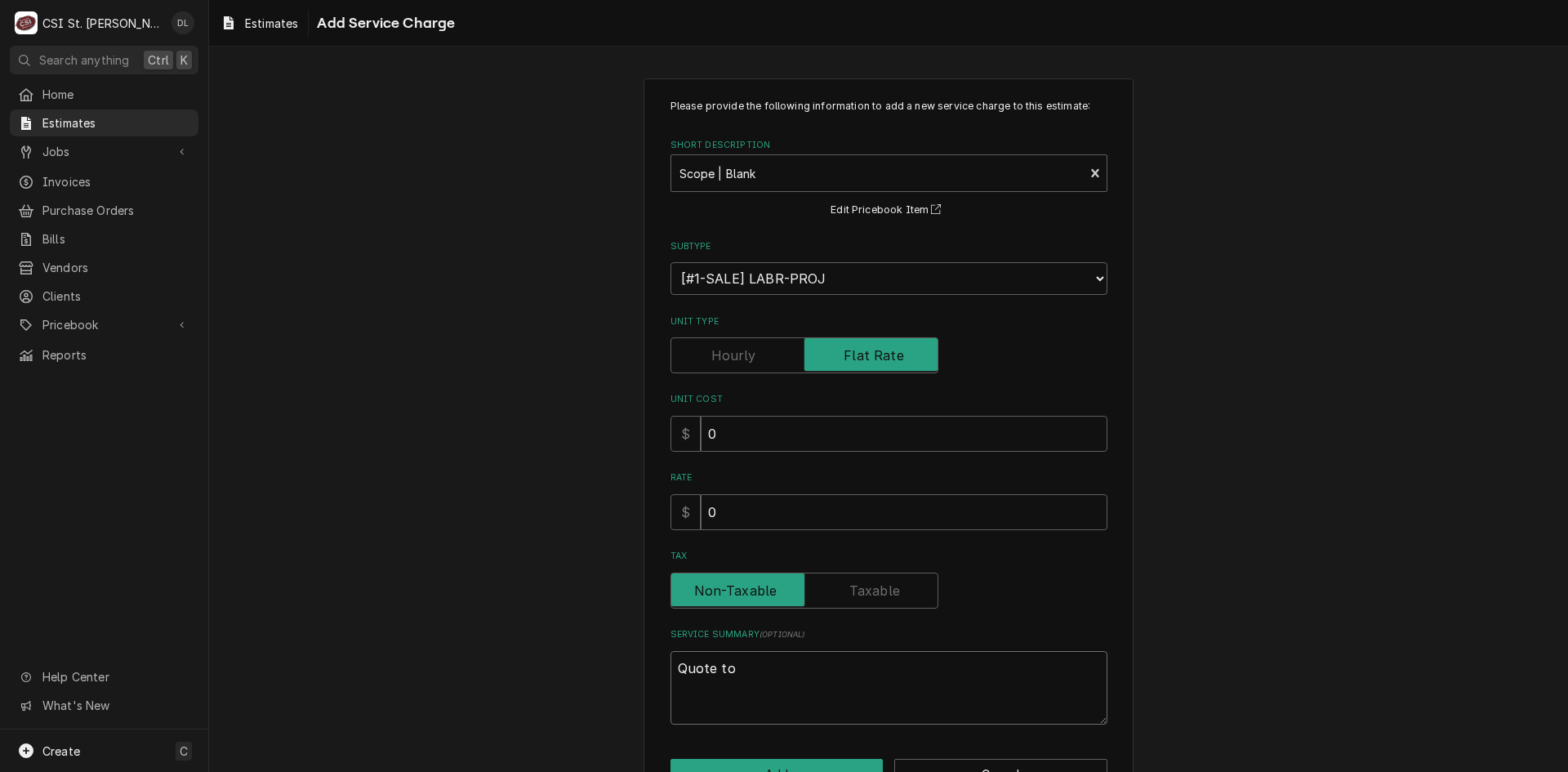
type textarea "x"
type textarea "Quote to r"
type textarea "x"
type textarea "Quote to rc"
type textarea "x"
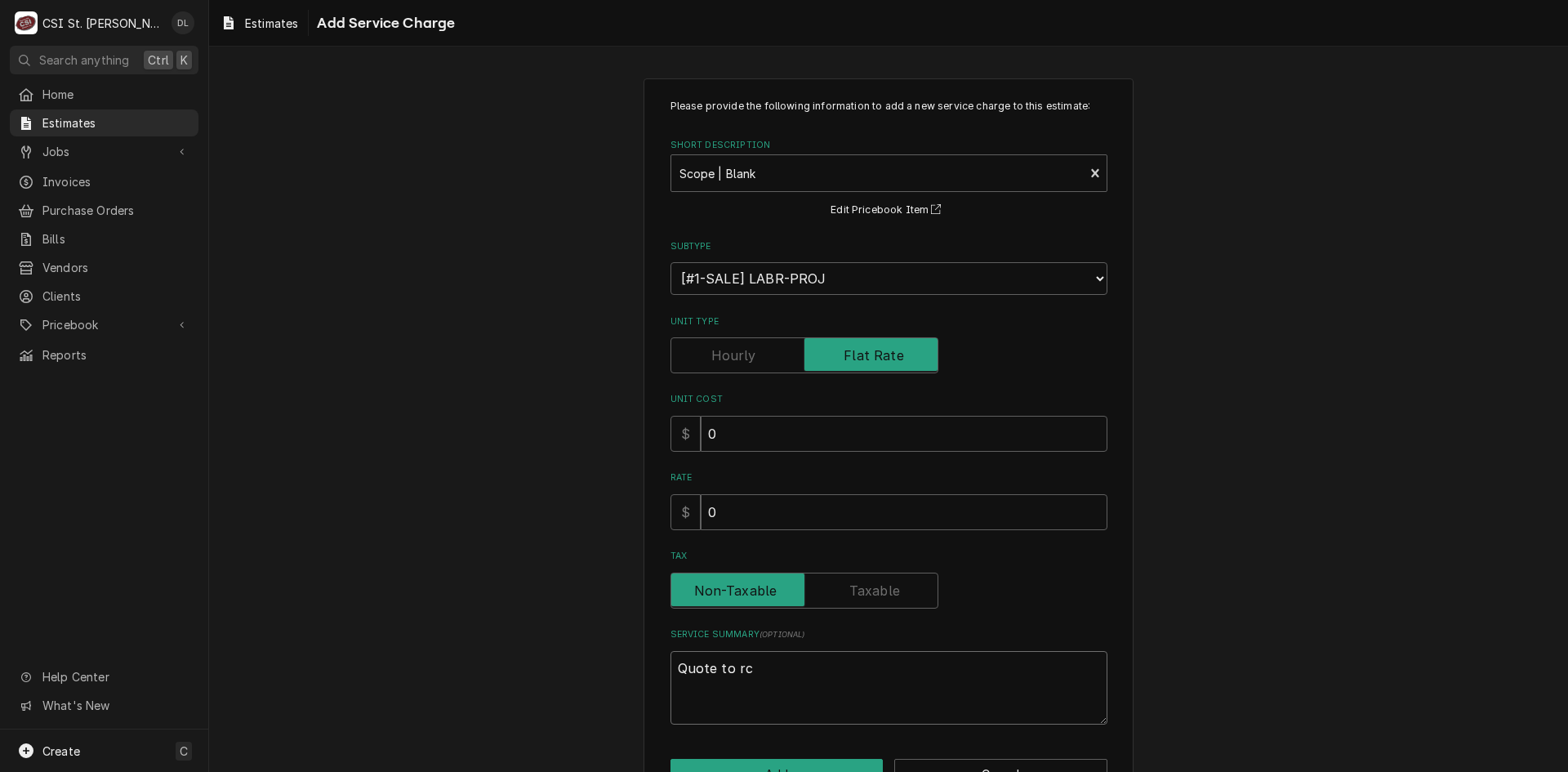
type textarea "Quote to rce"
type textarea "x"
type textarea "Quote to rc"
type textarea "x"
type textarea "Quote to r"
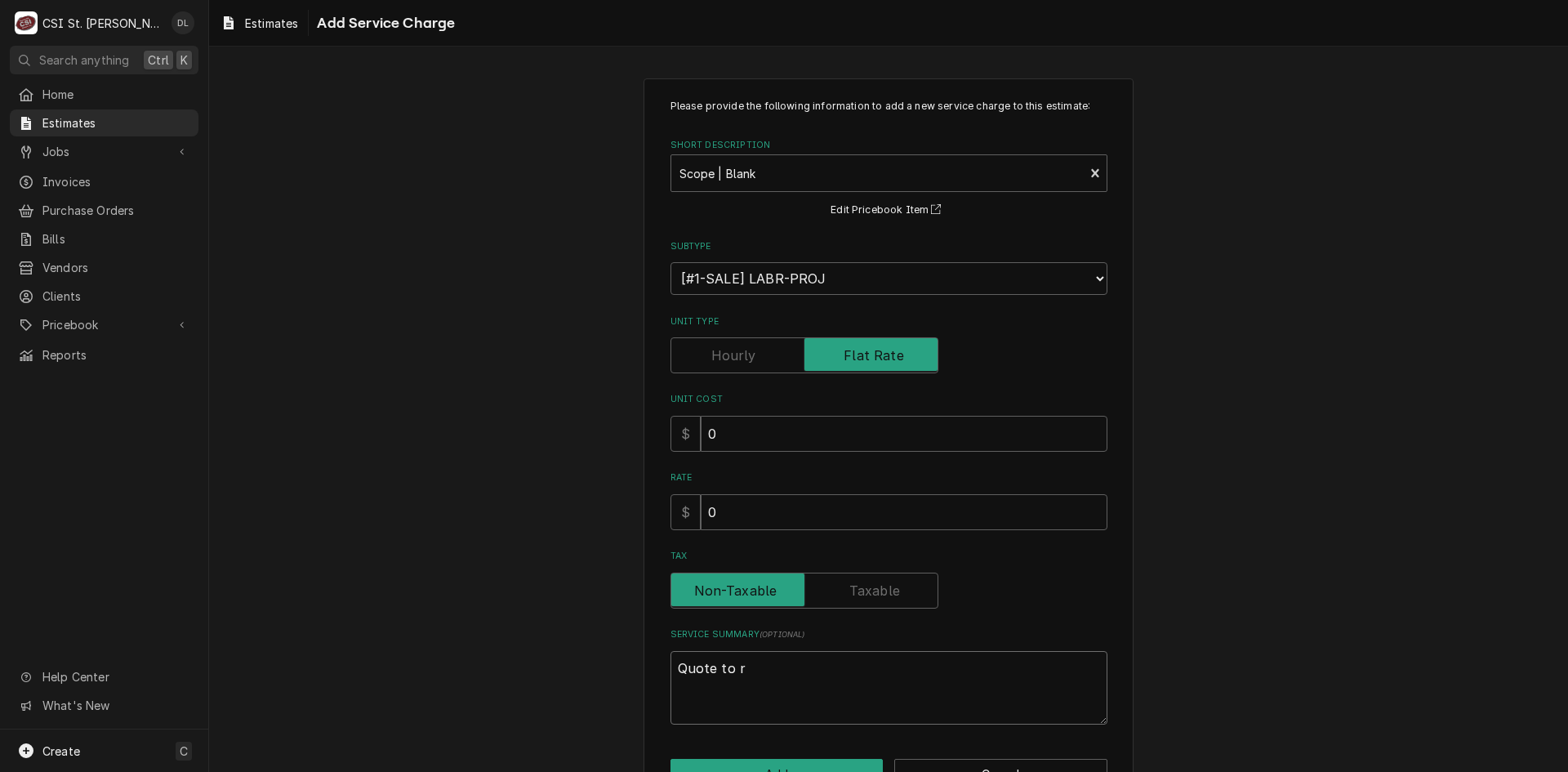
type textarea "x"
type textarea "Quote to re"
type textarea "x"
type textarea "Quote to rec"
type textarea "x"
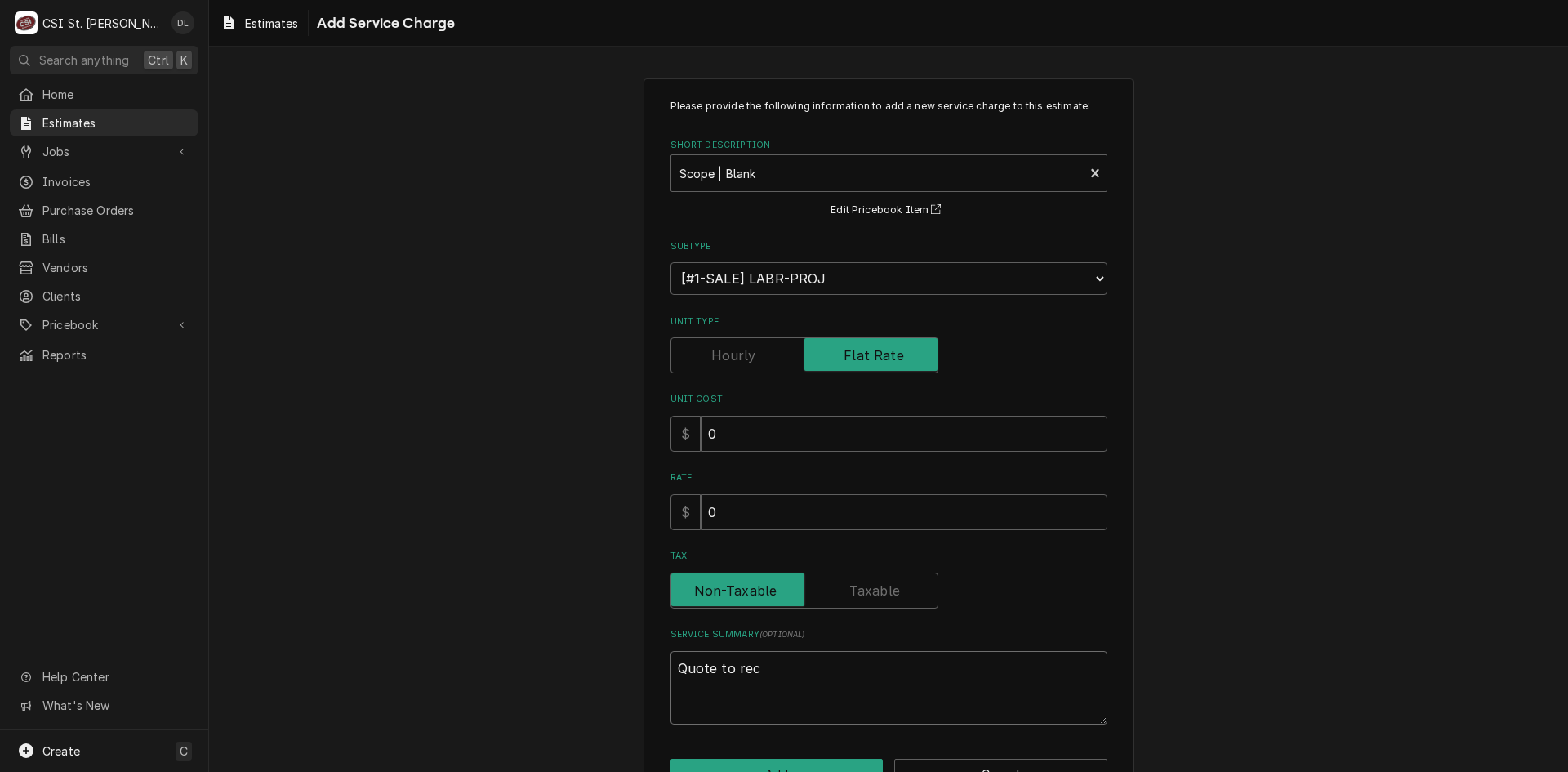
type textarea "Quote to reci"
type textarea "x"
type textarea "Quote to recie"
type textarea "x"
type textarea "Quote to reci"
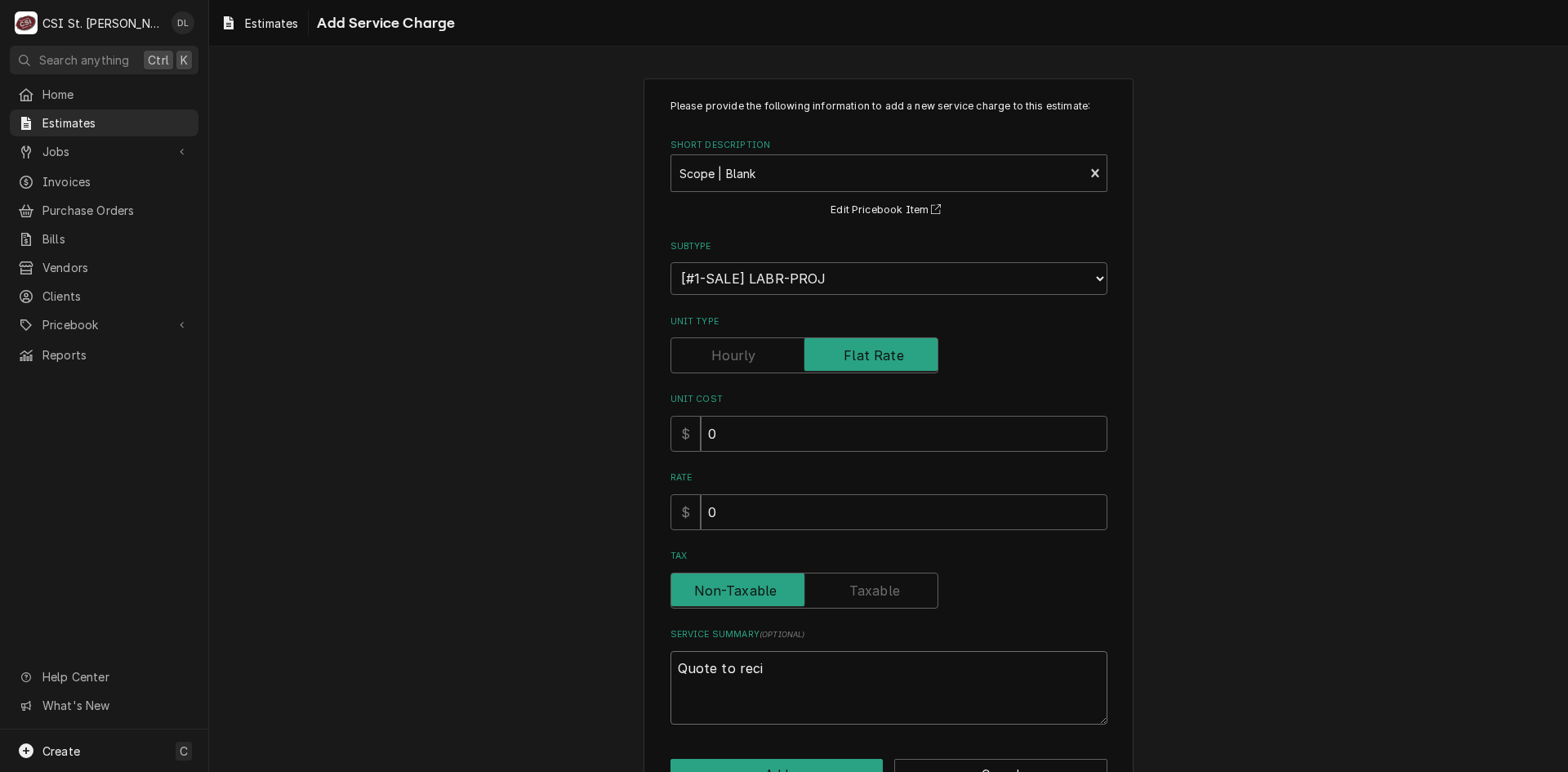
type textarea "x"
type textarea "Quote to rec"
type textarea "x"
type textarea "Quote to rece"
type textarea "x"
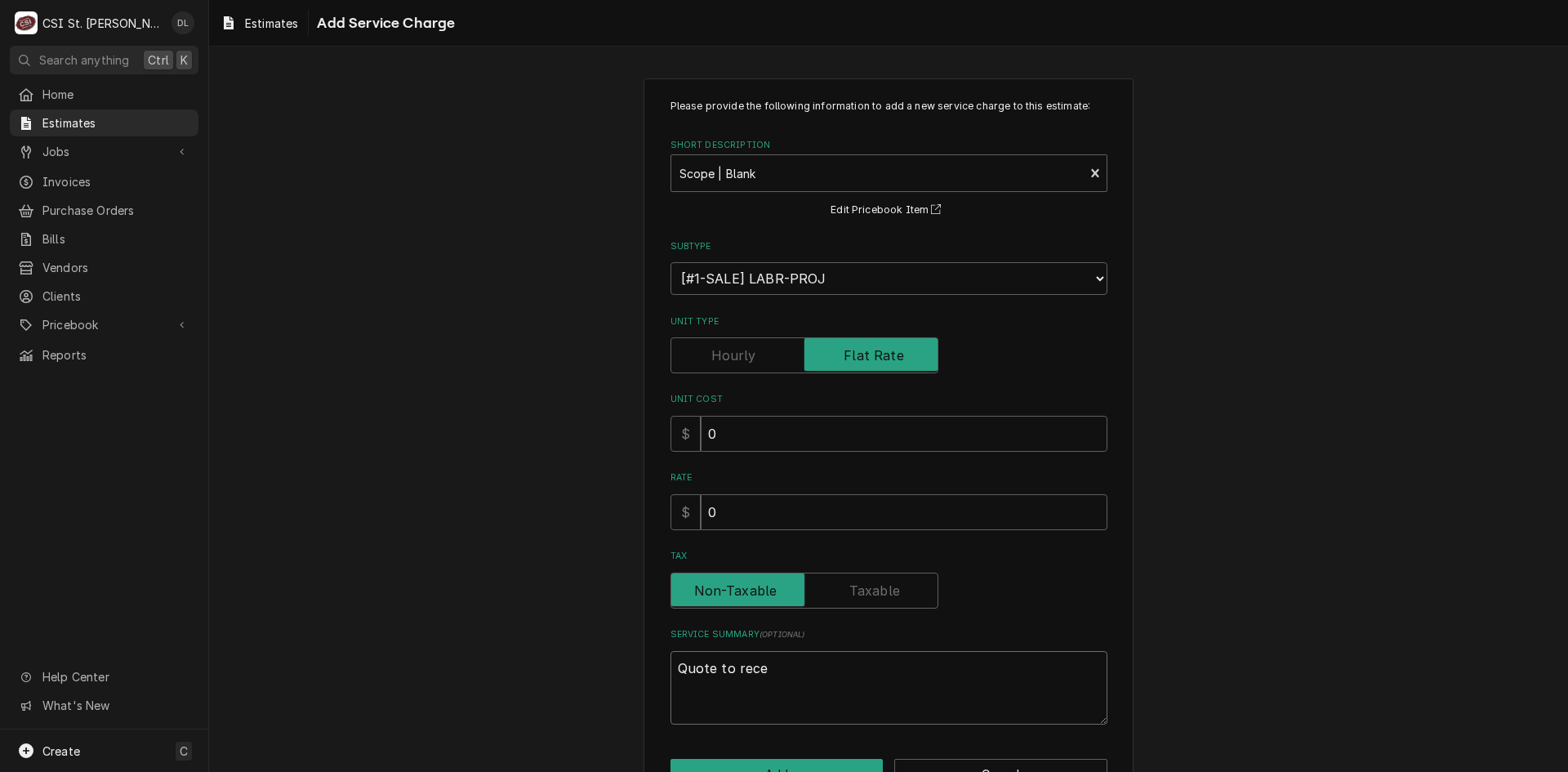
type textarea "Quote to recei"
type textarea "x"
type textarea "Quote to receiv"
type textarea "x"
type textarea "Quote to receive"
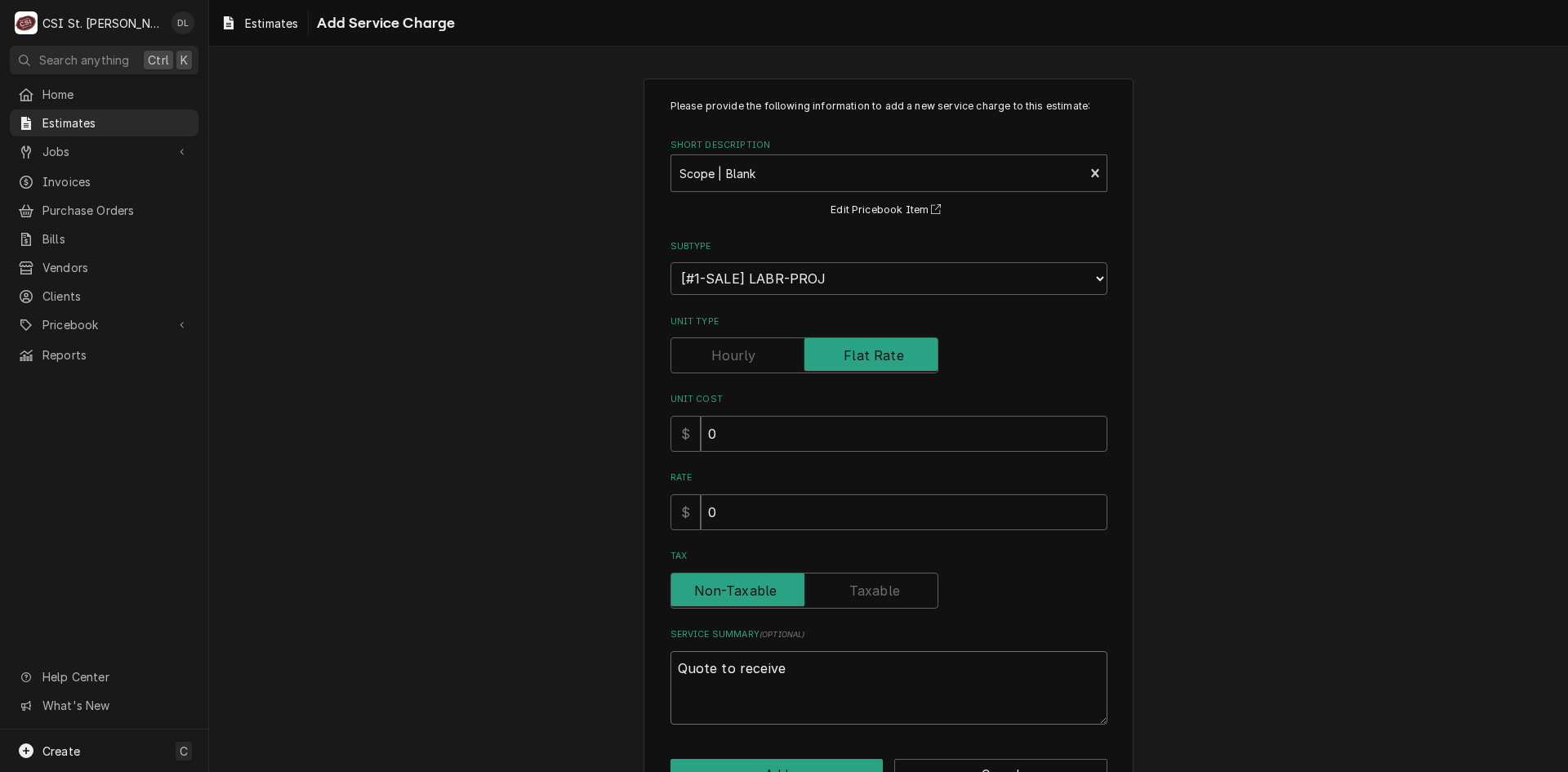
type textarea "x"
type textarea "Quote to receive,"
type textarea "x"
type textarea "Quote to receive,"
type textarea "x"
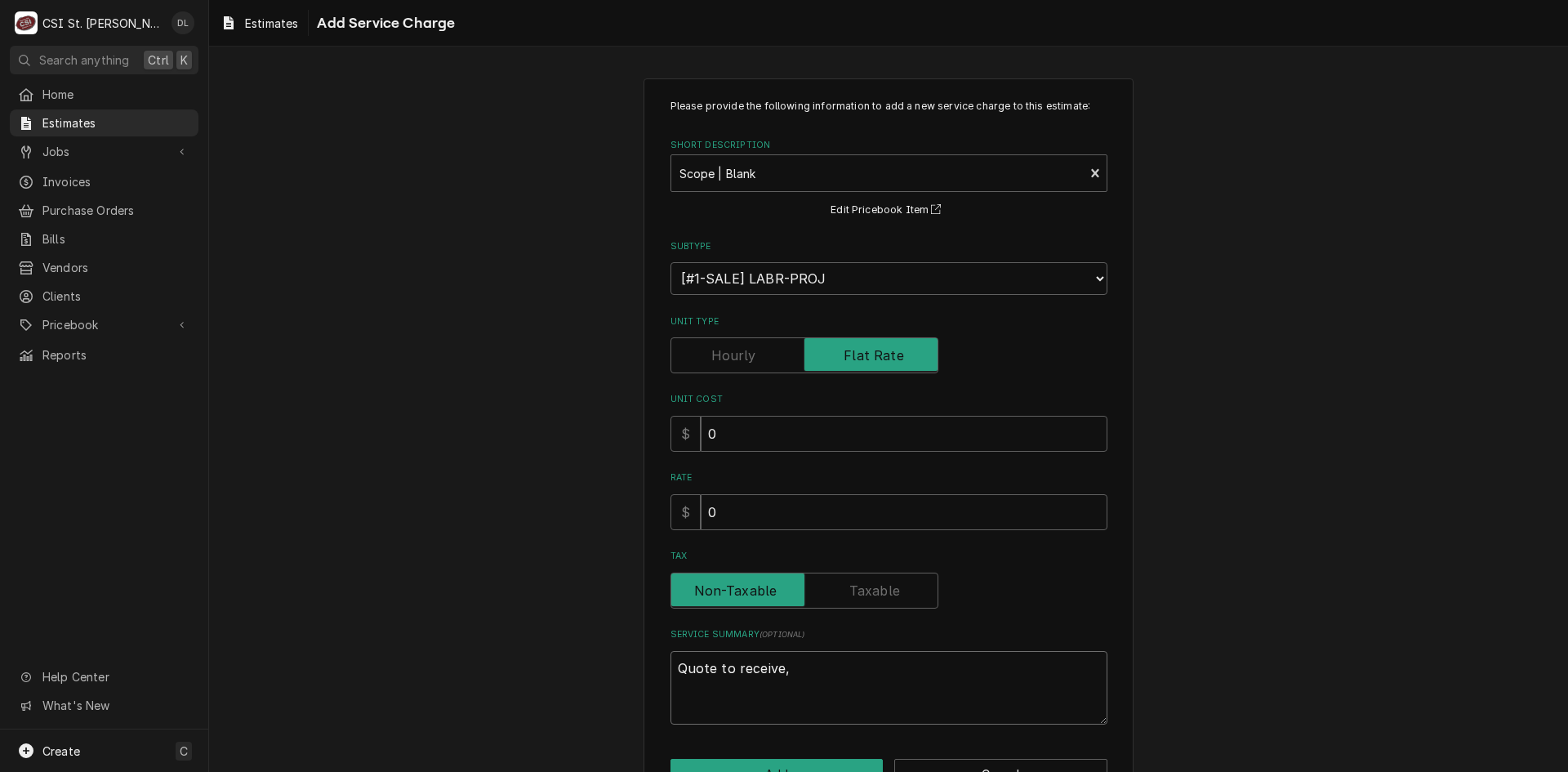
type textarea "Quote to receive, i"
type textarea "x"
type textarea "Quote to receive, in"
type textarea "x"
type textarea "Quote to receive, ins"
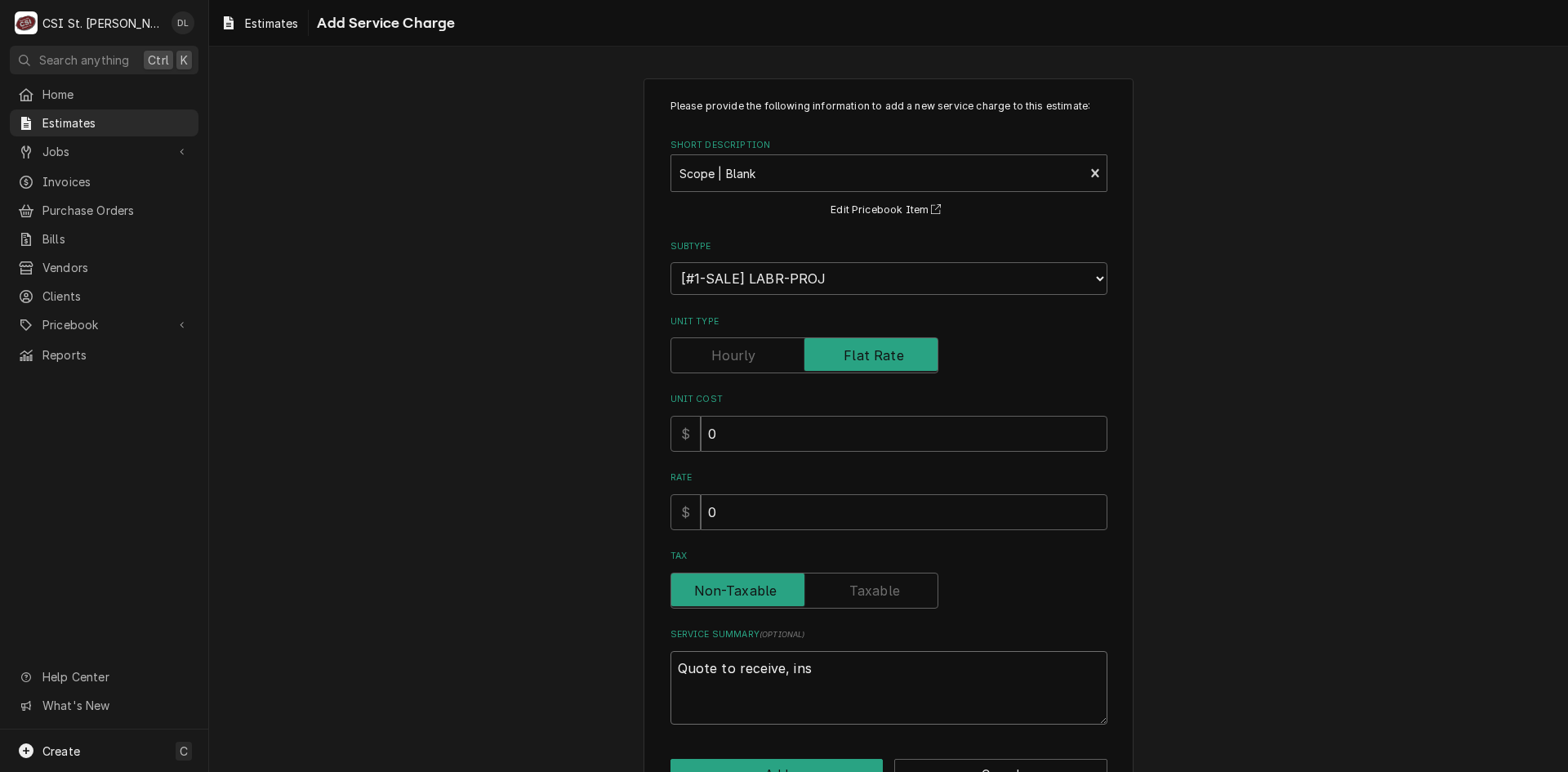
type textarea "x"
type textarea "Quote to receive, insp"
type textarea "x"
type textarea "Quote to receive, inspe"
type textarea "x"
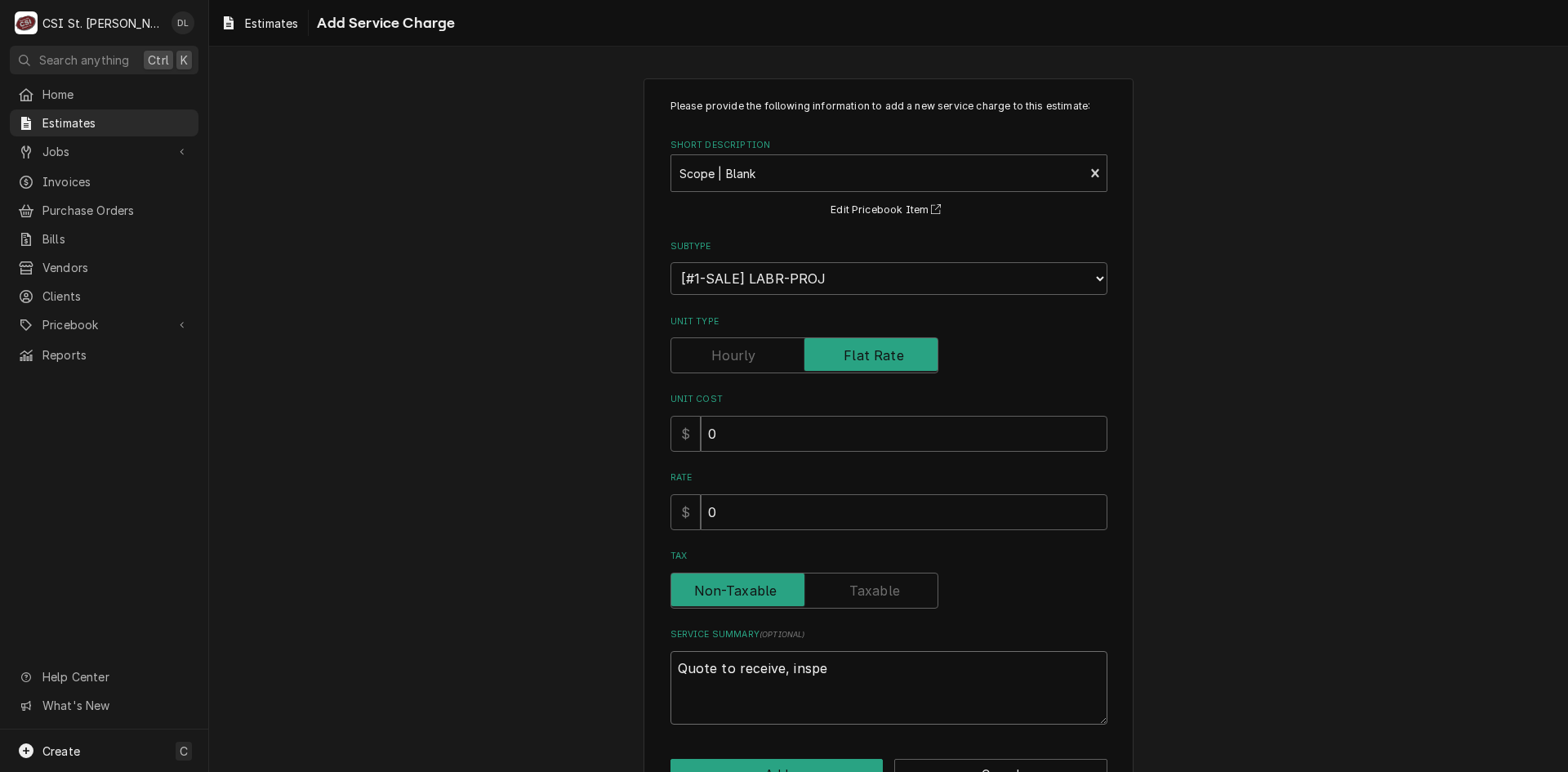
type textarea "Quote to receive, inspec"
type textarea "x"
type textarea "Quote to receive, inspect,"
type textarea "x"
type textarea "Quote to receive, inspect,"
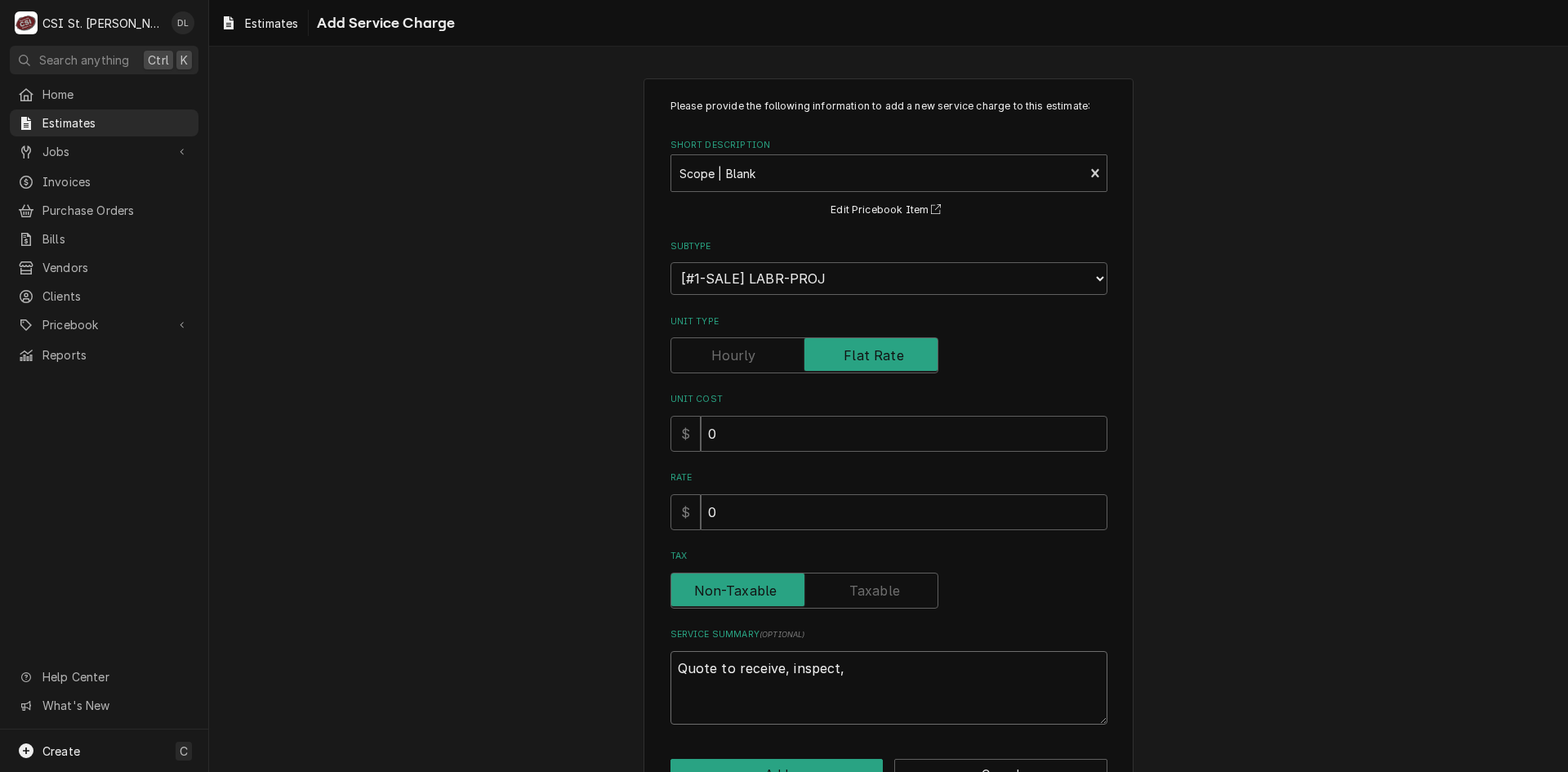
type textarea "x"
type textarea "Quote to receive, inspect, d"
type textarea "x"
type textarea "Quote to receive, inspect, de"
type textarea "x"
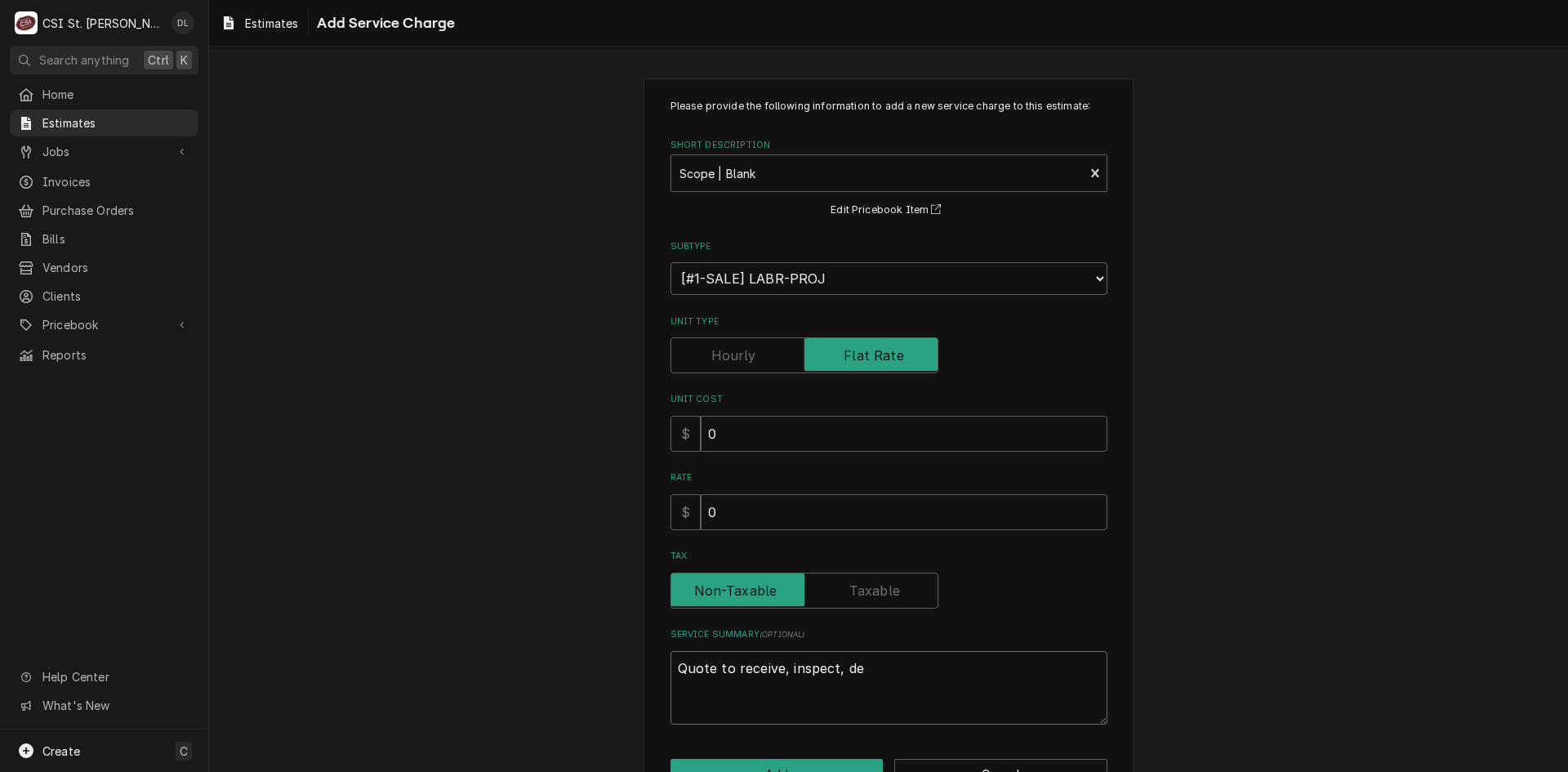
type textarea "Quote to receive, inspect, del"
type textarea "x"
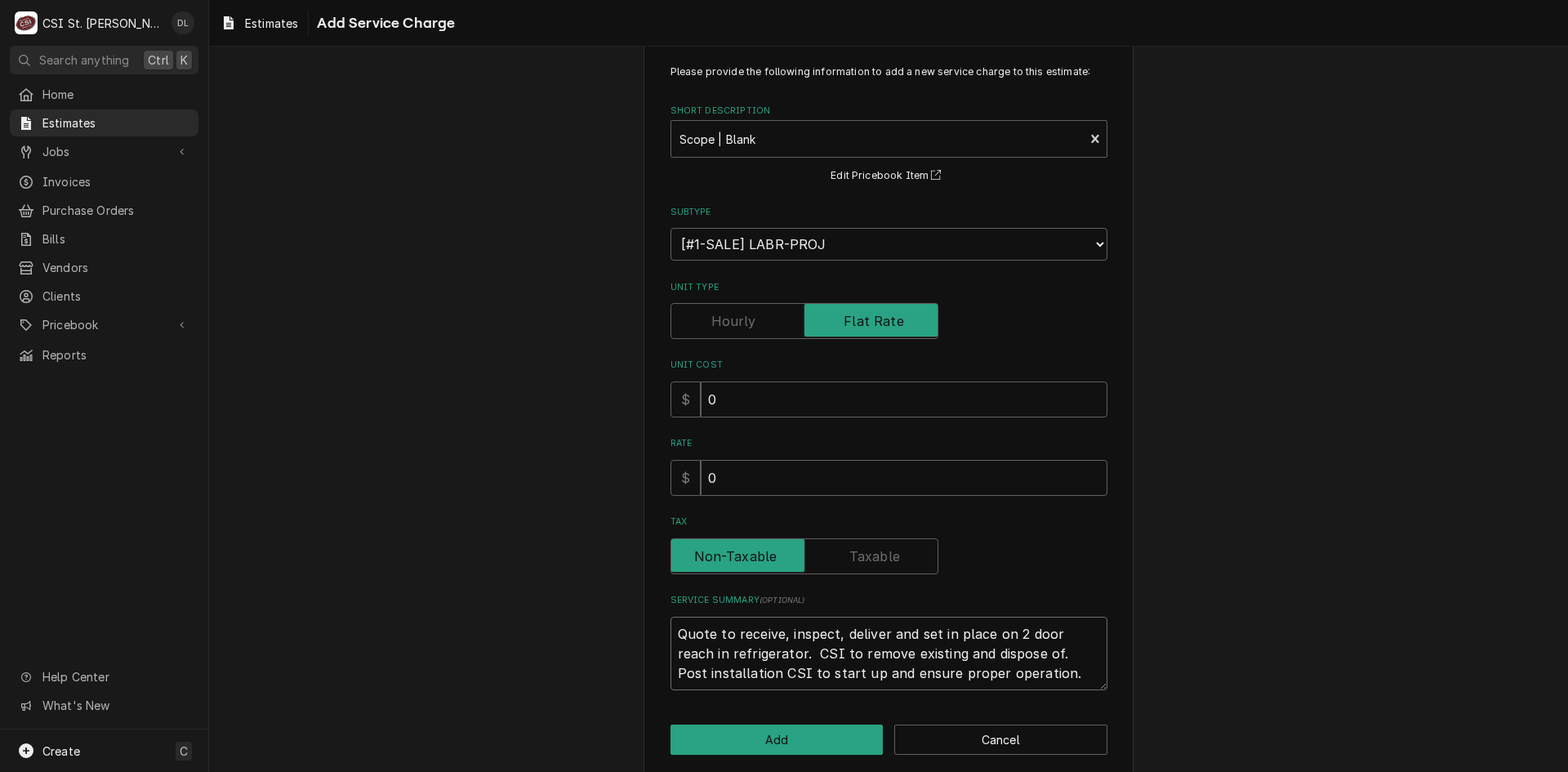
scroll to position [52, 0]
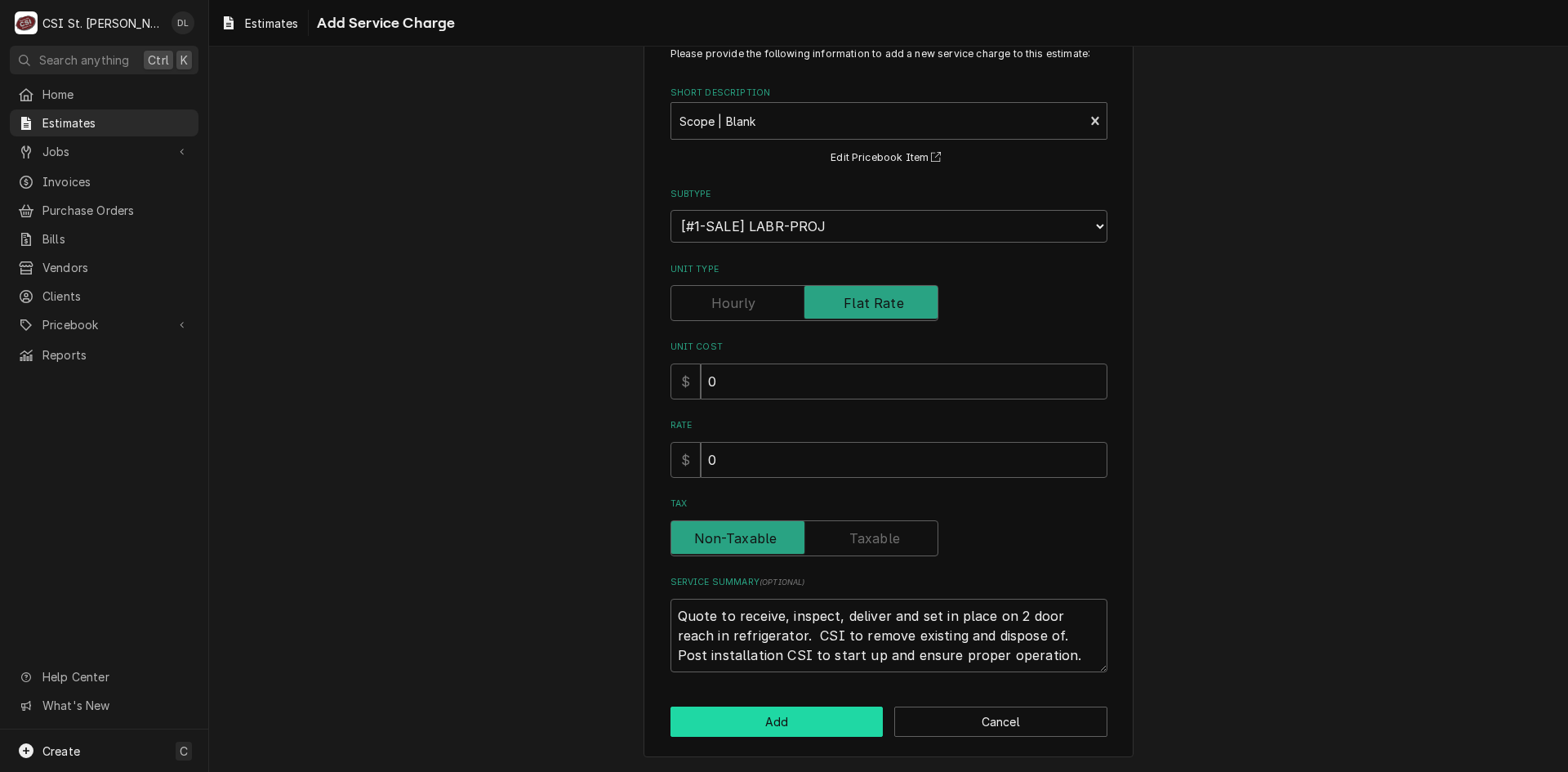
click at [798, 722] on button "Add" at bounding box center [777, 721] width 213 height 30
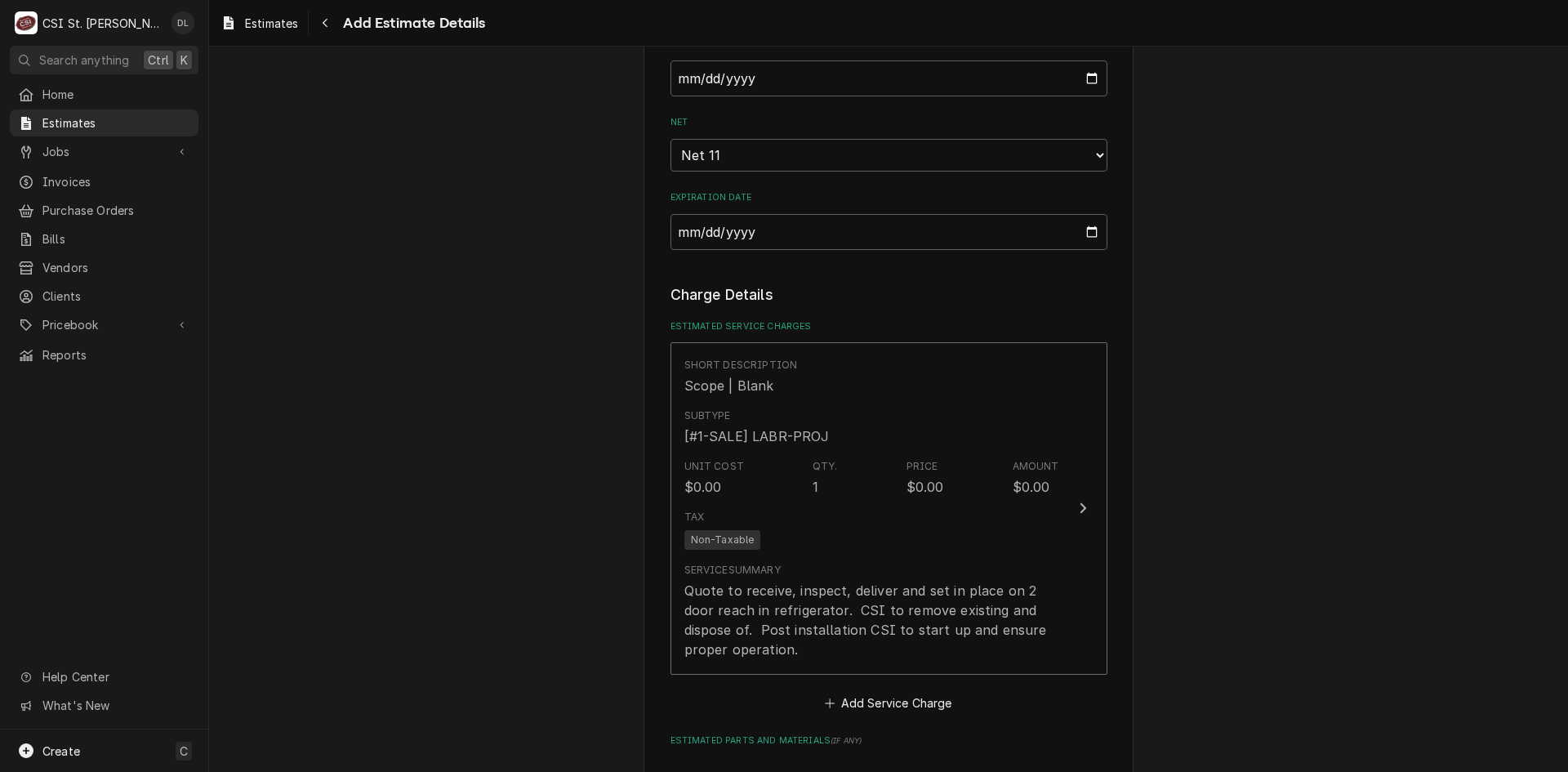
scroll to position [1699, 0]
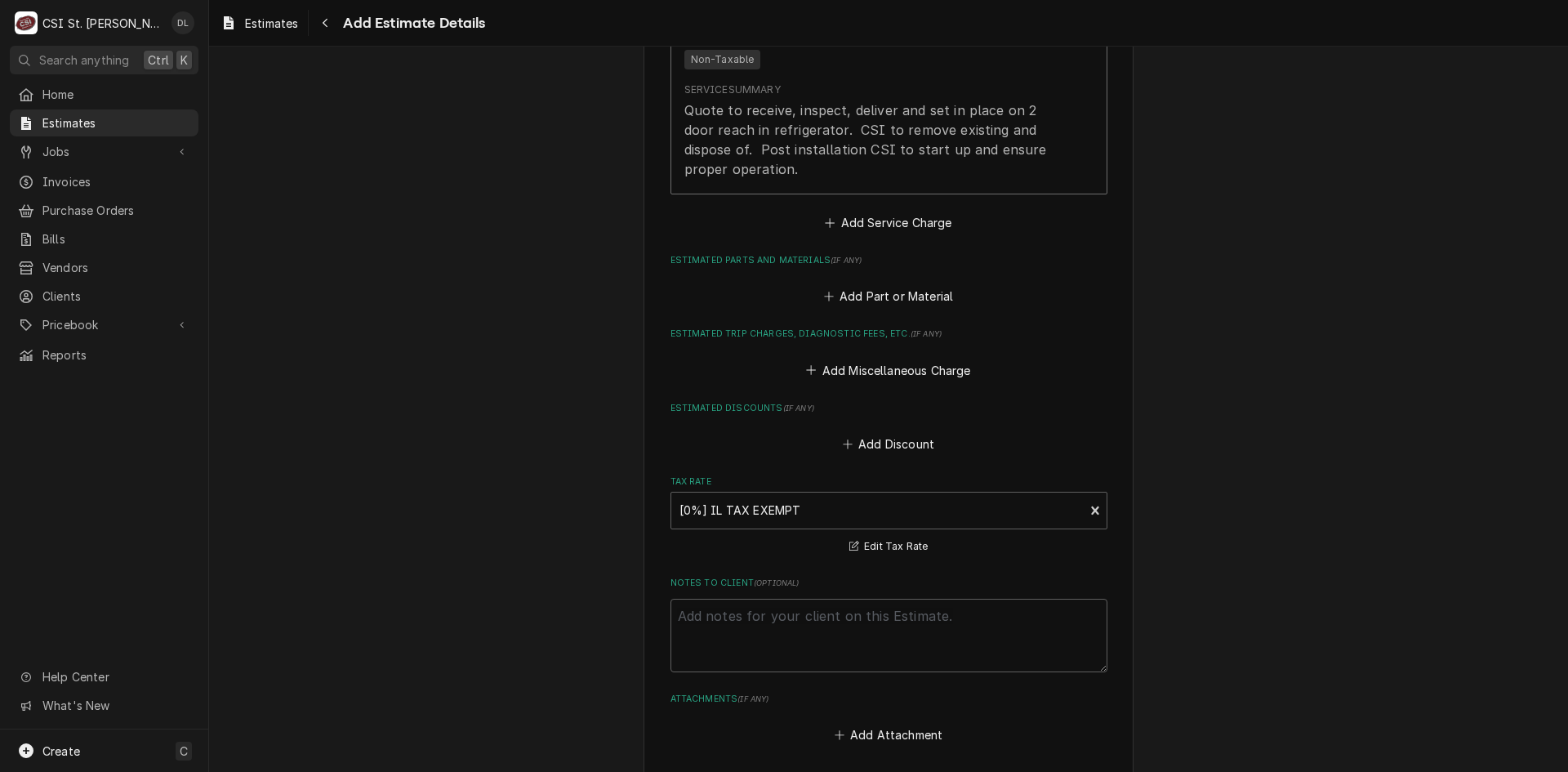
click at [815, 223] on div "Short Description Scope | Blank Subtype [#1-SALE] LABR-PROJ Unit Cost $0.00 Qty…" at bounding box center [889, 48] width 437 height 372
click at [825, 222] on icon "Estimated Service Charges" at bounding box center [830, 222] width 10 height 11
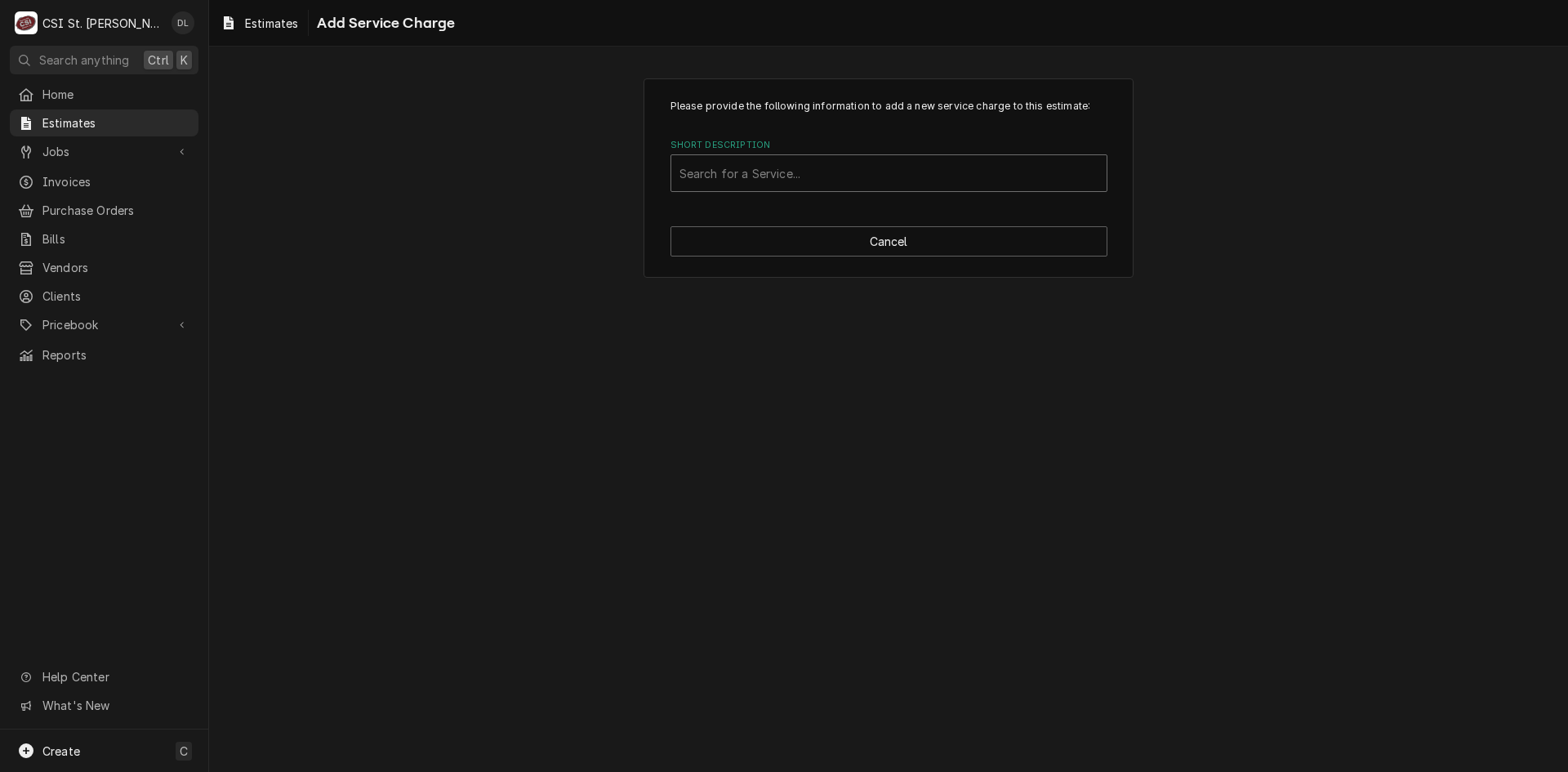
click at [798, 187] on div "Short Description" at bounding box center [889, 173] width 419 height 30
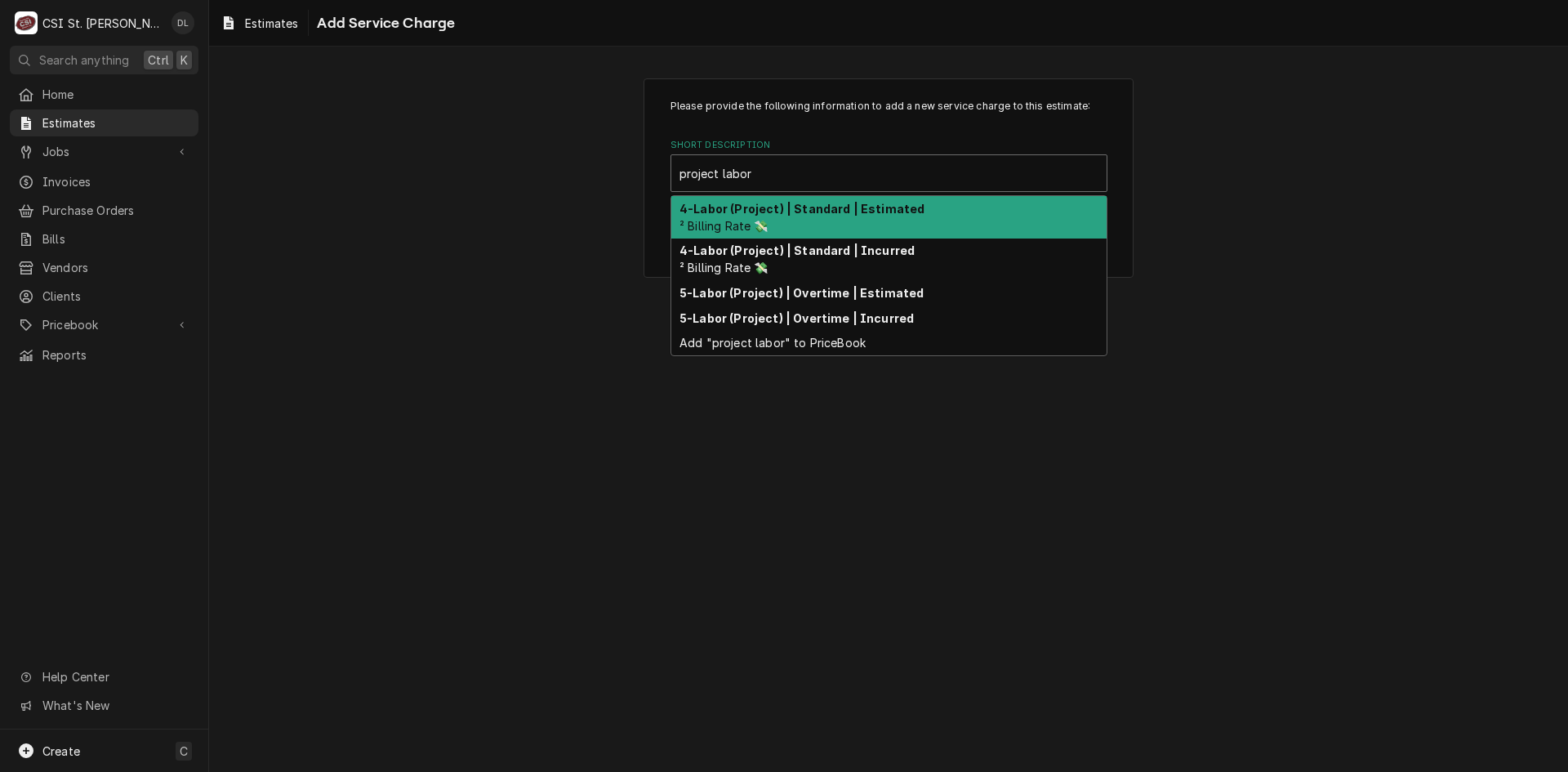
click at [810, 221] on div "4-Labor (Project) | Standard | Estimated ² Billing Rate 💸" at bounding box center [889, 217] width 435 height 43
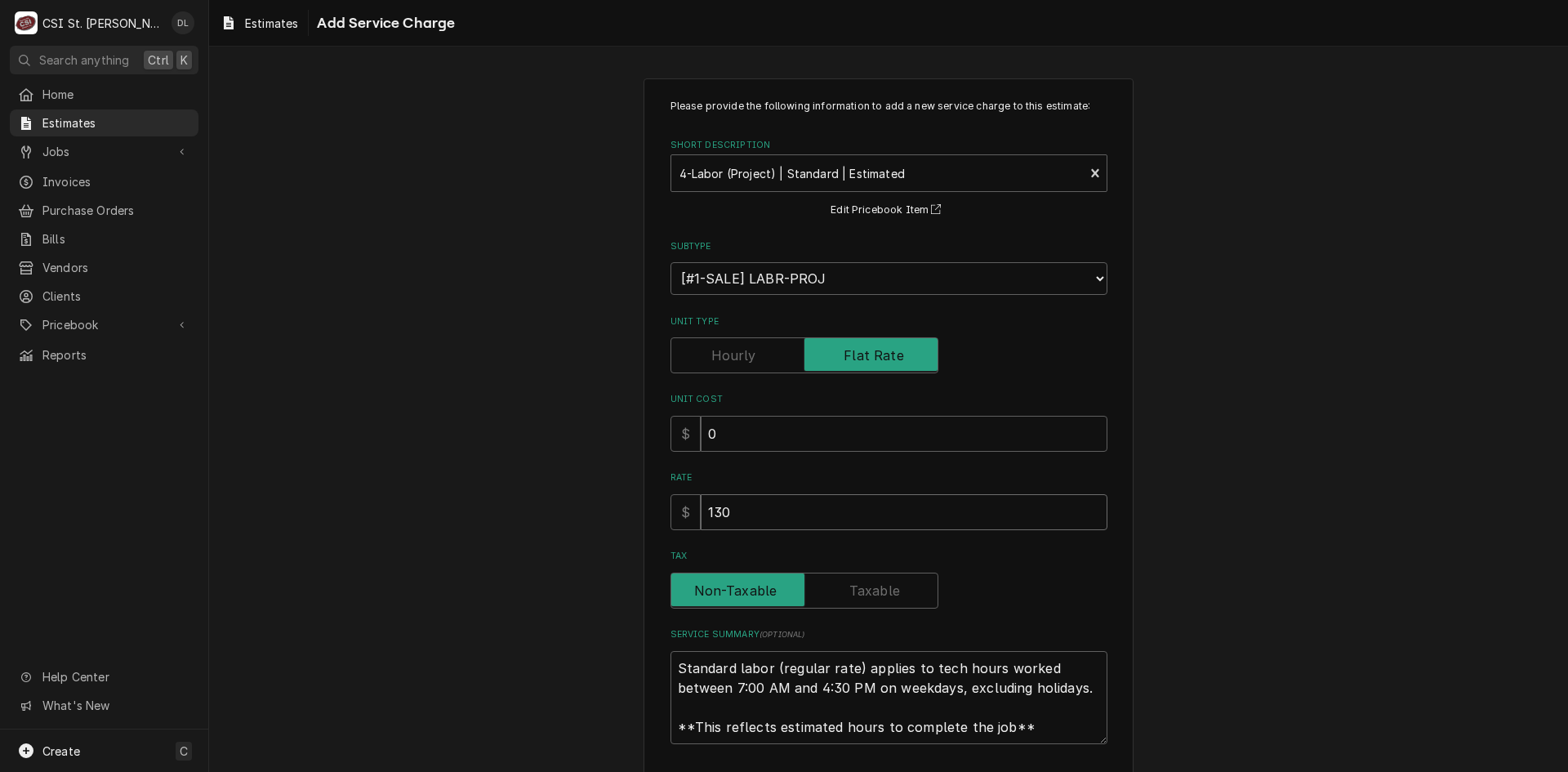
drag, startPoint x: 710, startPoint y: 517, endPoint x: 442, endPoint y: 516, distance: 268.0
click at [445, 527] on div "Please provide the following information to add a new service charge to this es…" at bounding box center [888, 453] width 1359 height 780
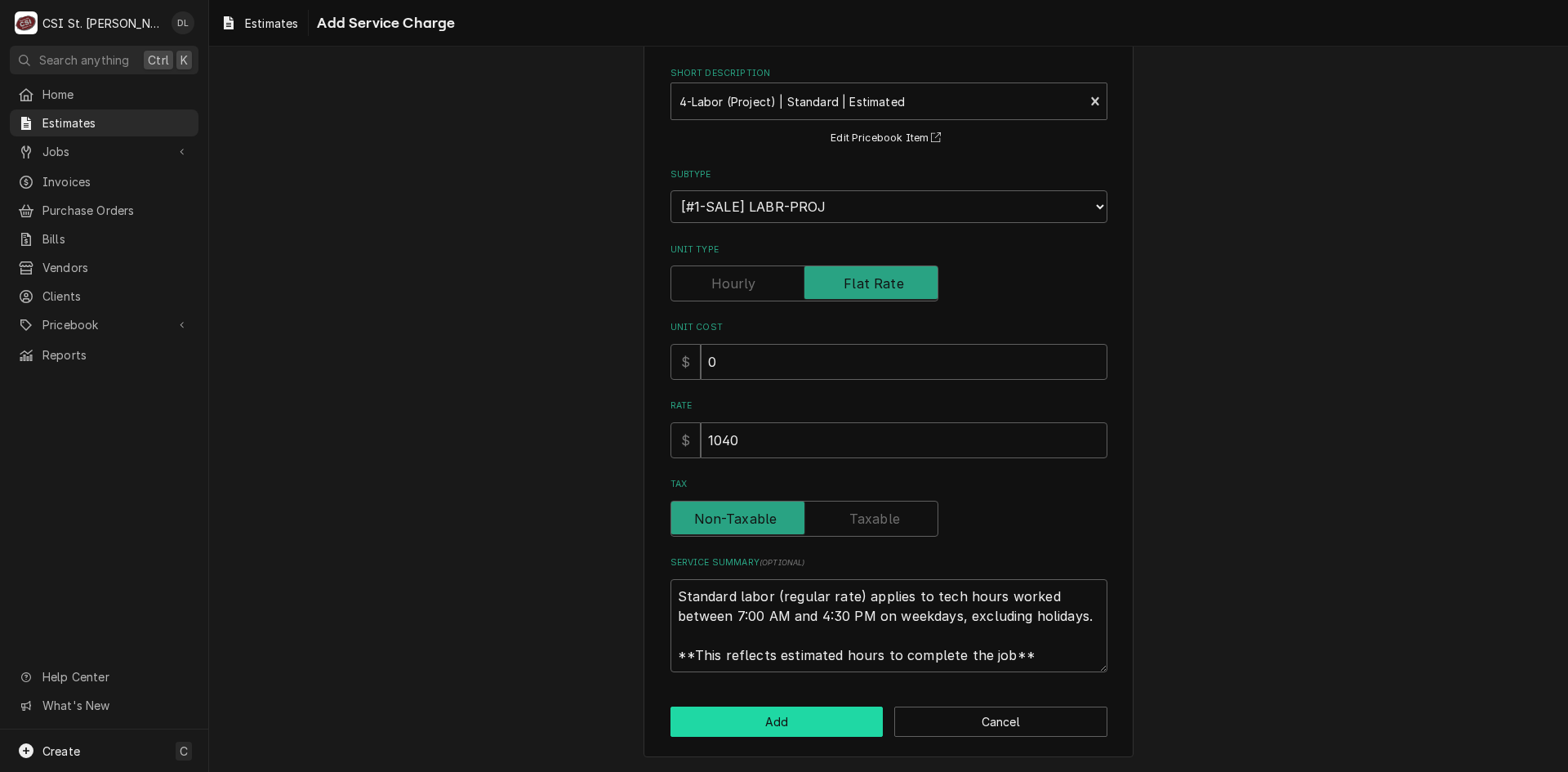
click at [773, 720] on button "Add" at bounding box center [777, 721] width 213 height 30
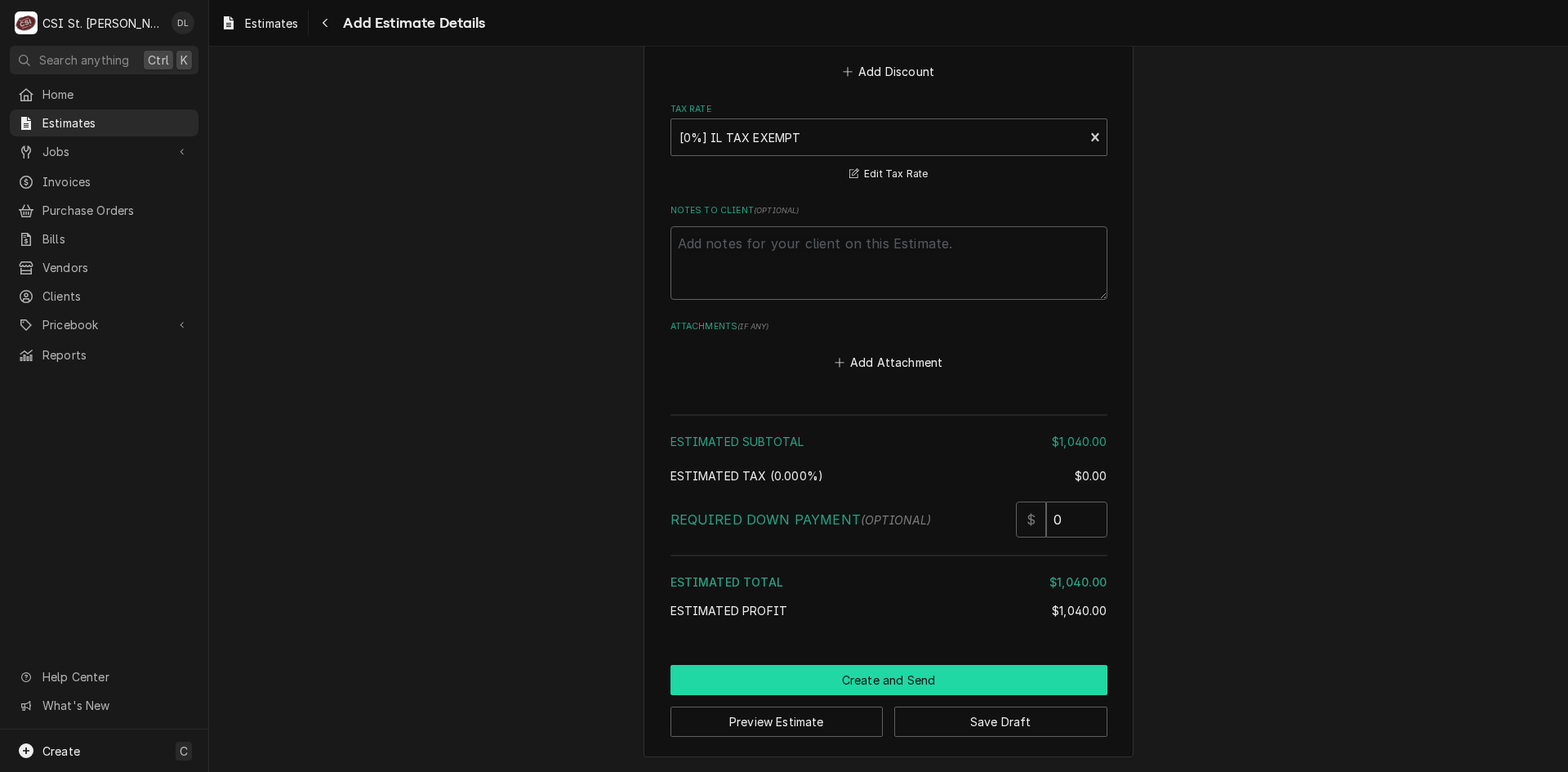
click at [884, 678] on button "Create and Send" at bounding box center [889, 679] width 437 height 30
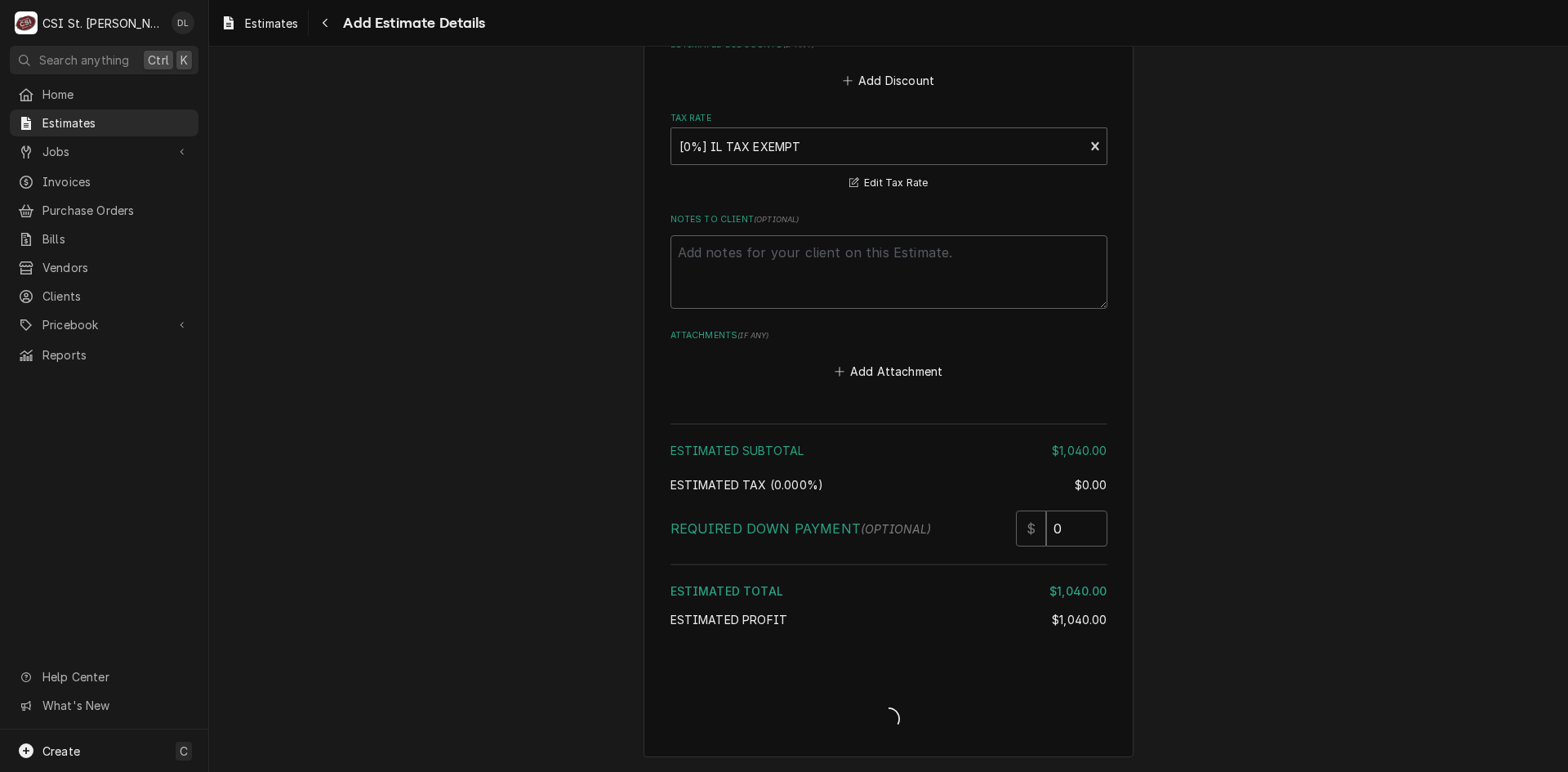
scroll to position [2423, 0]
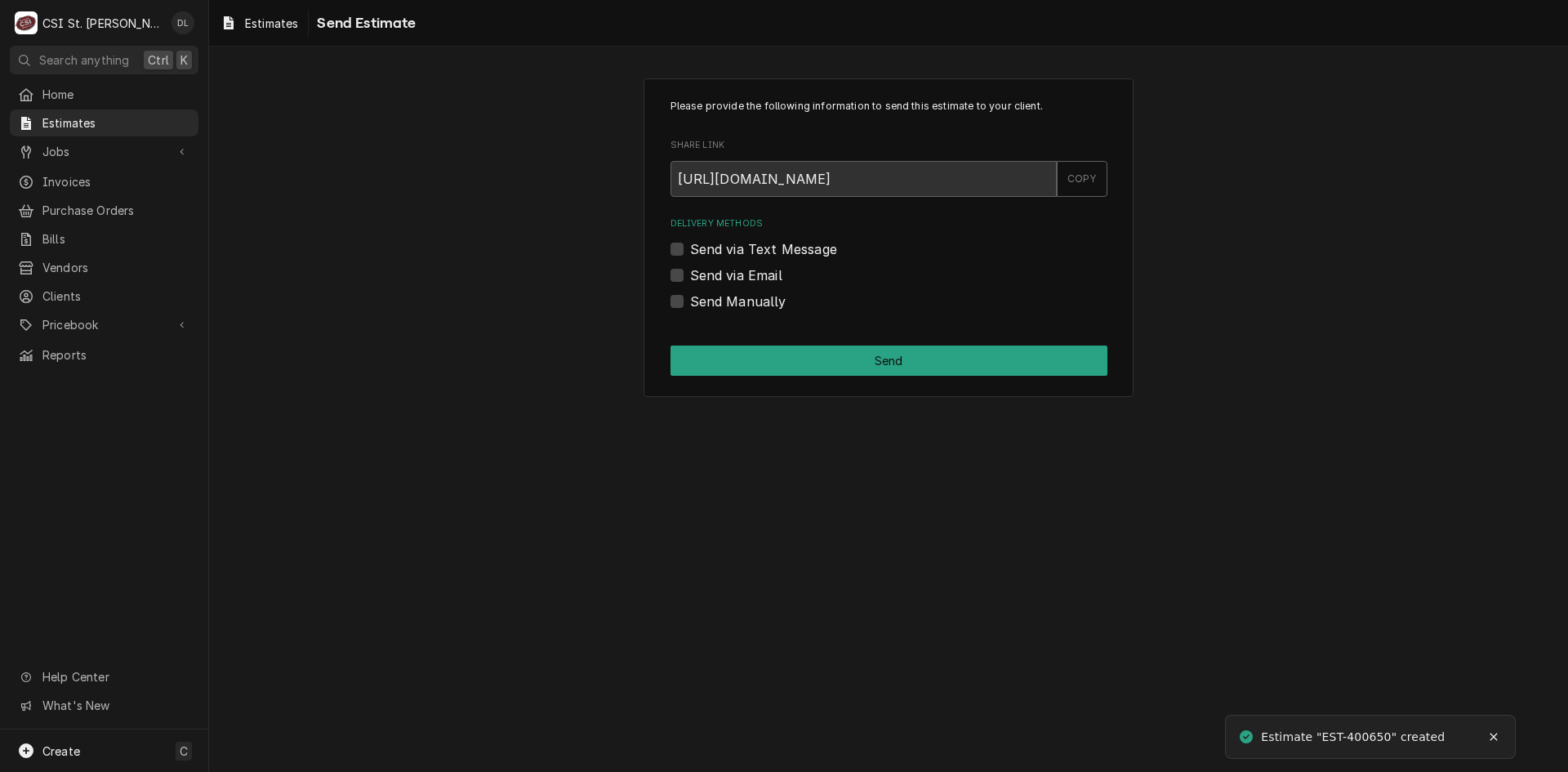
click at [690, 299] on label "Send Manually" at bounding box center [738, 301] width 96 height 20
click at [690, 299] on input "Send Manually" at bounding box center [908, 309] width 437 height 36
checkbox input "true"
click at [859, 356] on button "Send" at bounding box center [889, 360] width 437 height 30
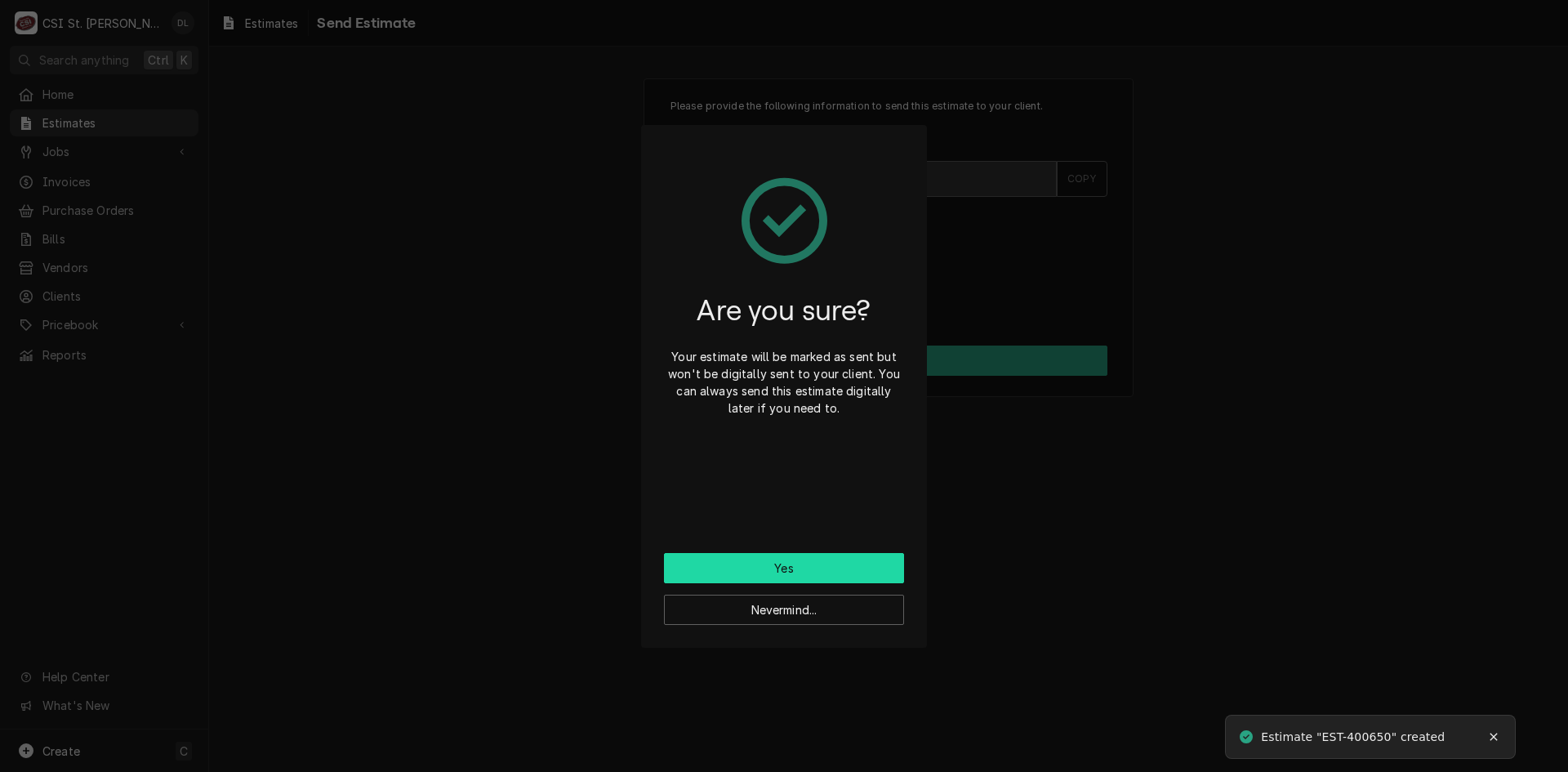
click at [809, 559] on button "Yes" at bounding box center [784, 567] width 240 height 30
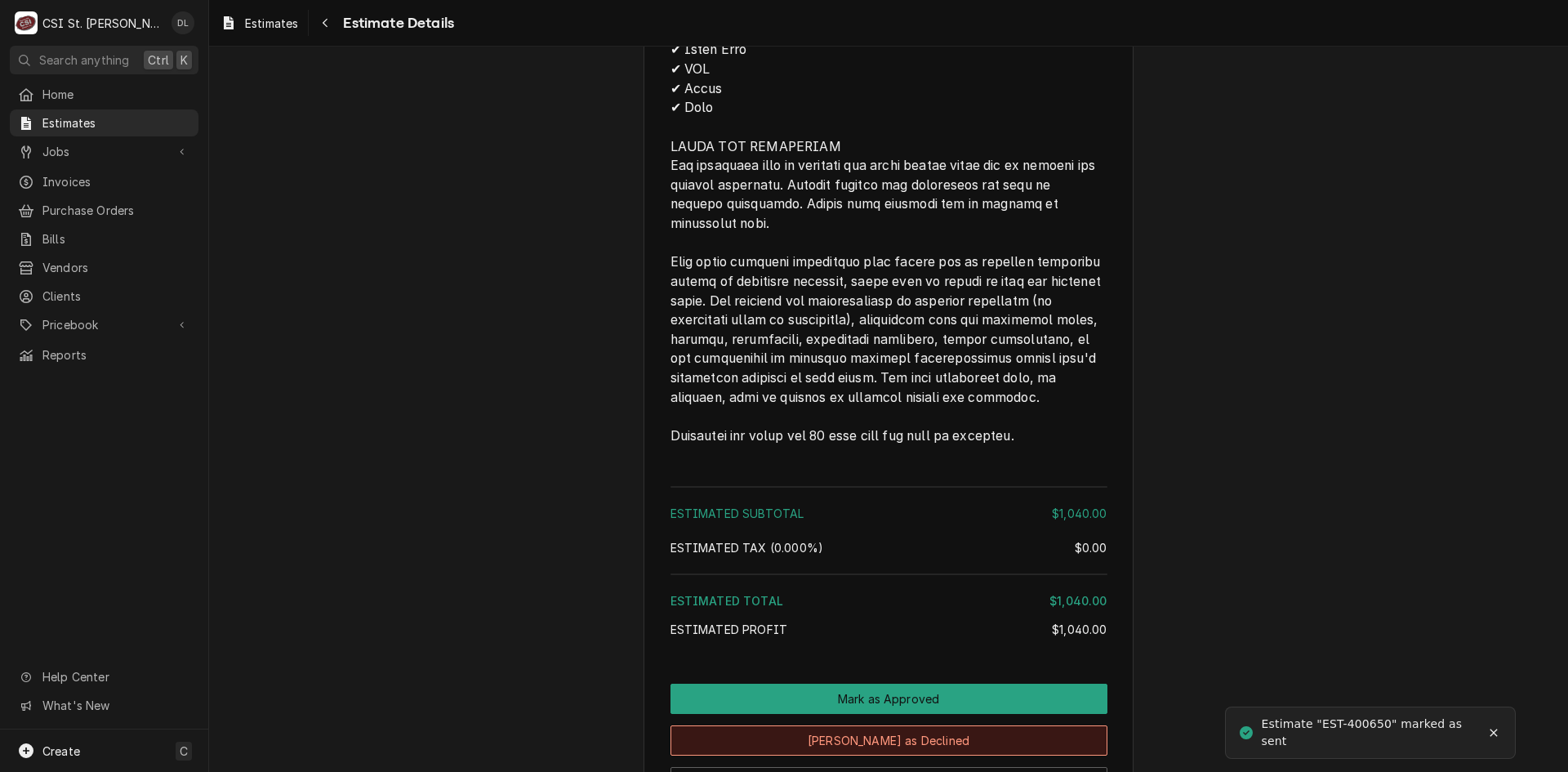
scroll to position [2262, 0]
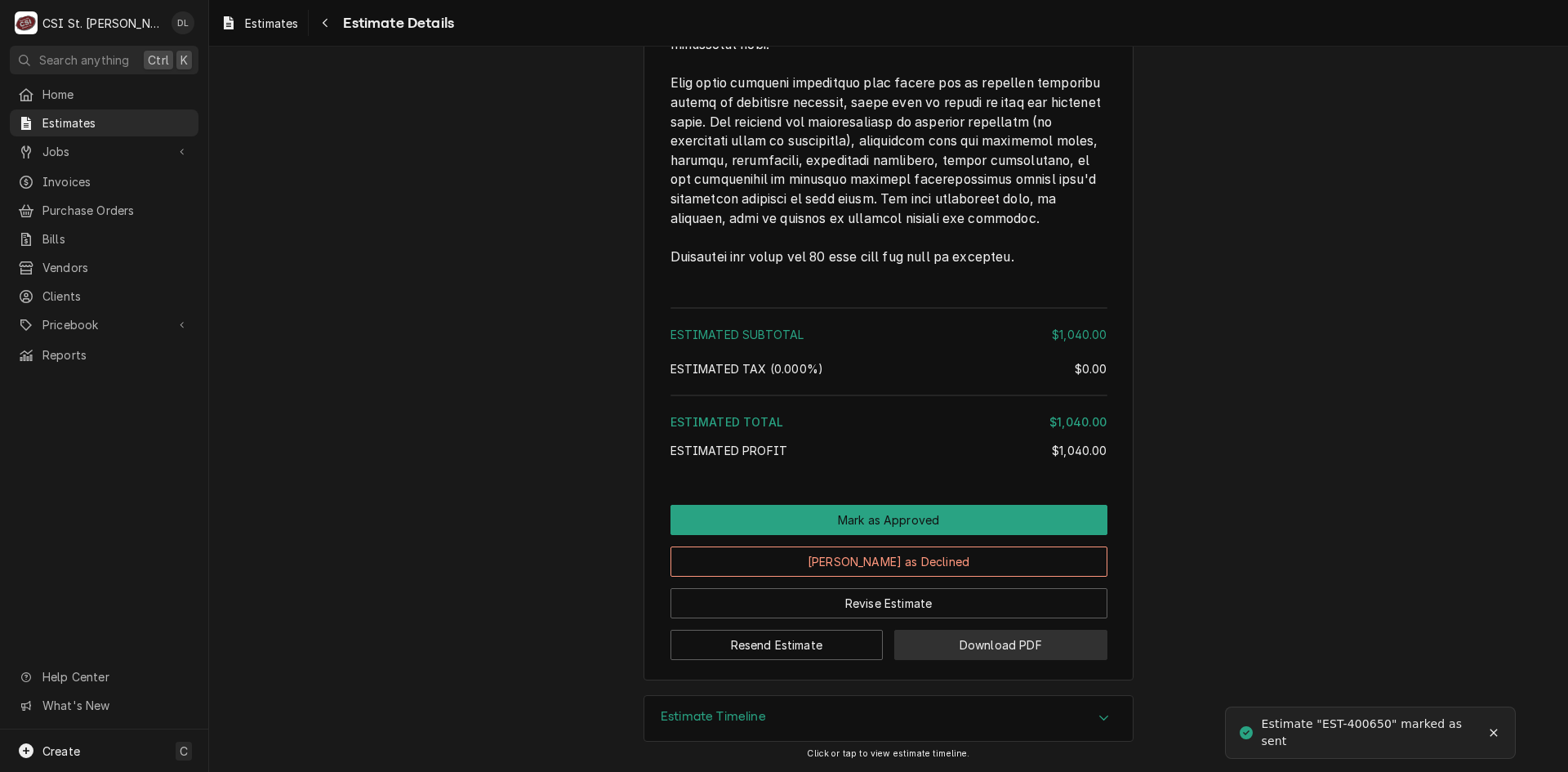
click at [1025, 632] on button "Download PDF" at bounding box center [1000, 644] width 213 height 30
